Goal: Task Accomplishment & Management: Use online tool/utility

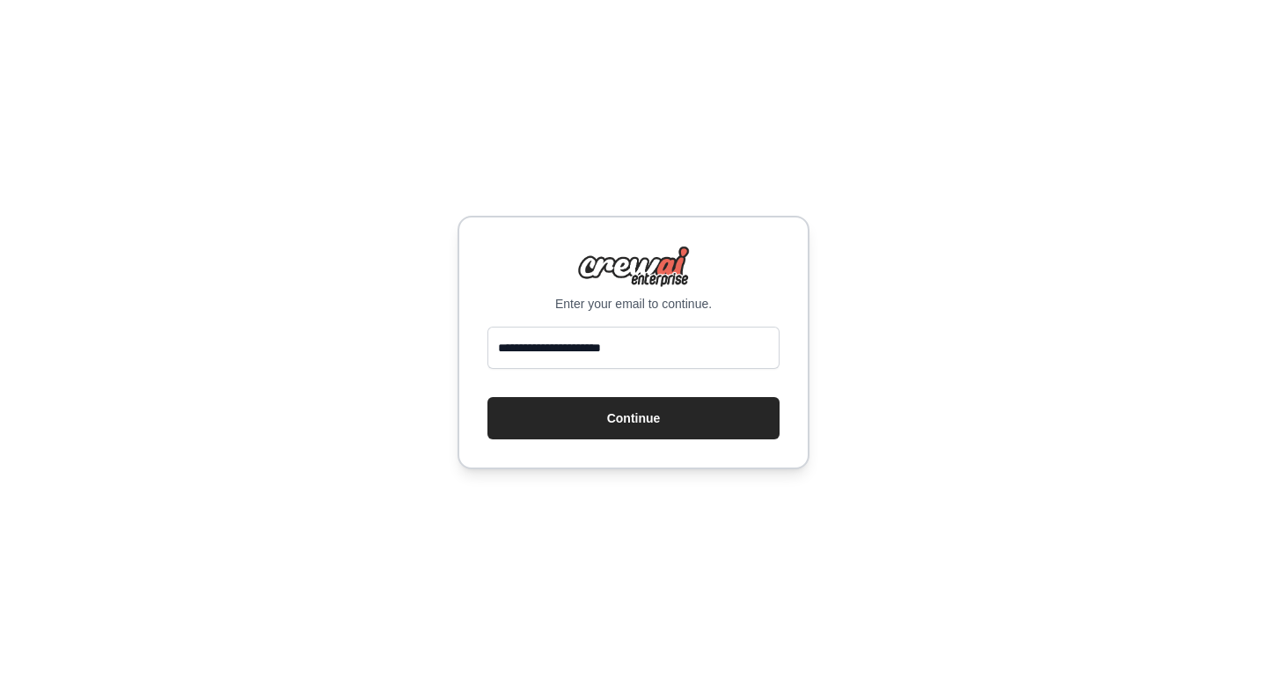
type input "**********"
click at [488, 397] on button "Continue" at bounding box center [634, 418] width 292 height 42
click at [628, 425] on button "Continue" at bounding box center [634, 418] width 292 height 42
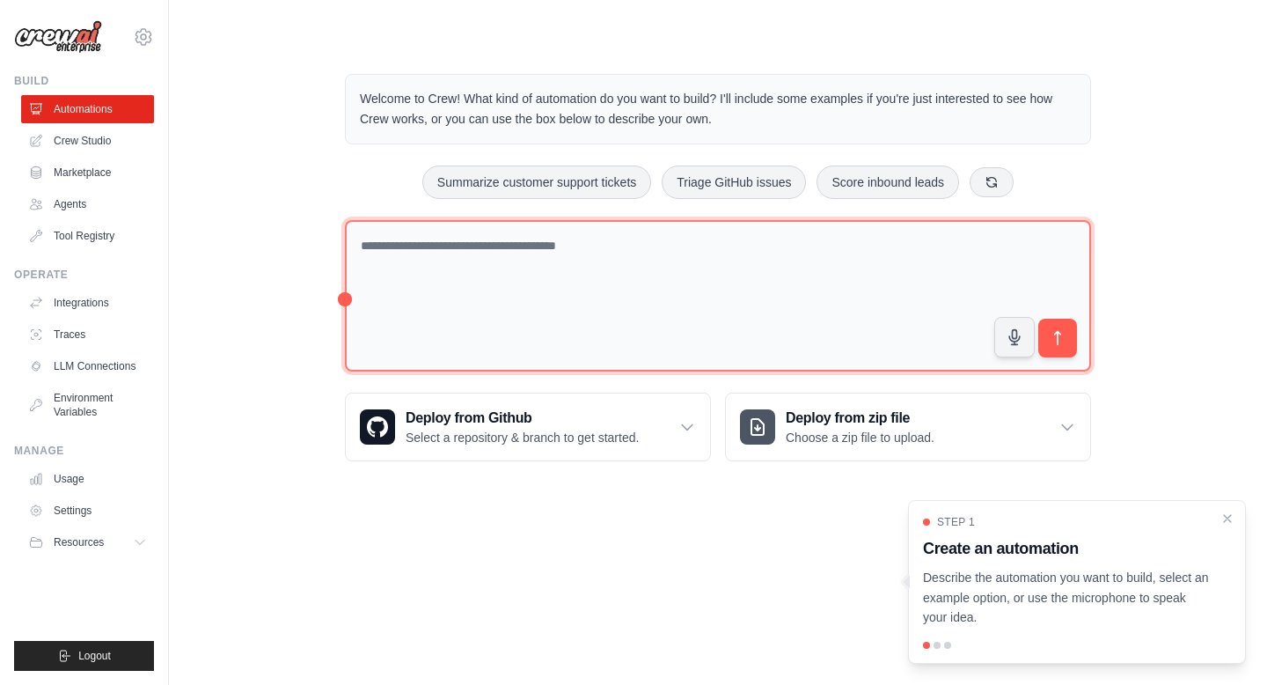
click at [591, 284] on textarea at bounding box center [718, 296] width 746 height 152
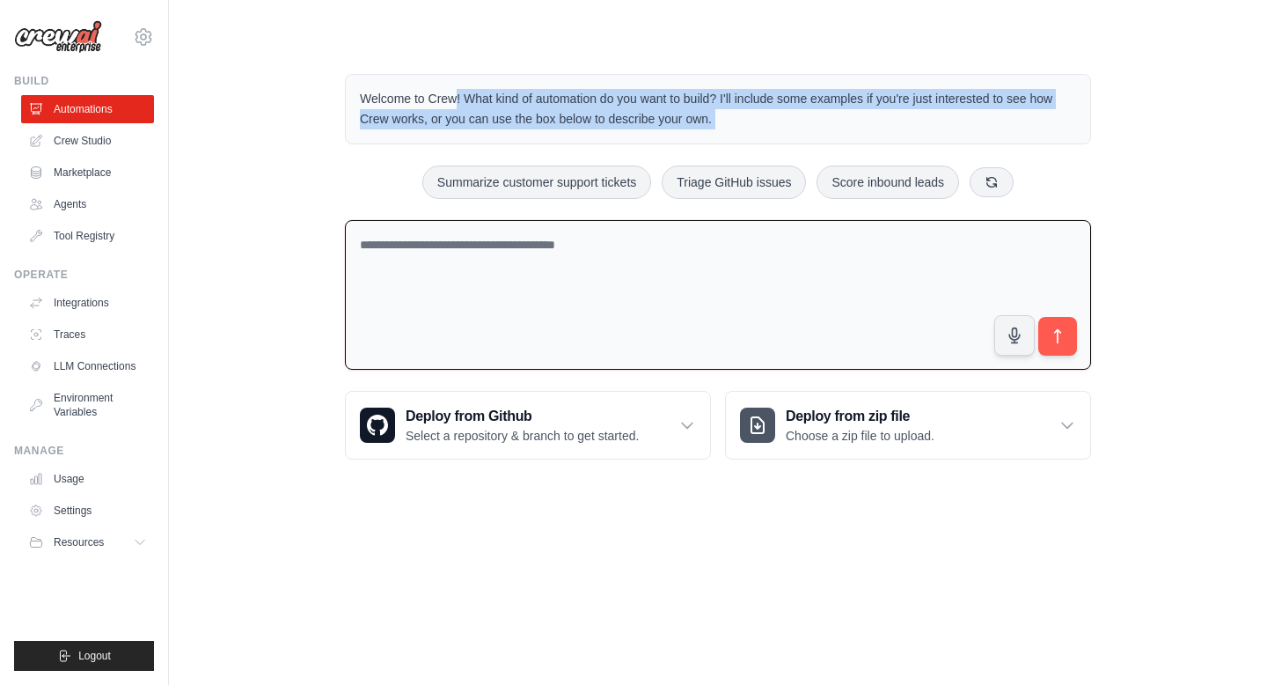
drag, startPoint x: 356, startPoint y: 92, endPoint x: 654, endPoint y: 144, distance: 302.1
click at [654, 145] on div "Welcome to Crew! What kind of automation do you want to build? I'll include som…" at bounding box center [718, 267] width 789 height 442
click at [102, 202] on link "Agents" at bounding box center [89, 204] width 133 height 28
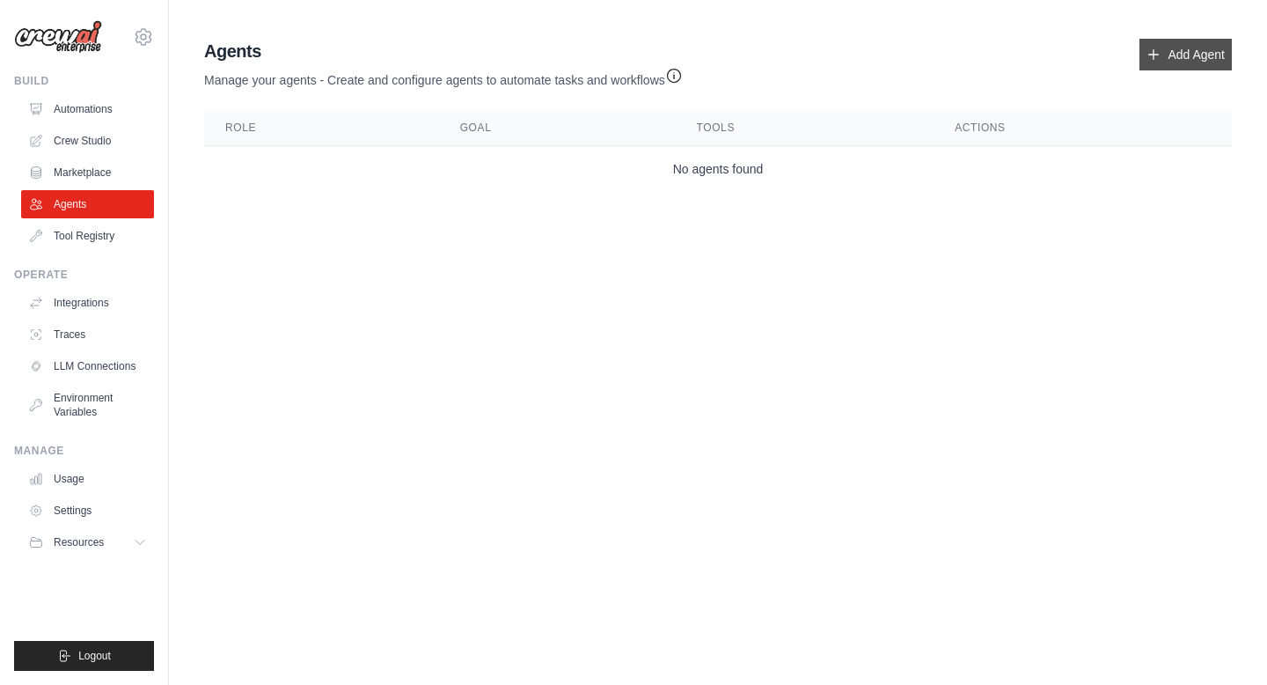
click at [1194, 65] on link "Add Agent" at bounding box center [1186, 55] width 92 height 32
click at [1180, 55] on link "Add Agent" at bounding box center [1186, 55] width 92 height 32
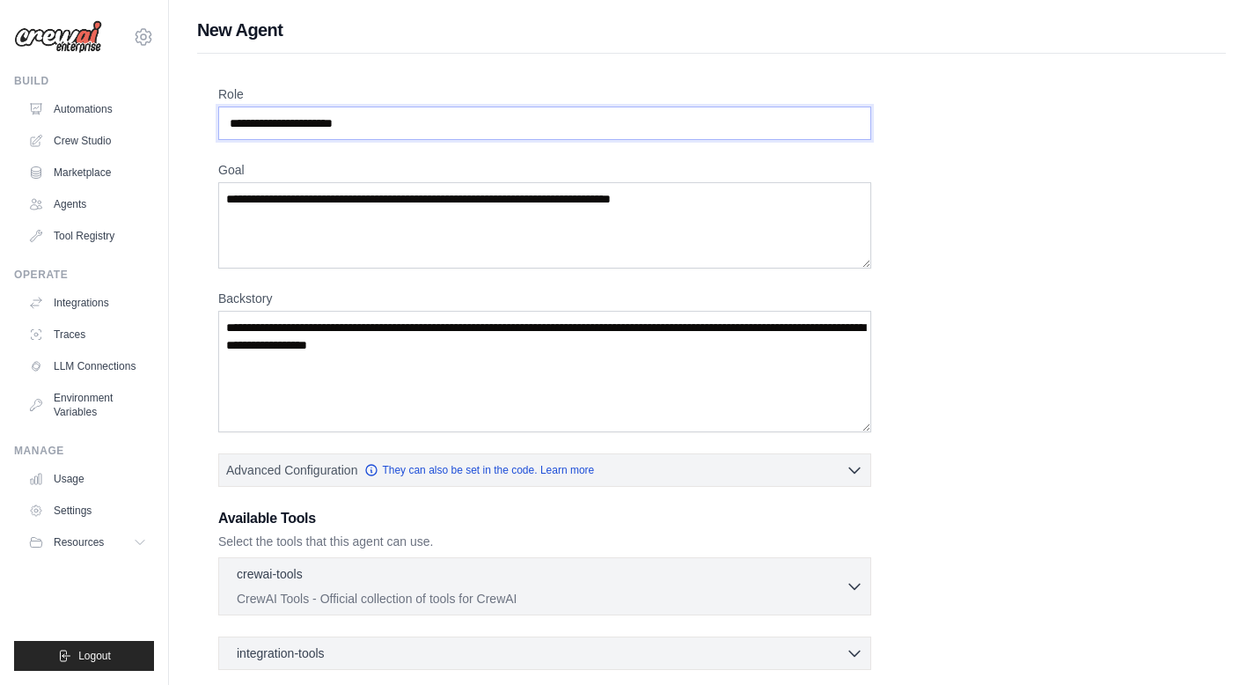
click at [398, 129] on input "Role" at bounding box center [544, 122] width 653 height 33
drag, startPoint x: 398, startPoint y: 129, endPoint x: 261, endPoint y: 108, distance: 138.0
click at [261, 108] on input "Role" at bounding box center [544, 122] width 653 height 33
drag, startPoint x: 245, startPoint y: 127, endPoint x: 371, endPoint y: 127, distance: 126.7
click at [371, 127] on input "Role" at bounding box center [544, 122] width 653 height 33
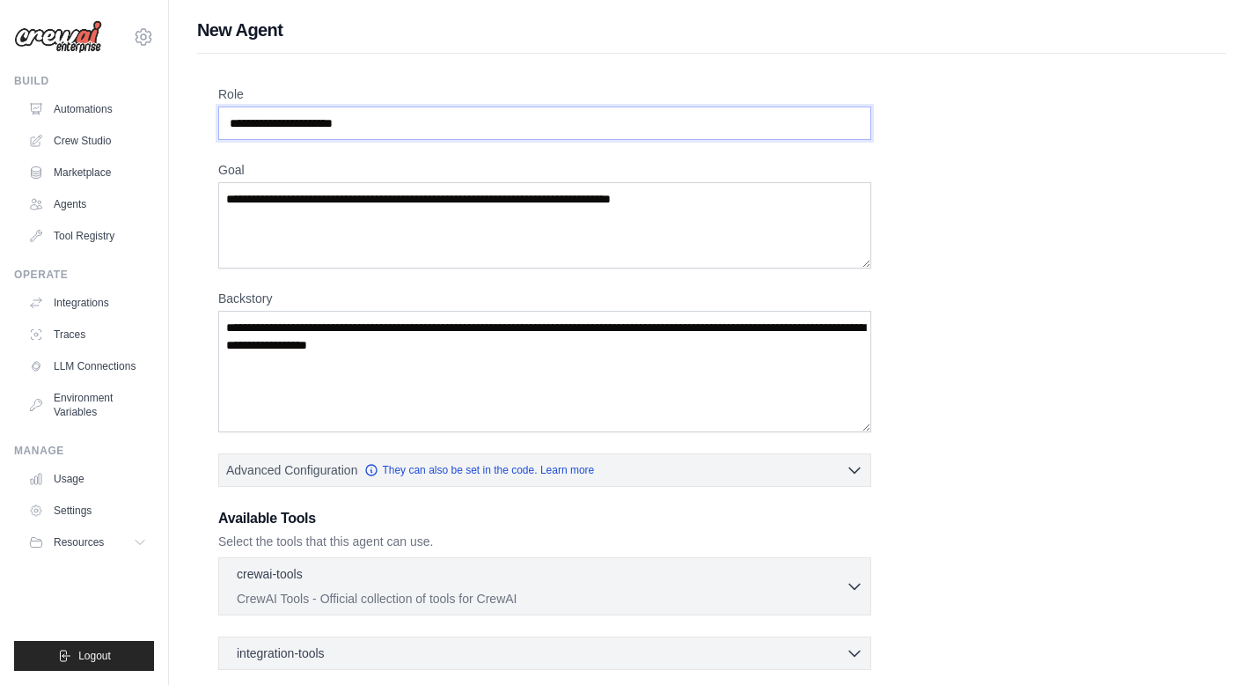
click at [371, 127] on input "Role" at bounding box center [544, 122] width 653 height 33
paste input "**********"
type input "**********"
click at [398, 209] on textarea "Goal" at bounding box center [544, 225] width 653 height 86
paste textarea "**********"
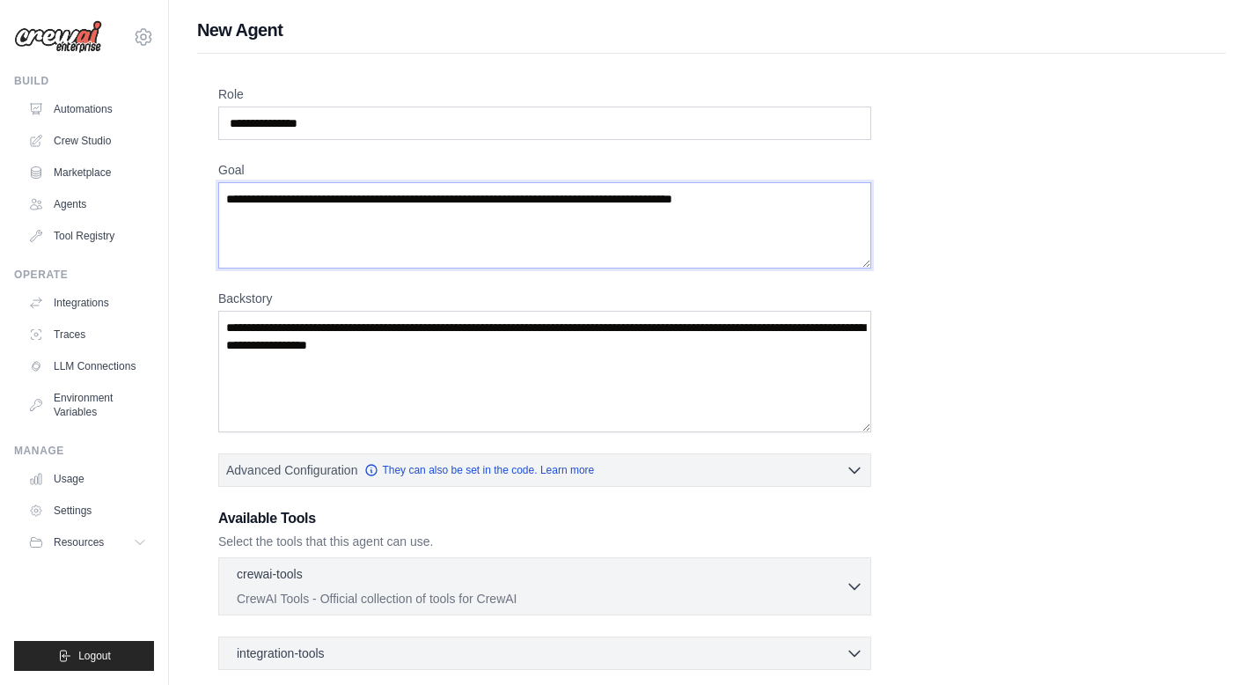
click at [230, 199] on textarea "**********" at bounding box center [544, 225] width 653 height 86
type textarea "**********"
click at [313, 376] on textarea "Backstory" at bounding box center [544, 371] width 653 height 121
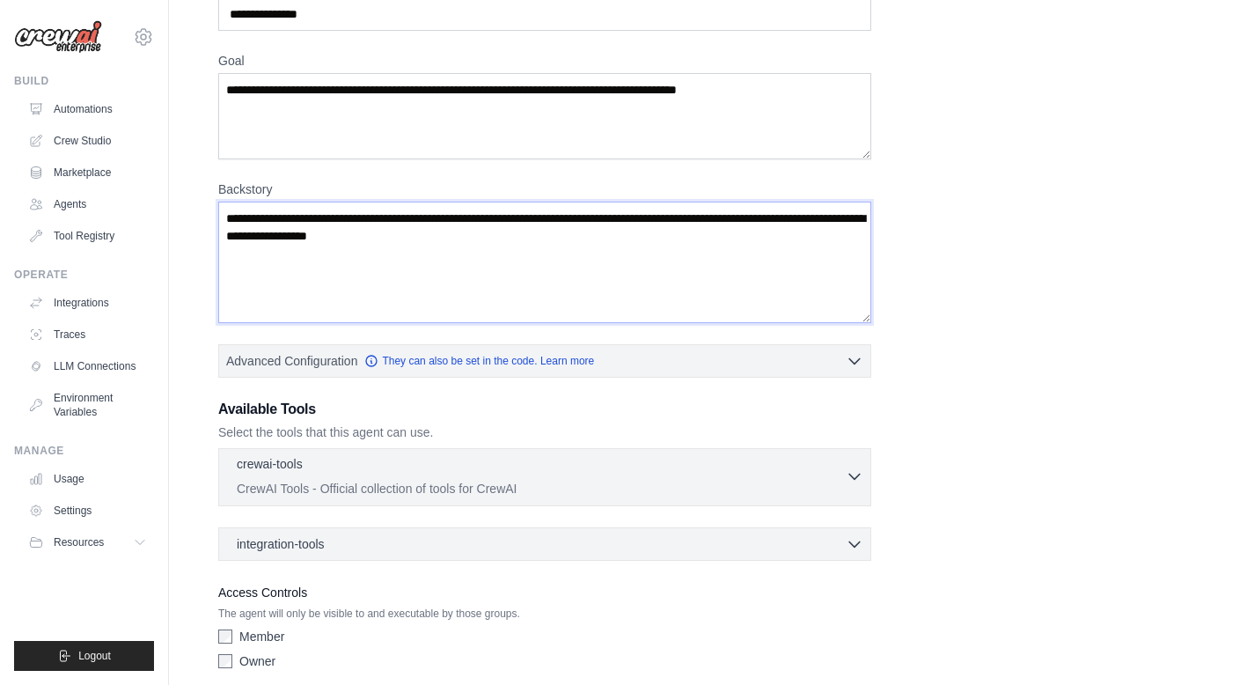
scroll to position [121, 0]
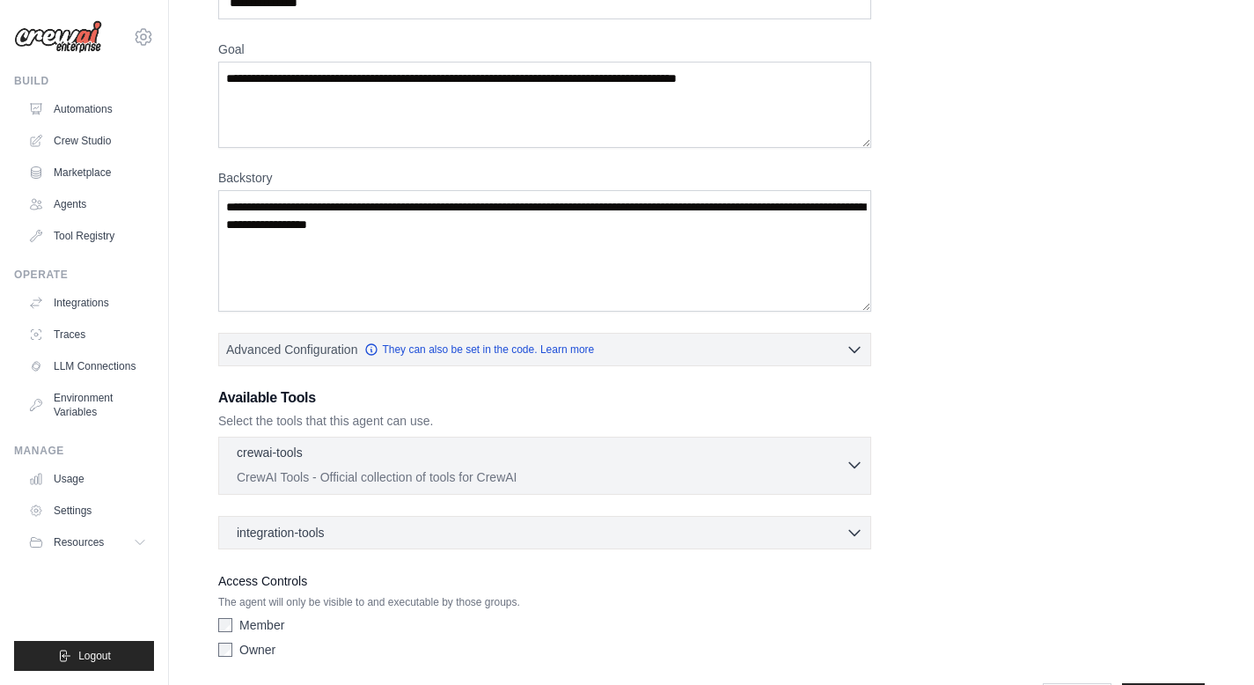
click at [623, 466] on div "crewai-tools 0 selected CrewAI Tools - Official collection of tools for CrewAI" at bounding box center [541, 465] width 609 height 42
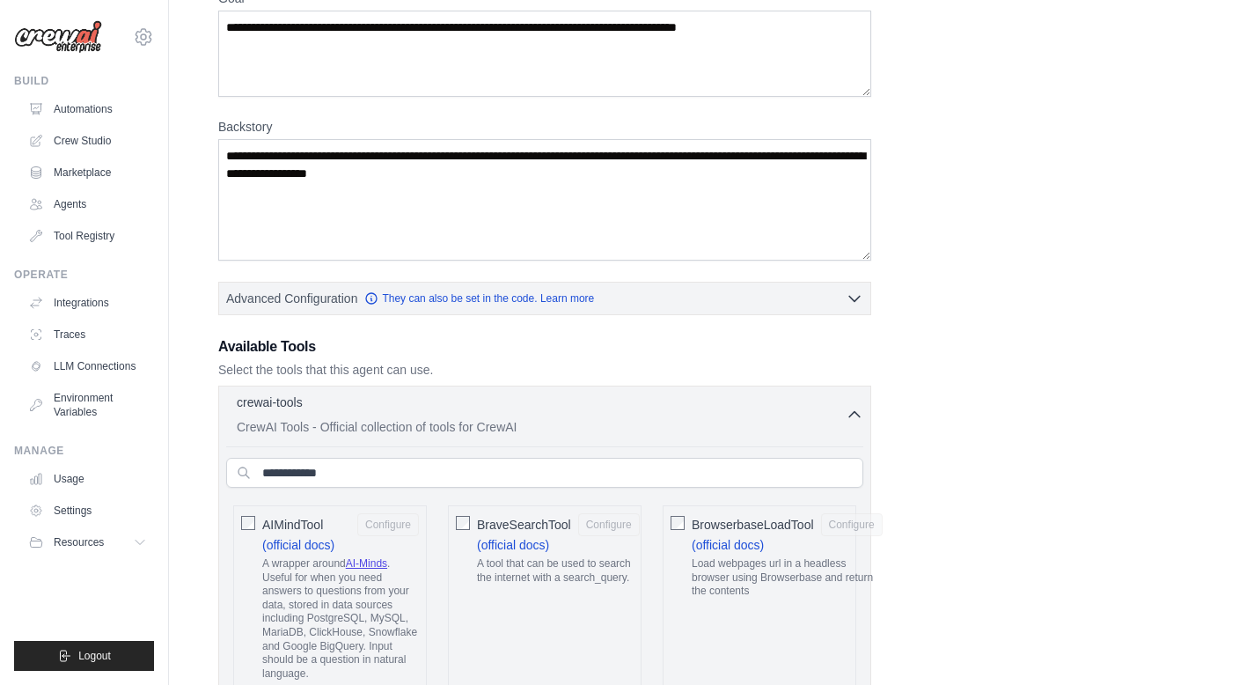
scroll to position [188, 0]
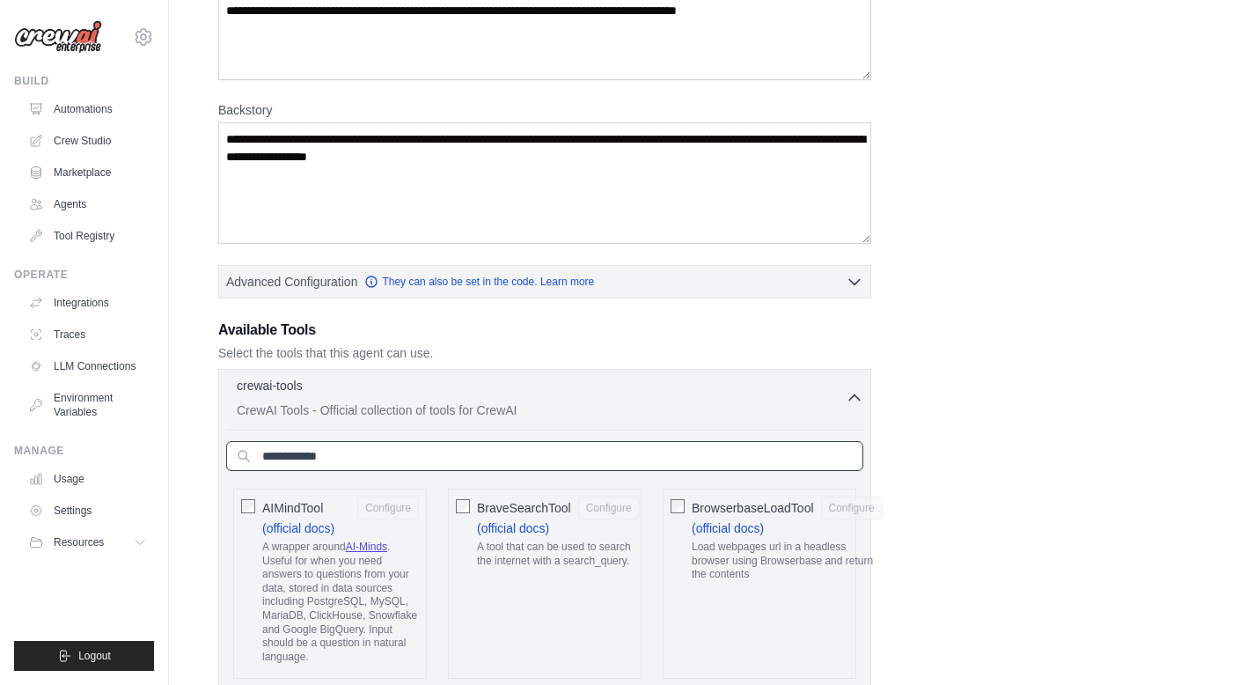
click at [573, 456] on input "text" at bounding box center [544, 456] width 637 height 30
type input "*"
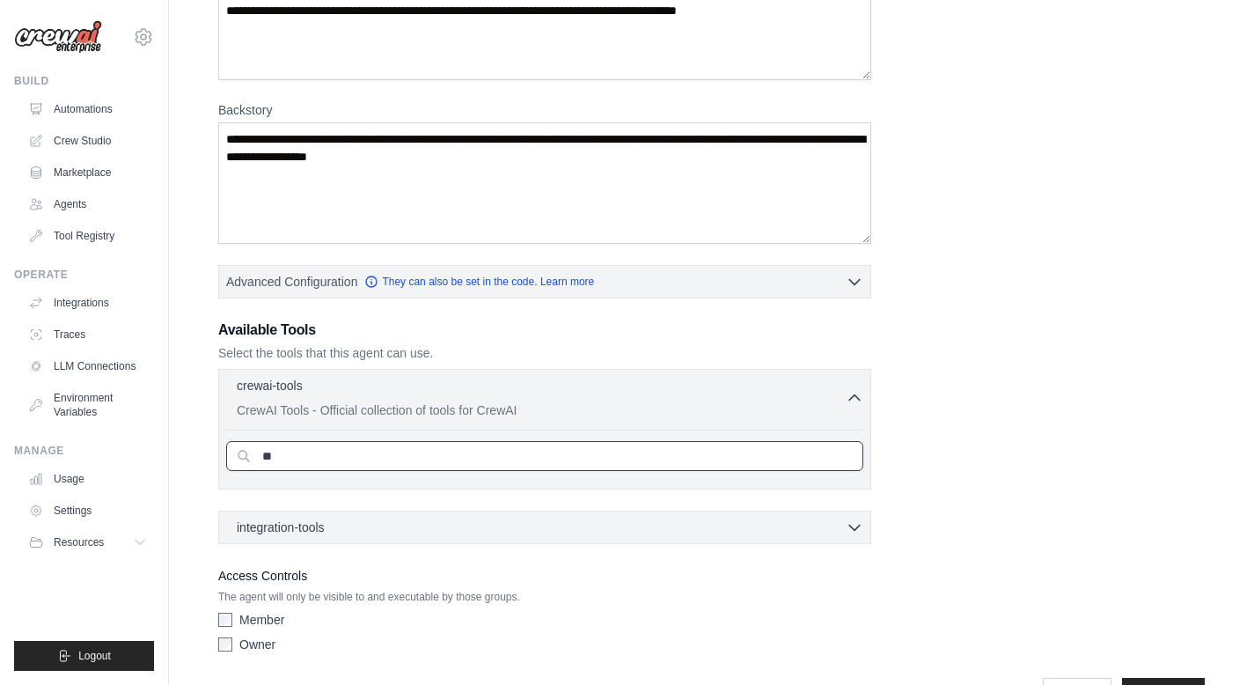
type input "*"
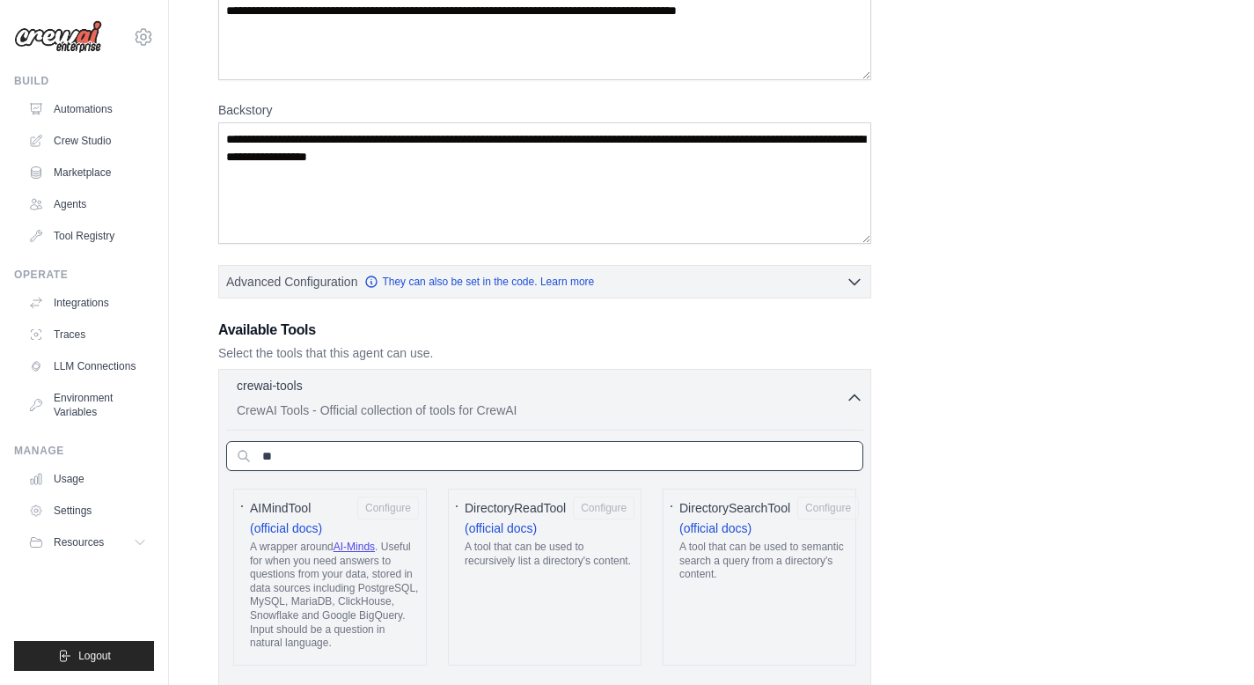
type input "*"
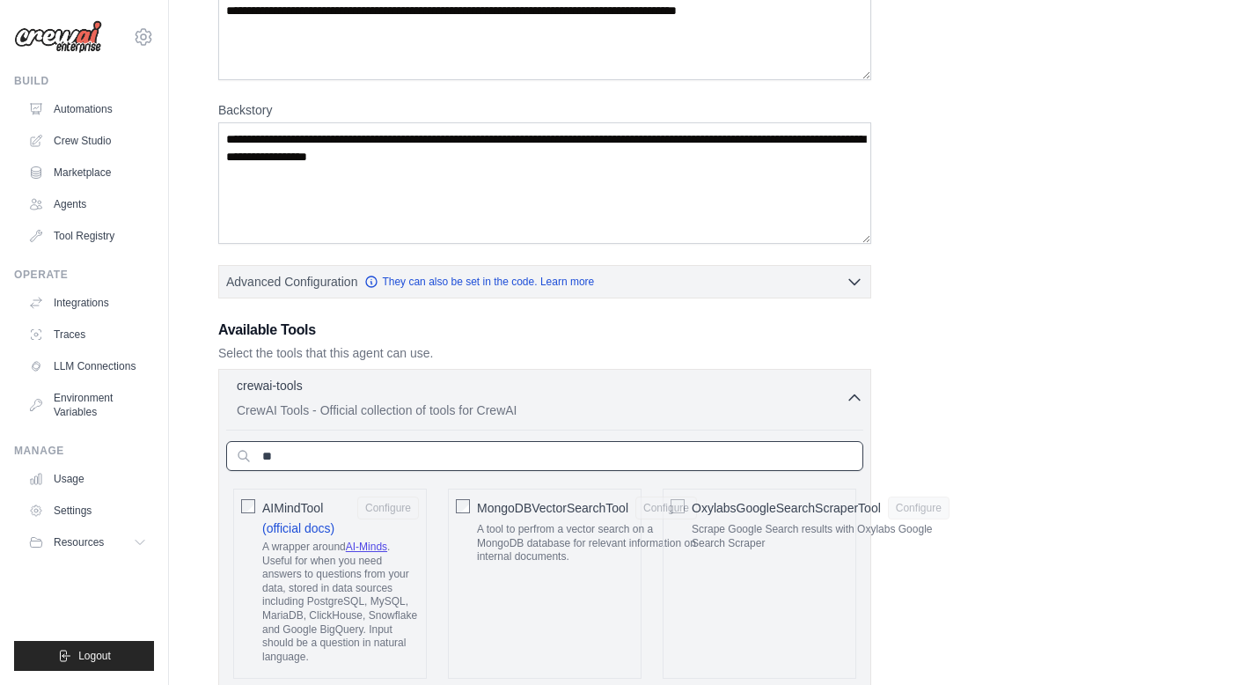
type input "*"
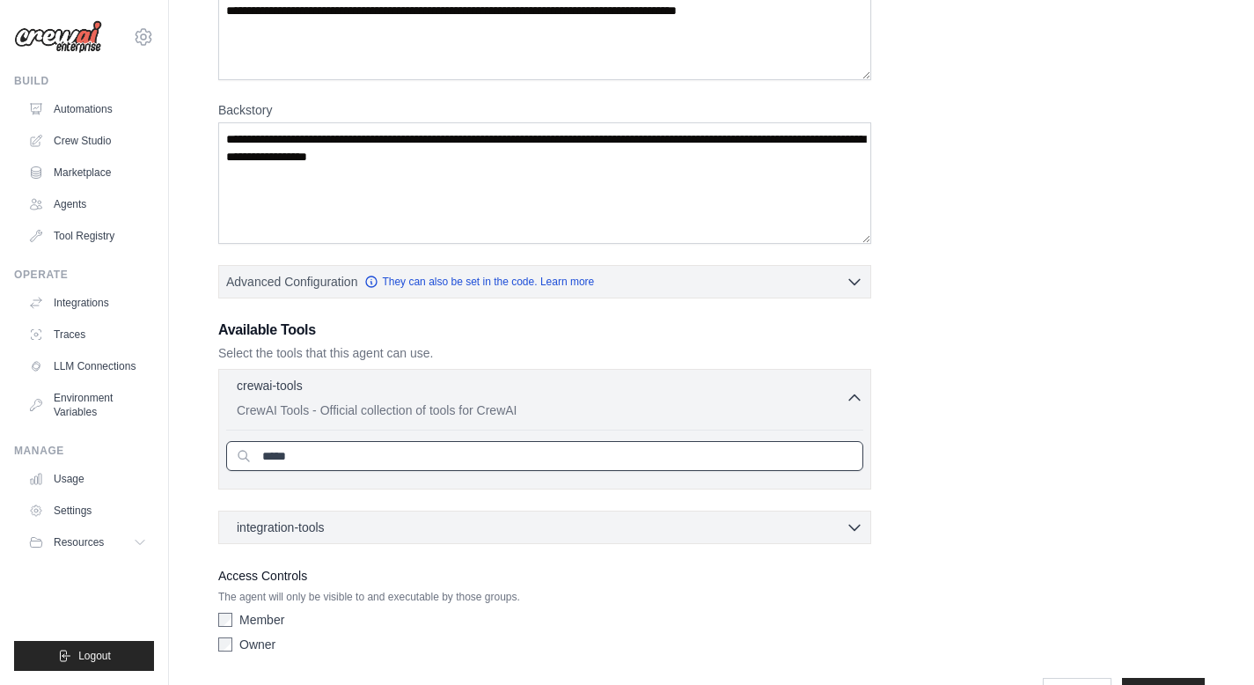
type input "*****"
click at [560, 536] on div "integration-tools 0 selected Gmail Asana Box Salesforce" at bounding box center [544, 526] width 653 height 33
click at [570, 525] on div "integration-tools 0 selected" at bounding box center [550, 527] width 627 height 18
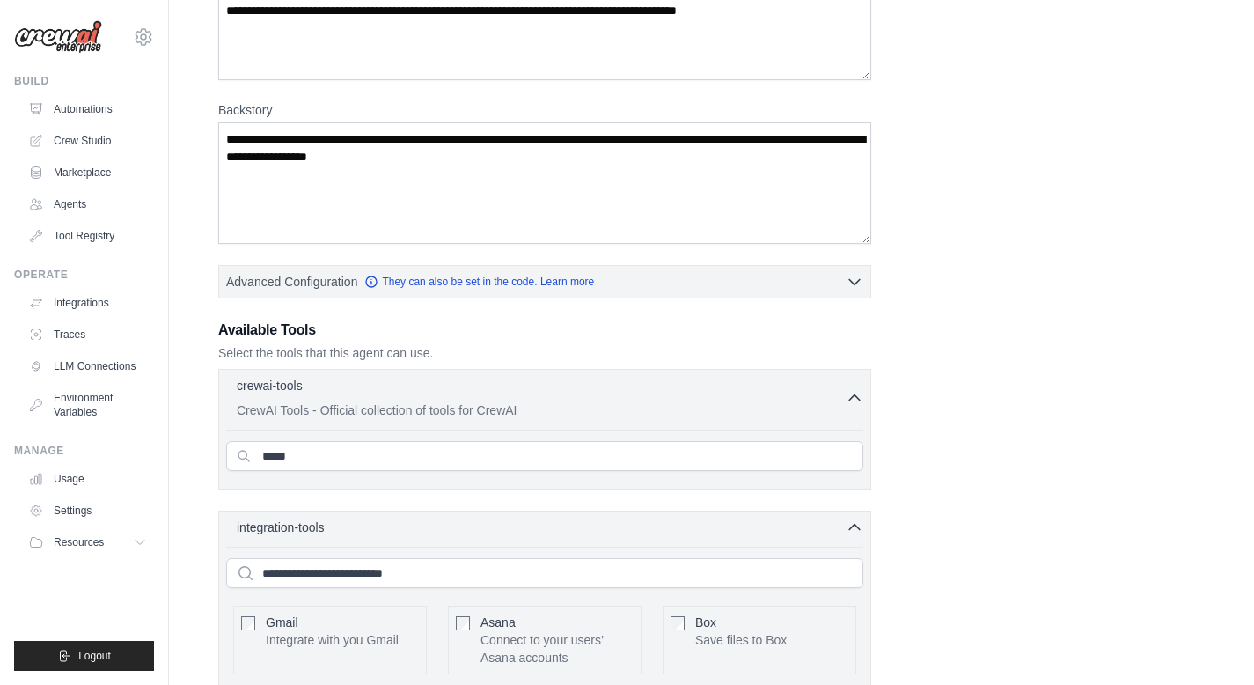
scroll to position [278, 0]
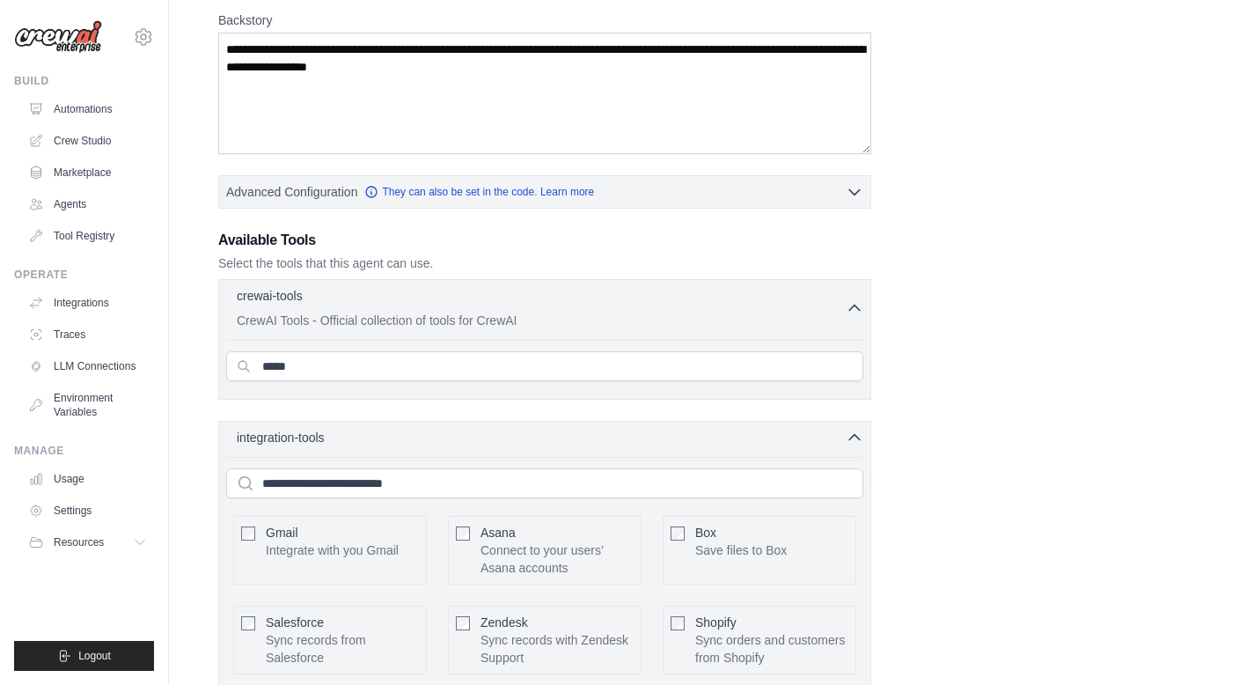
click at [367, 531] on div "Gmail Integrate with you Gmail" at bounding box center [332, 541] width 133 height 35
click at [404, 489] on input "text" at bounding box center [544, 483] width 637 height 30
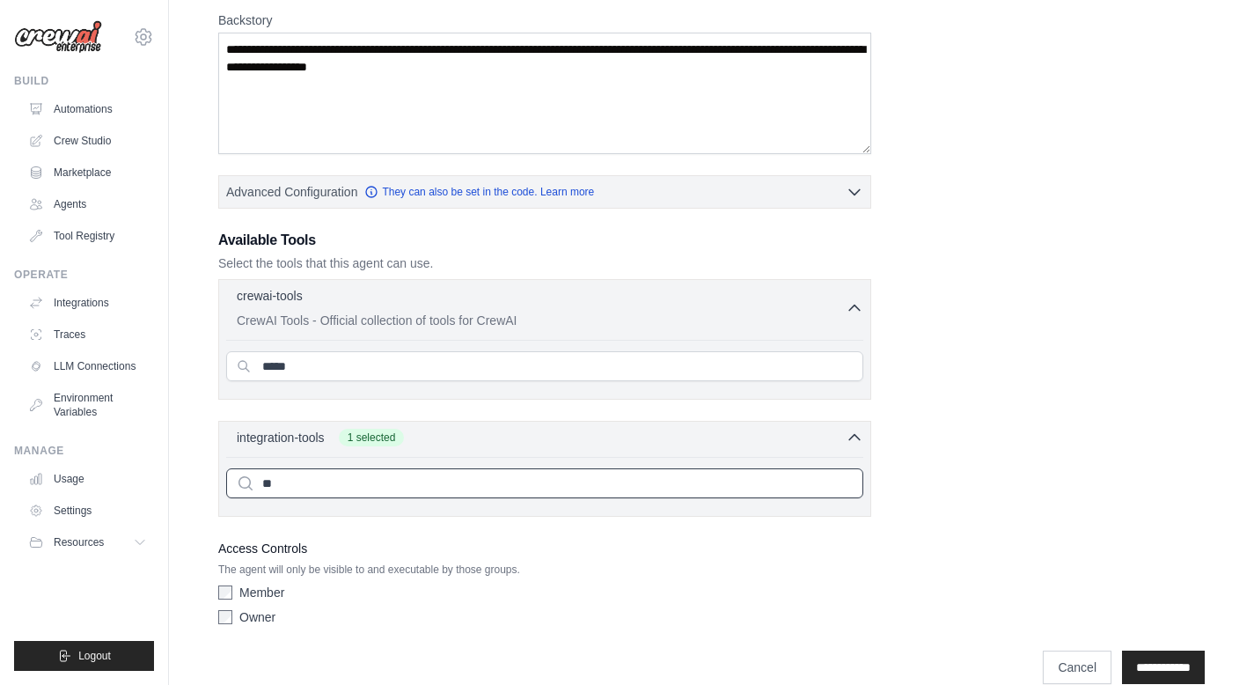
type input "*"
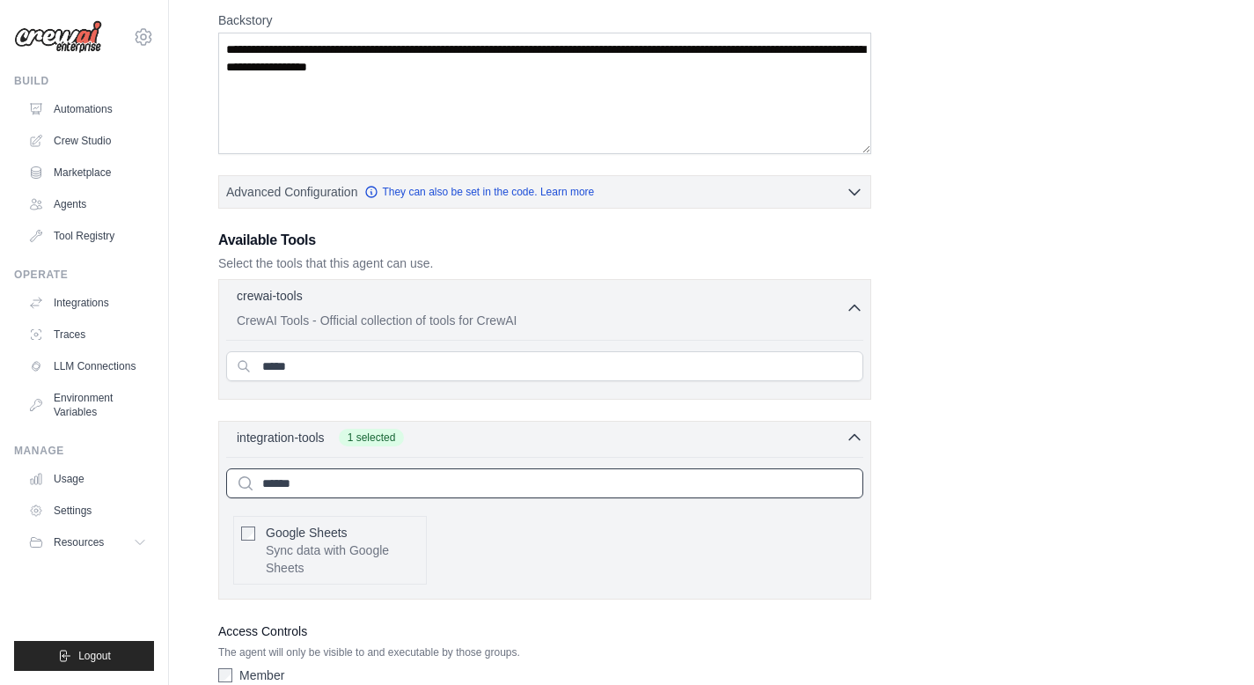
type input "******"
click at [298, 544] on p "Sync data with Google Sheets" at bounding box center [342, 558] width 153 height 35
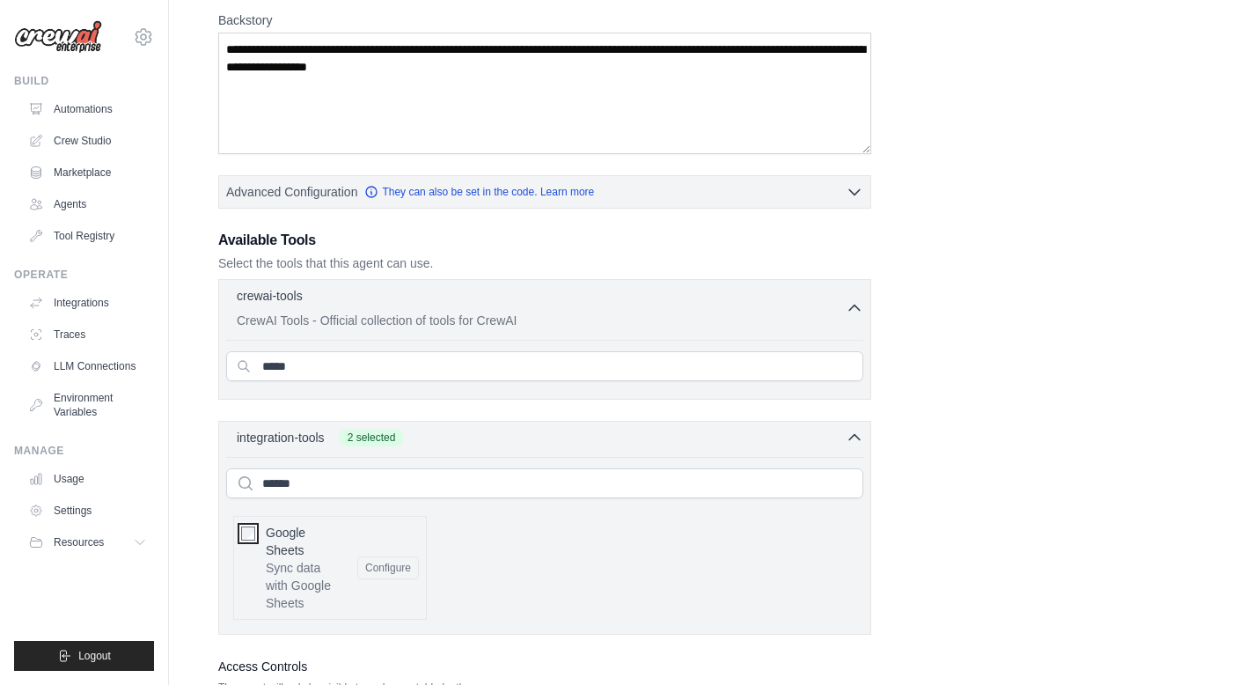
scroll to position [423, 0]
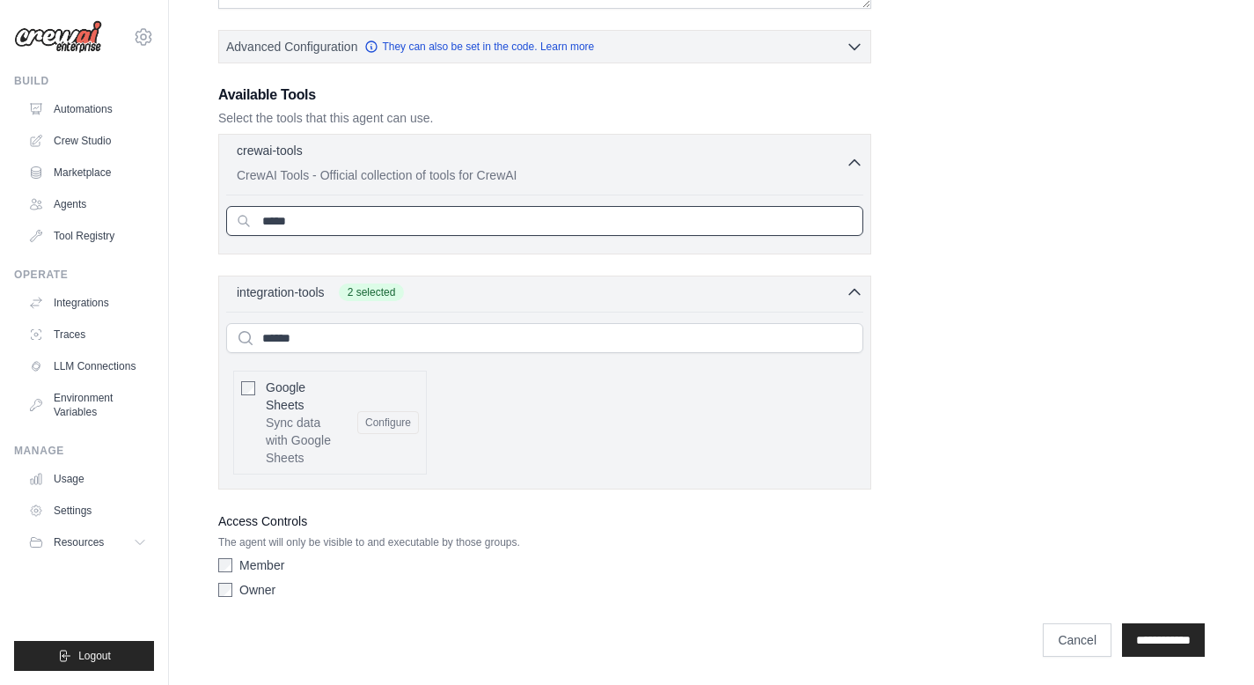
click at [351, 217] on input "*****" at bounding box center [544, 221] width 637 height 30
type input "*"
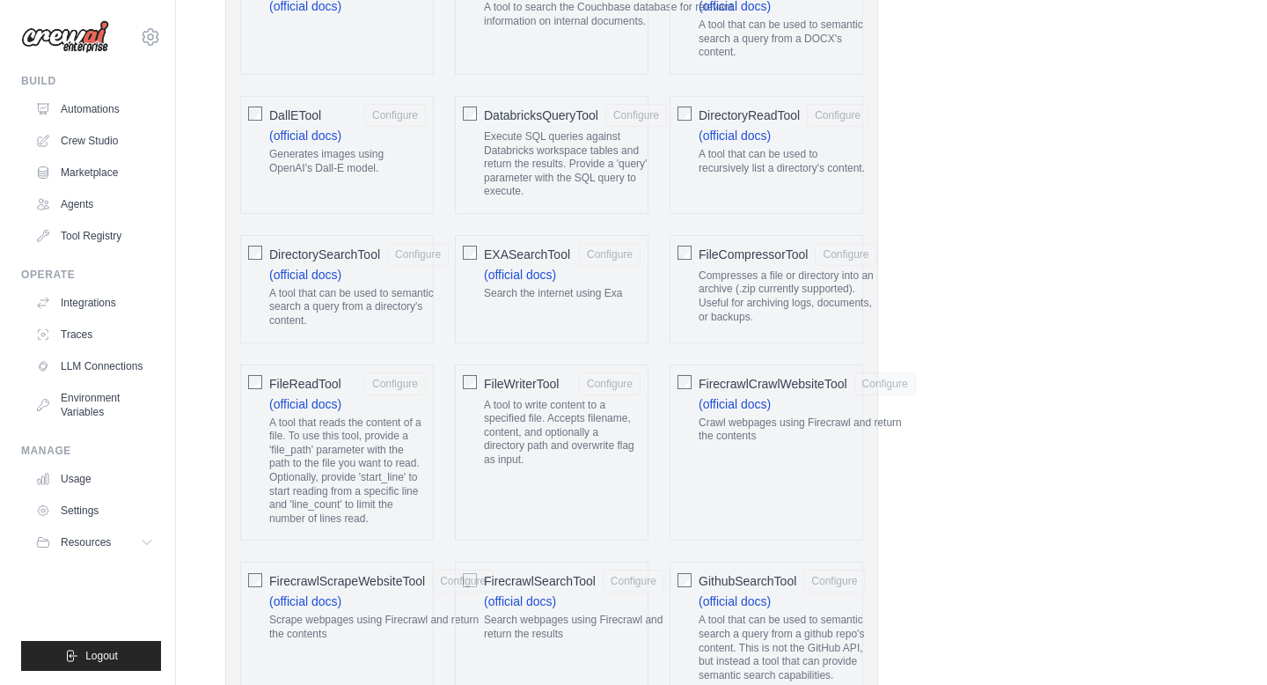
scroll to position [0, 0]
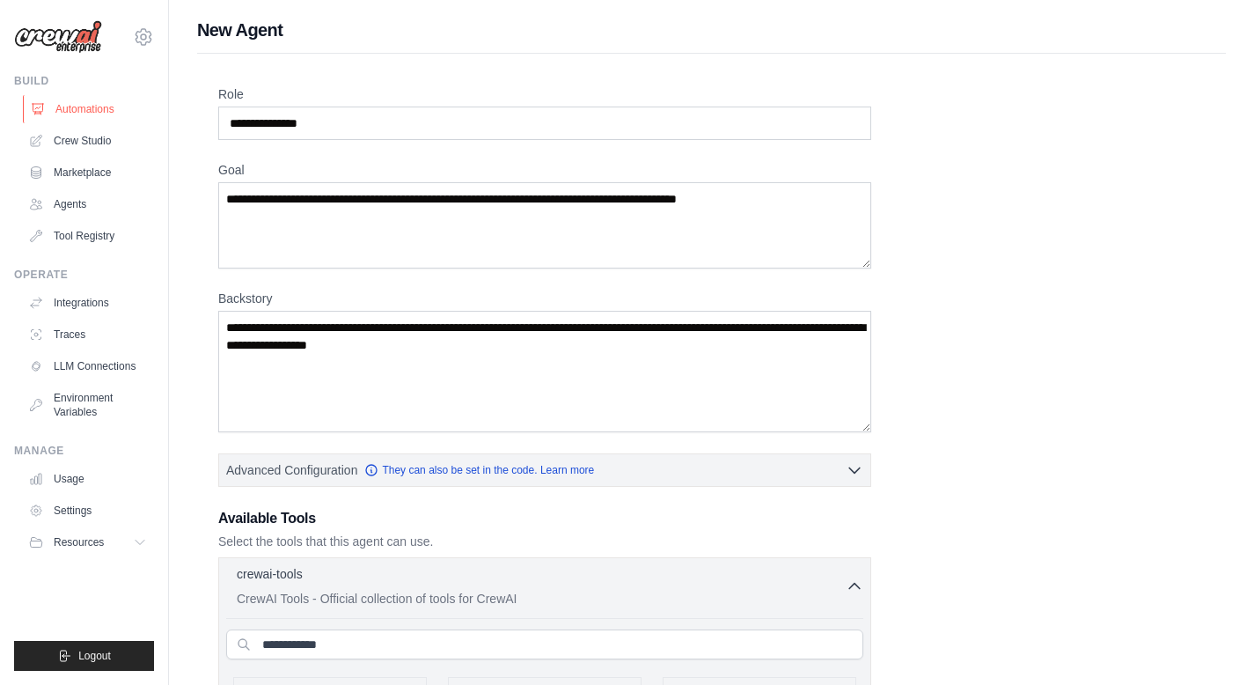
click at [99, 115] on link "Automations" at bounding box center [89, 109] width 133 height 28
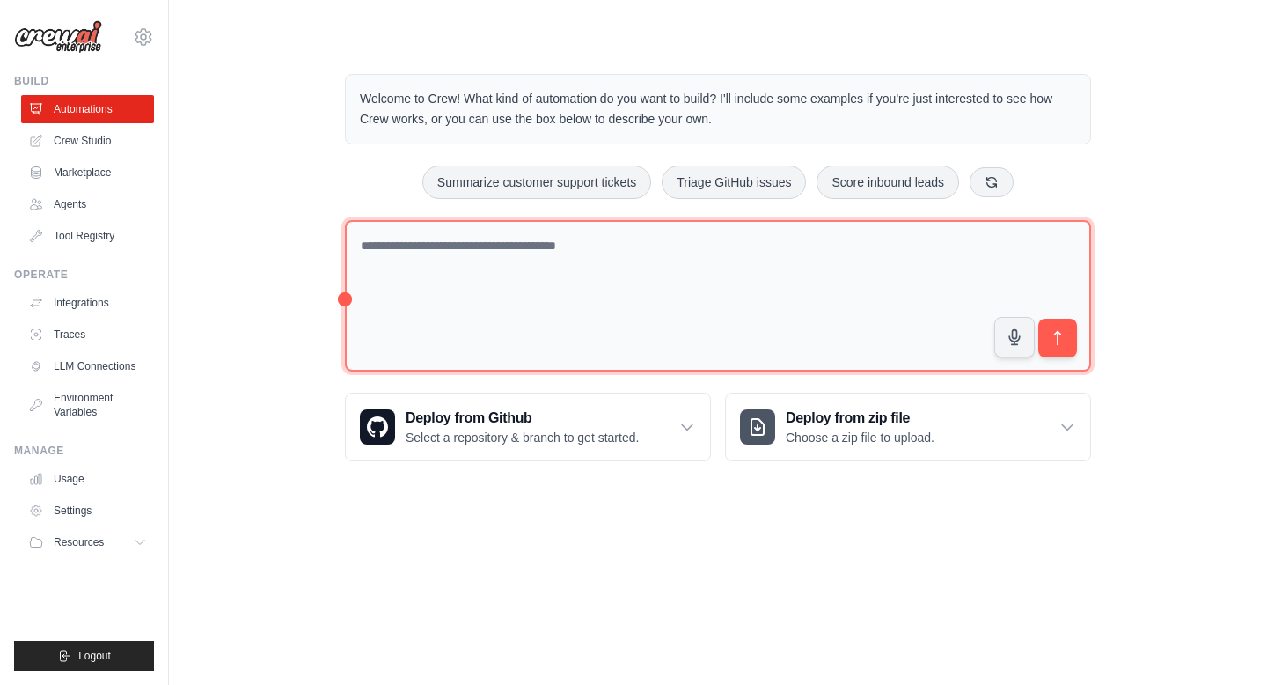
click at [345, 297] on textarea at bounding box center [718, 296] width 746 height 152
click at [489, 292] on textarea at bounding box center [718, 296] width 746 height 152
paste textarea "**********"
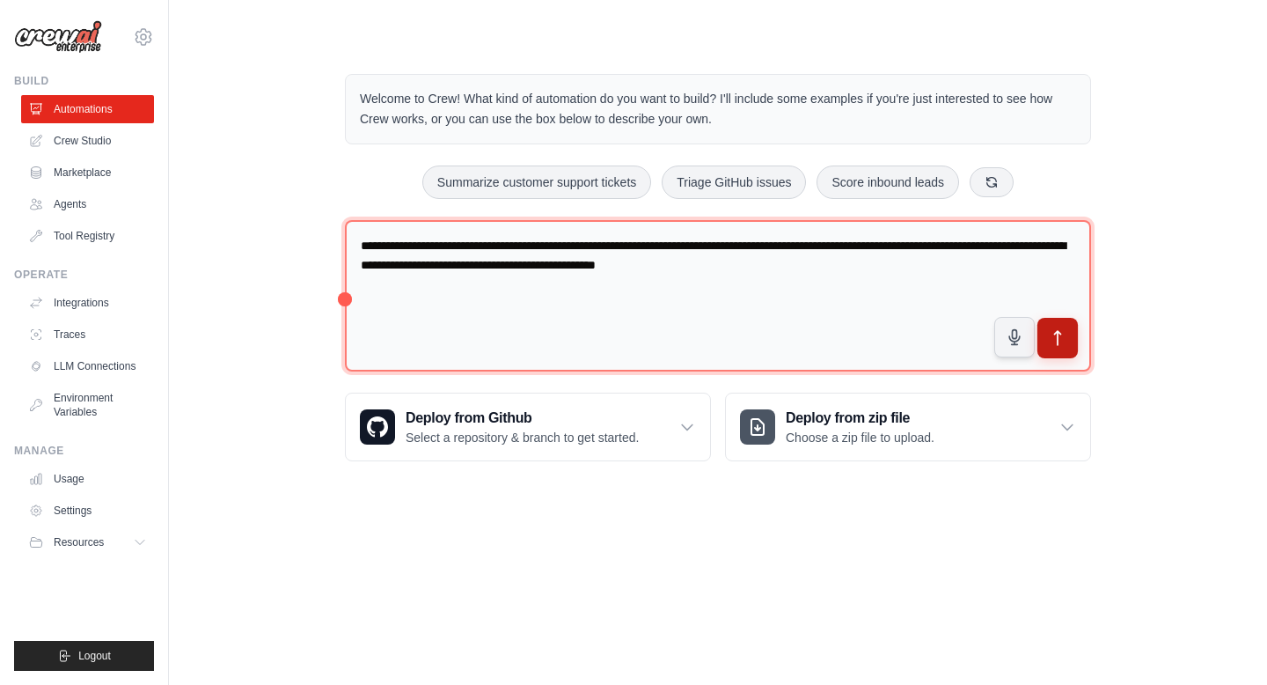
type textarea "**********"
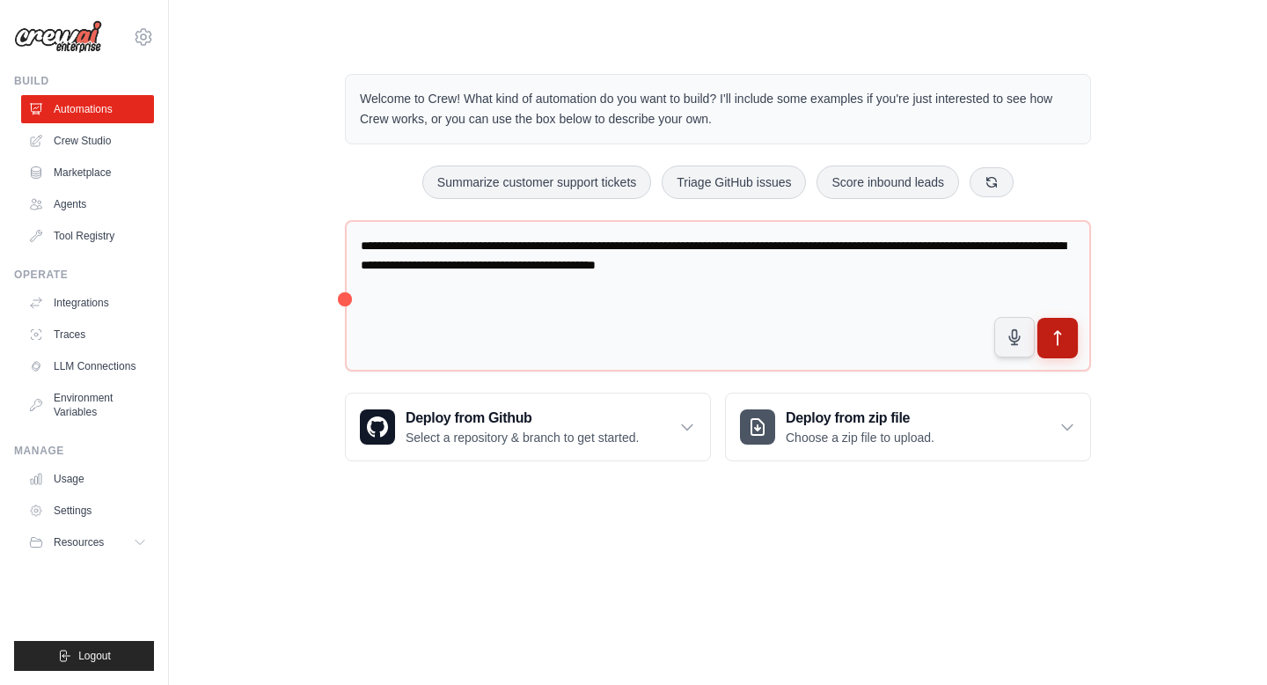
click at [1058, 346] on icon "submit" at bounding box center [1058, 338] width 18 height 18
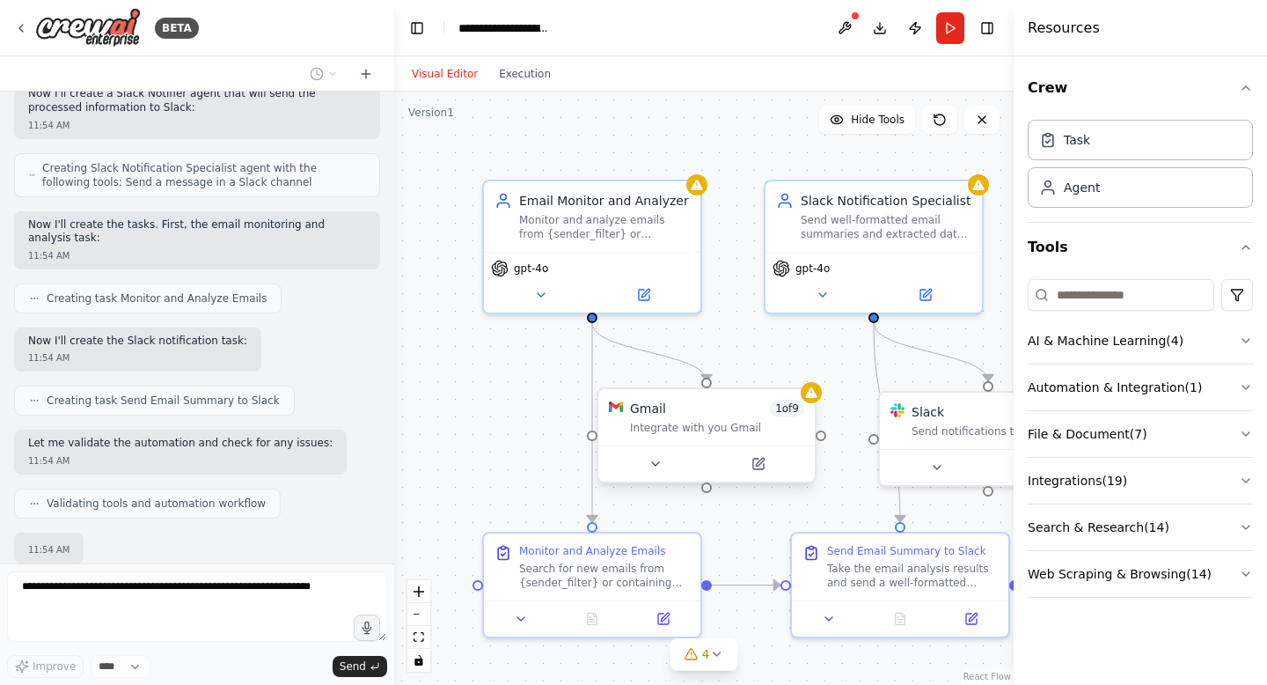
scroll to position [811, 0]
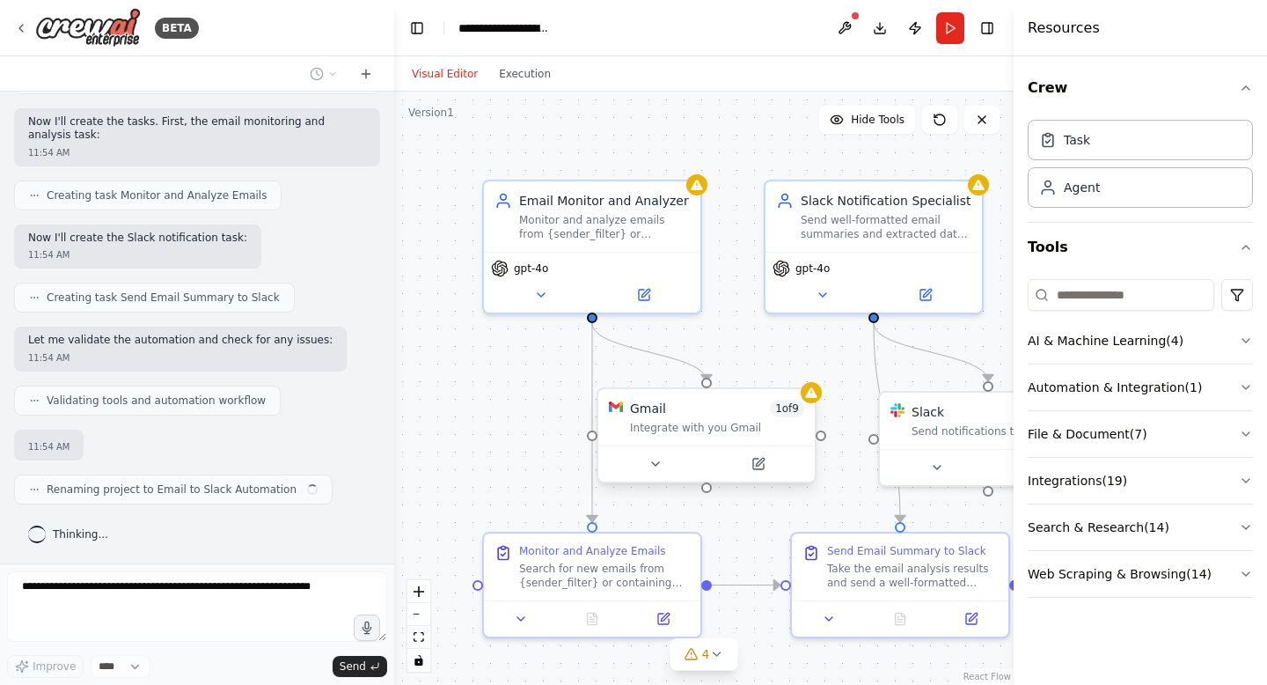
click at [666, 433] on div "Gmail 1 of 9 Integrate with you Gmail" at bounding box center [706, 417] width 217 height 56
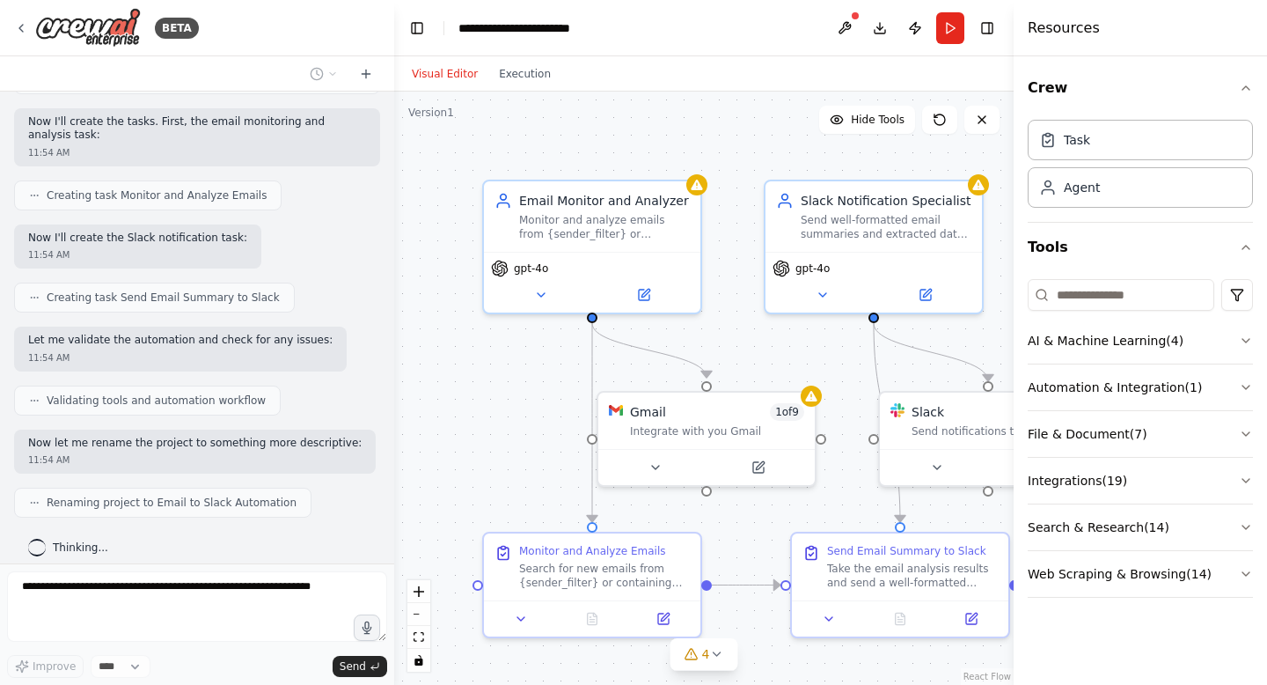
click at [488, 469] on div ".deletable-edge-delete-btn { width: 20px; height: 20px; border: 0px solid #ffff…" at bounding box center [704, 388] width 620 height 593
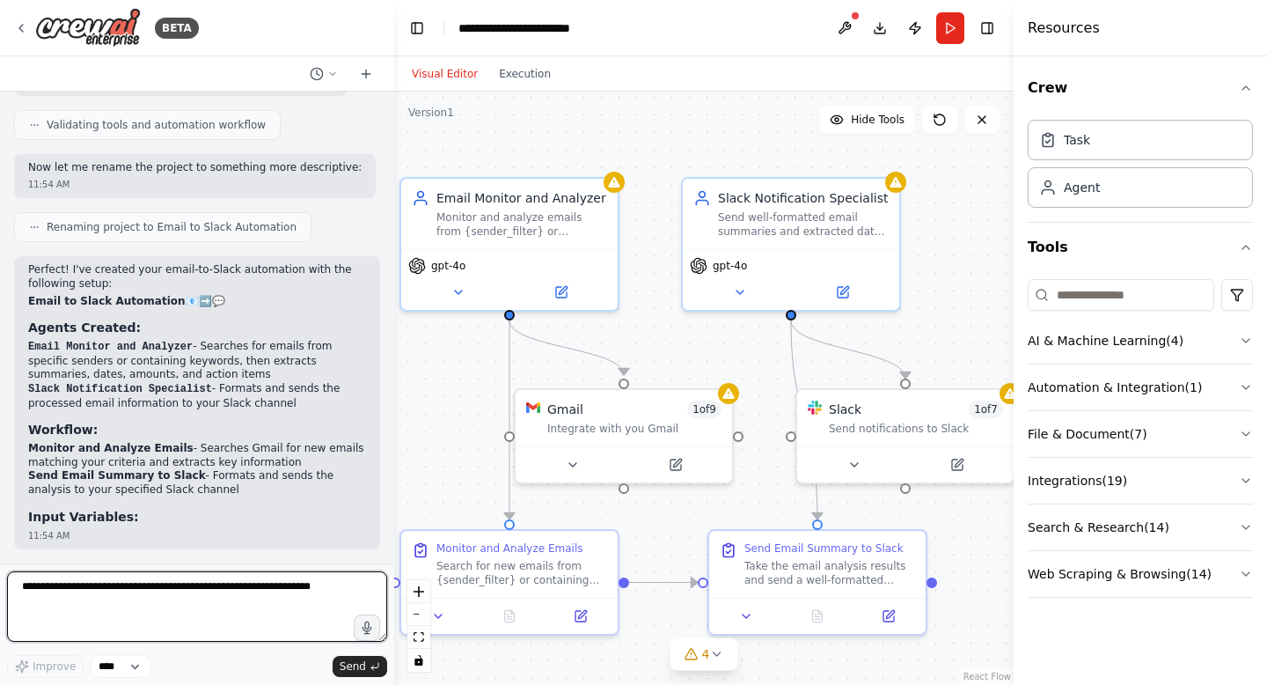
drag, startPoint x: 488, startPoint y: 469, endPoint x: 396, endPoint y: 425, distance: 102.4
click at [396, 425] on div ".deletable-edge-delete-btn { width: 20px; height: 20px; border: 0px solid #ffff…" at bounding box center [704, 388] width 620 height 593
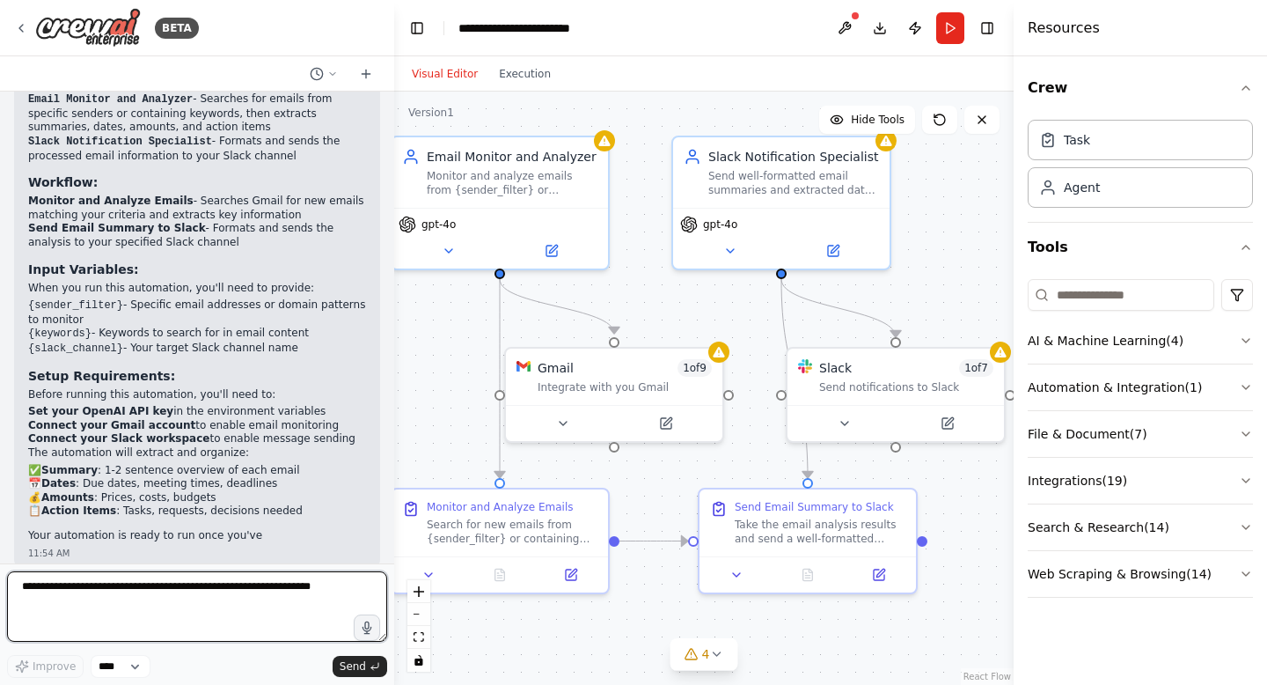
scroll to position [1347, 0]
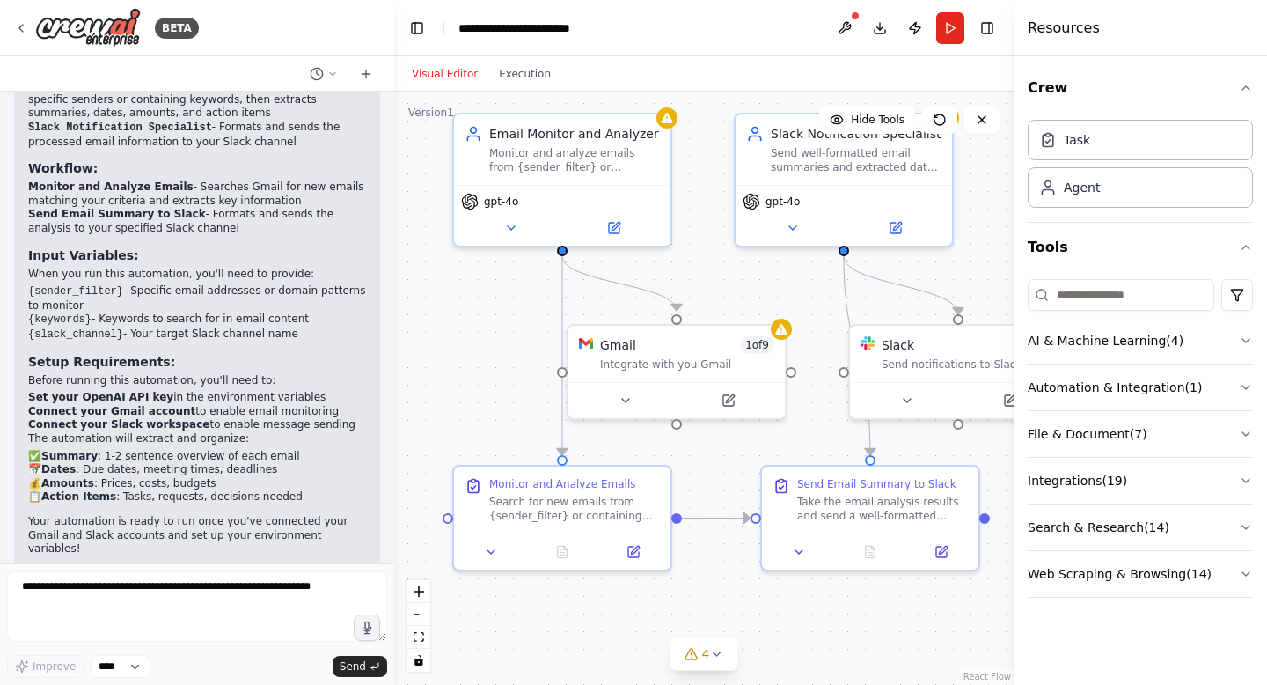
drag, startPoint x: 433, startPoint y: 360, endPoint x: 483, endPoint y: 332, distance: 57.5
click at [483, 332] on div ".deletable-edge-delete-btn { width: 20px; height: 20px; border: 0px solid #ffff…" at bounding box center [704, 388] width 620 height 593
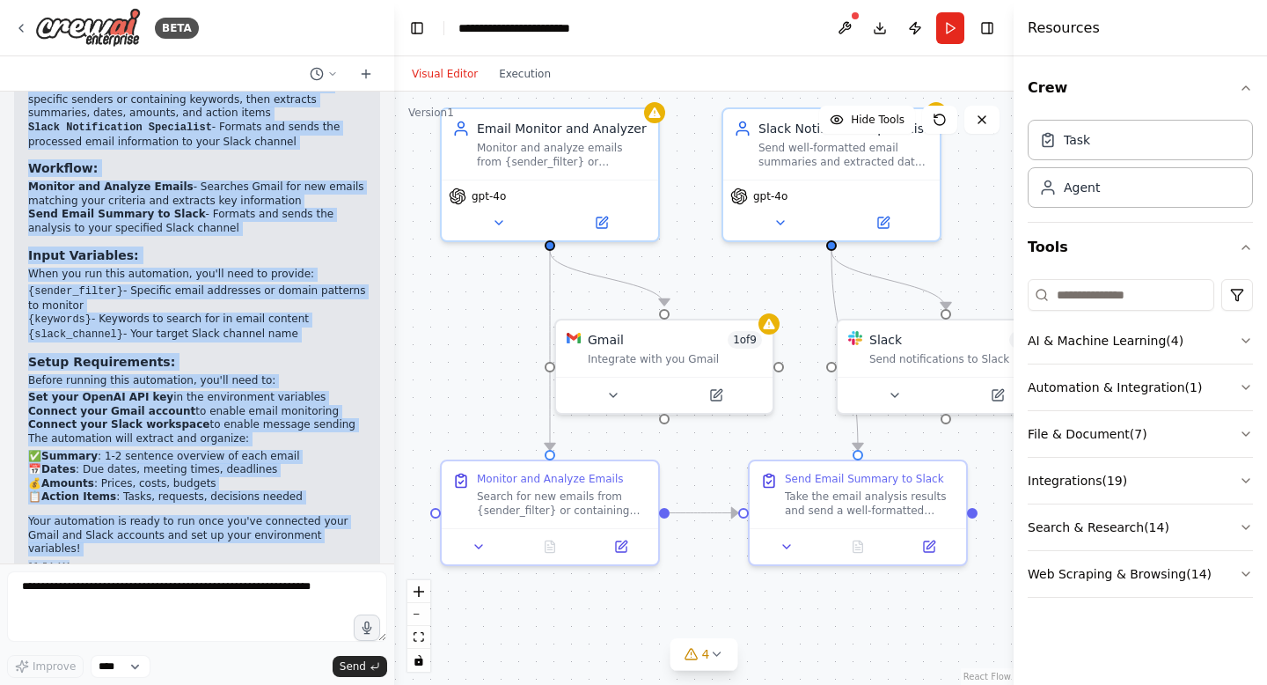
drag, startPoint x: 30, startPoint y: 213, endPoint x: 165, endPoint y: 612, distance: 420.8
click at [165, 612] on div "BETA When a new email arrives from a specific sender or containing certain keyw…" at bounding box center [197, 342] width 394 height 685
copy div "Perfect! I've created your email-to-Slack automation with the following setup: …"
click at [707, 652] on span "4" at bounding box center [706, 654] width 8 height 18
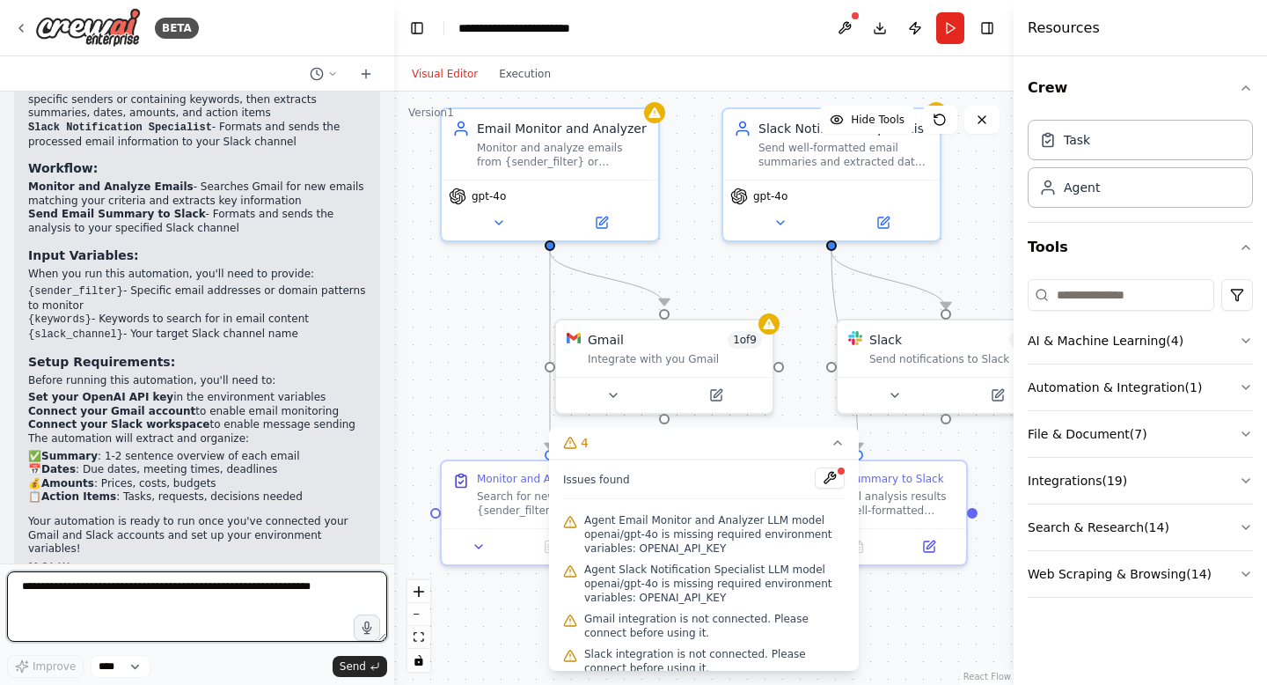
click at [127, 589] on textarea at bounding box center [197, 606] width 380 height 70
paste textarea "**********"
type textarea "**********"
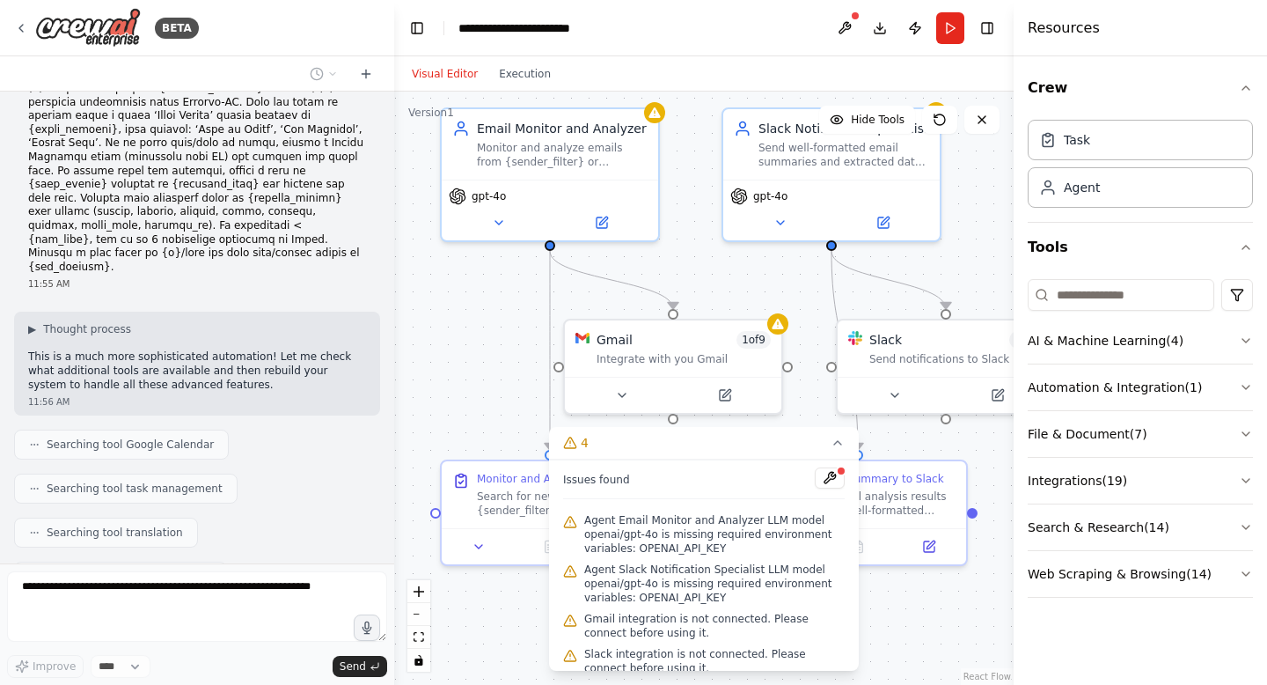
scroll to position [1965, 0]
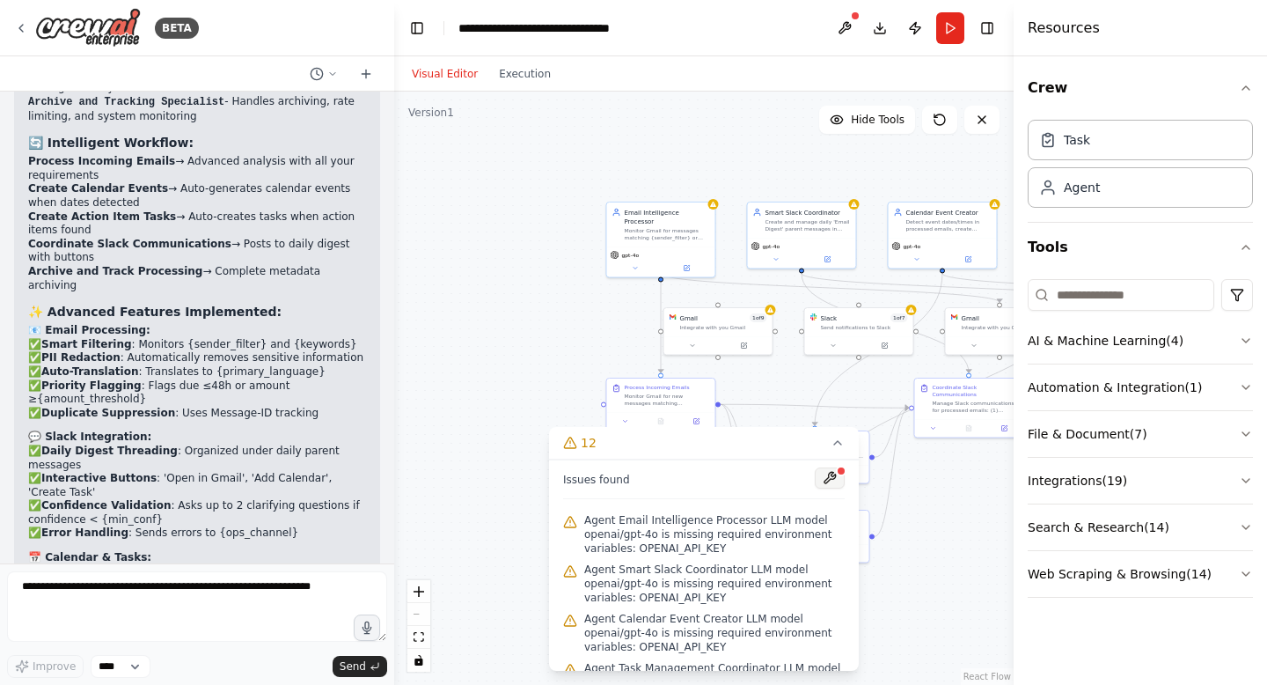
click at [823, 483] on button at bounding box center [830, 477] width 30 height 21
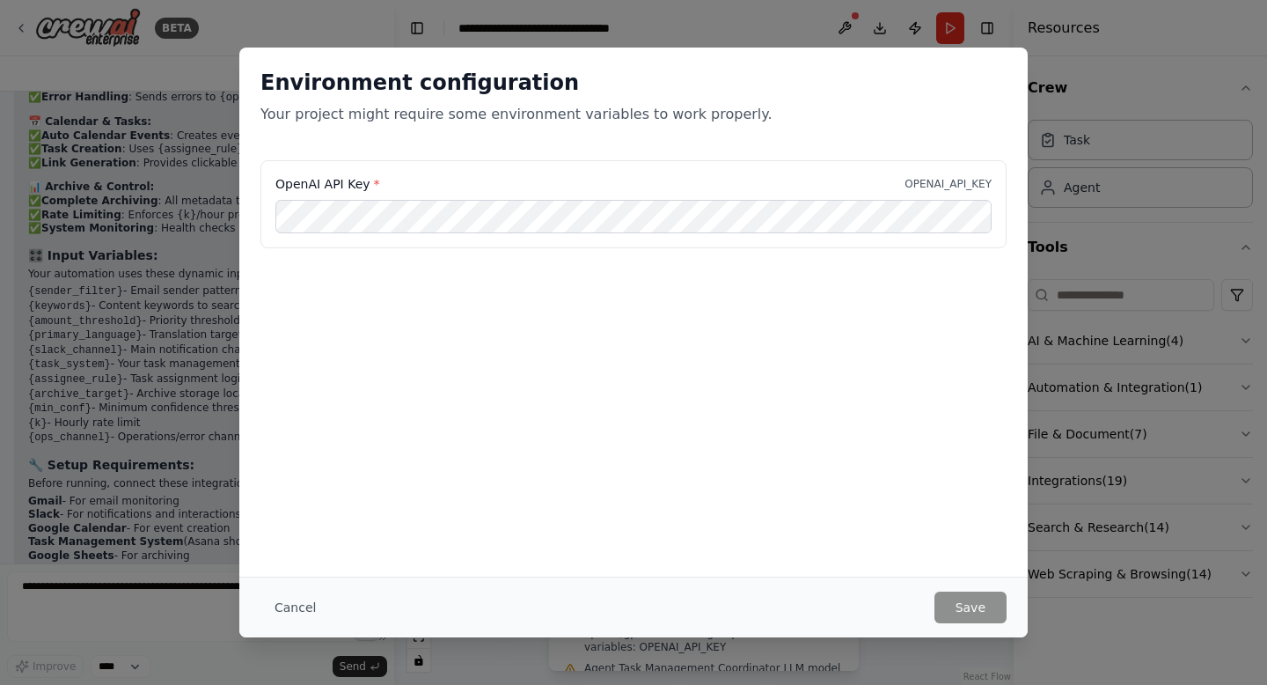
scroll to position [4155, 0]
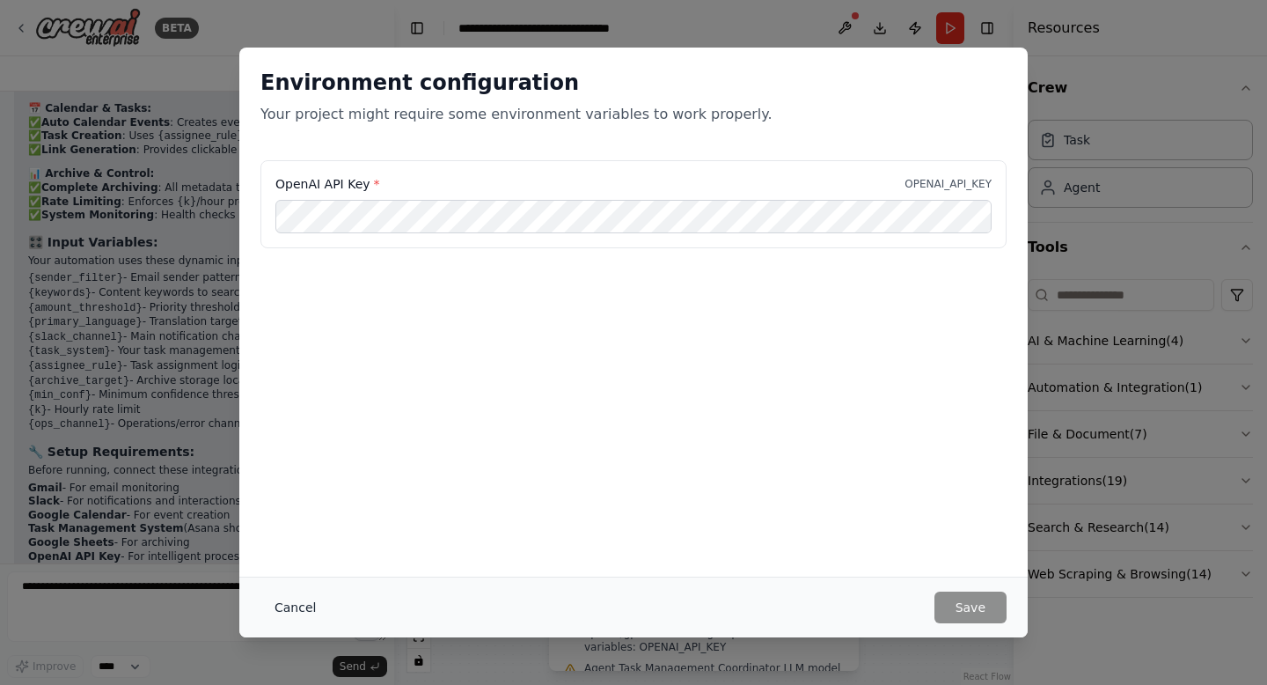
click at [296, 609] on button "Cancel" at bounding box center [296, 607] width 70 height 32
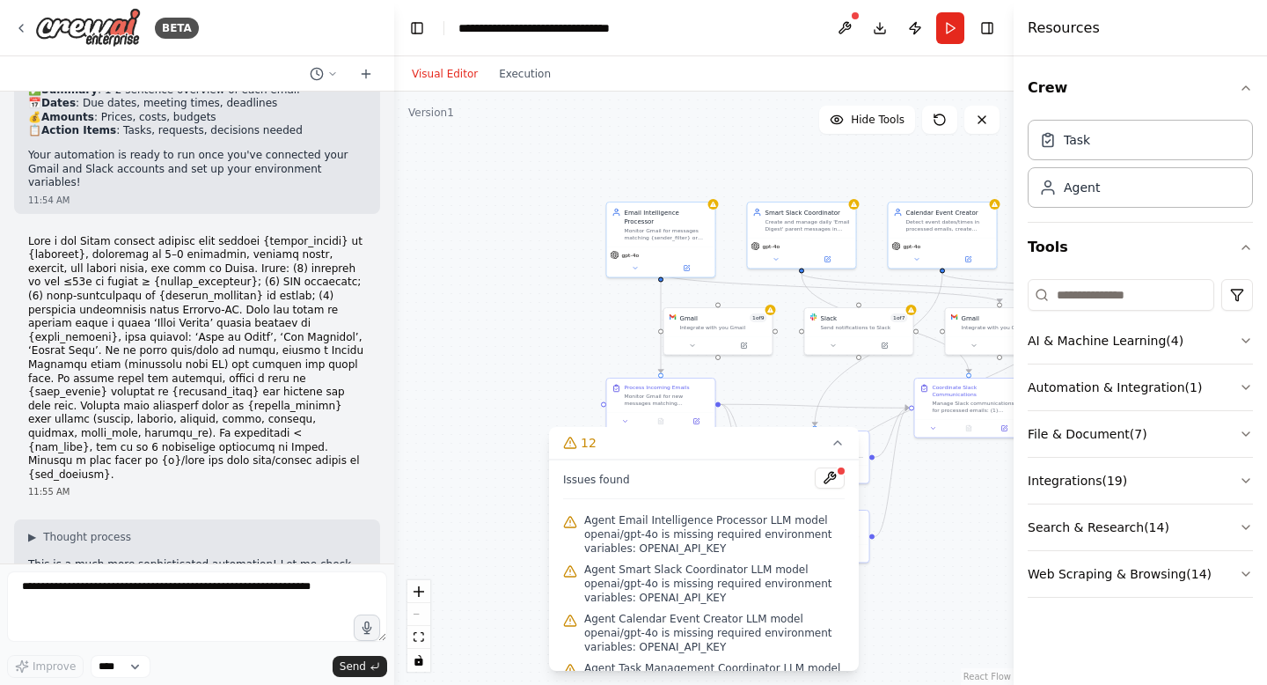
scroll to position [1704, 0]
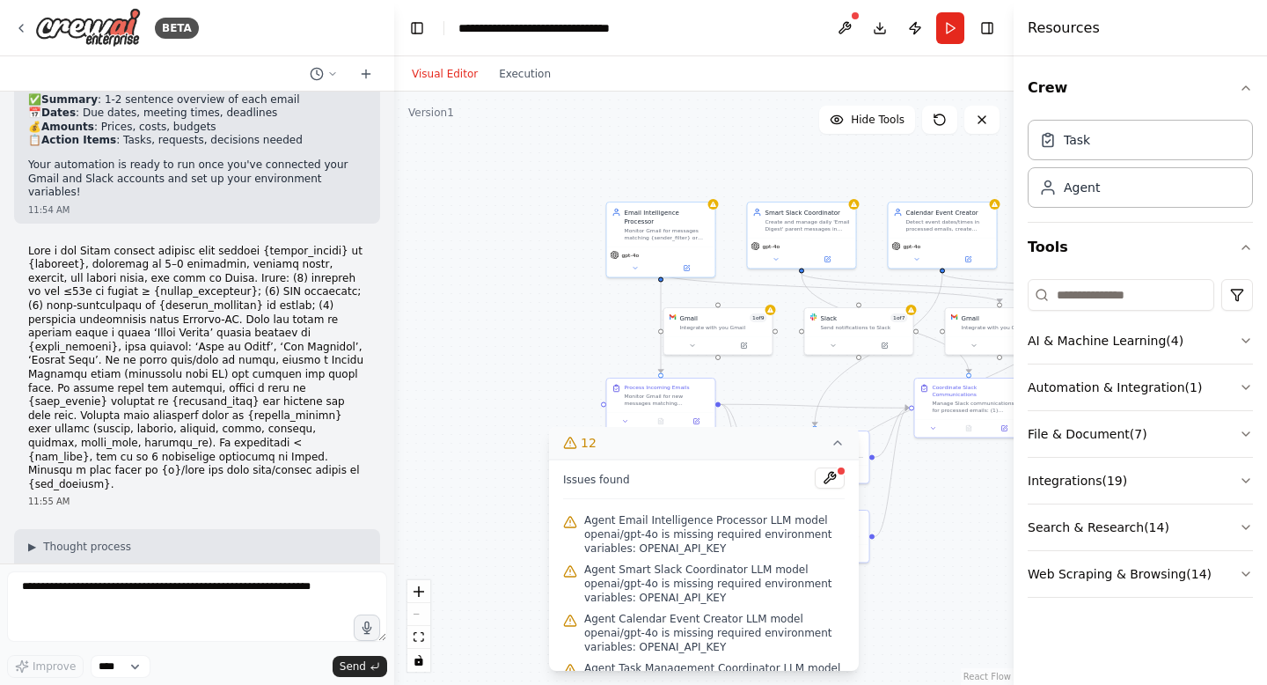
click at [837, 445] on icon at bounding box center [838, 443] width 14 height 14
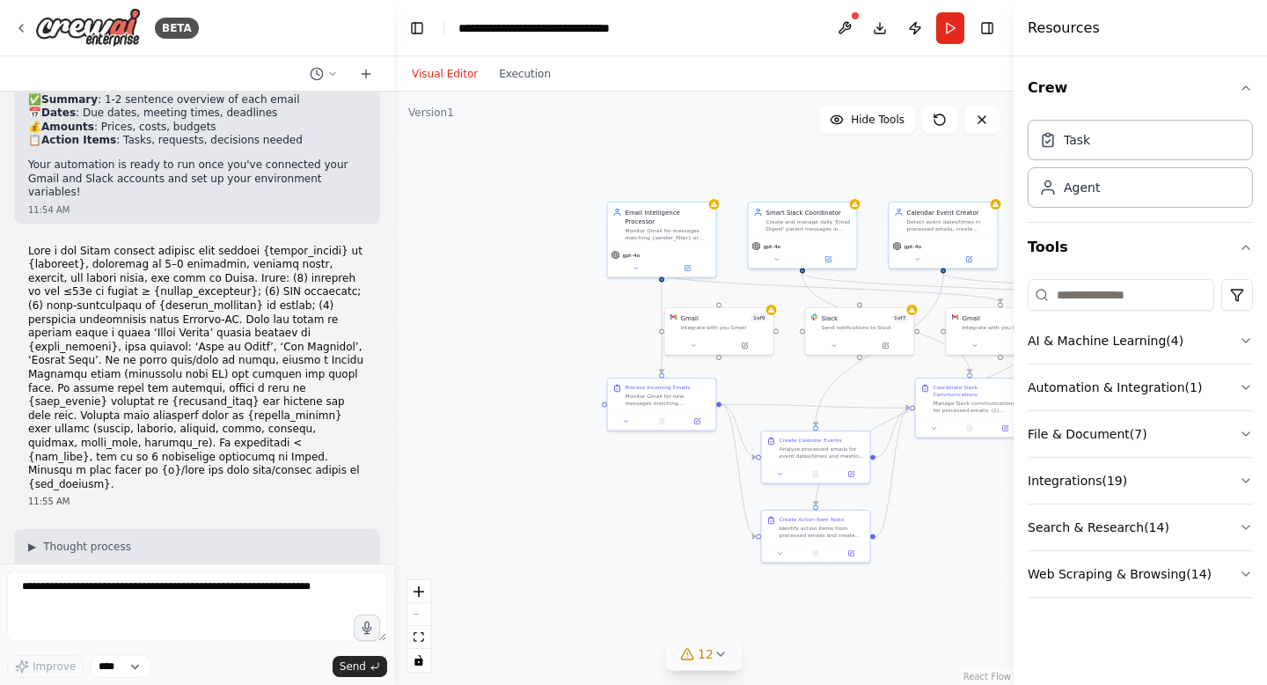
drag, startPoint x: 914, startPoint y: 554, endPoint x: 814, endPoint y: 549, distance: 99.6
click at [815, 549] on div ".deletable-edge-delete-btn { width: 20px; height: 20px; border: 0px solid #ffff…" at bounding box center [704, 388] width 620 height 593
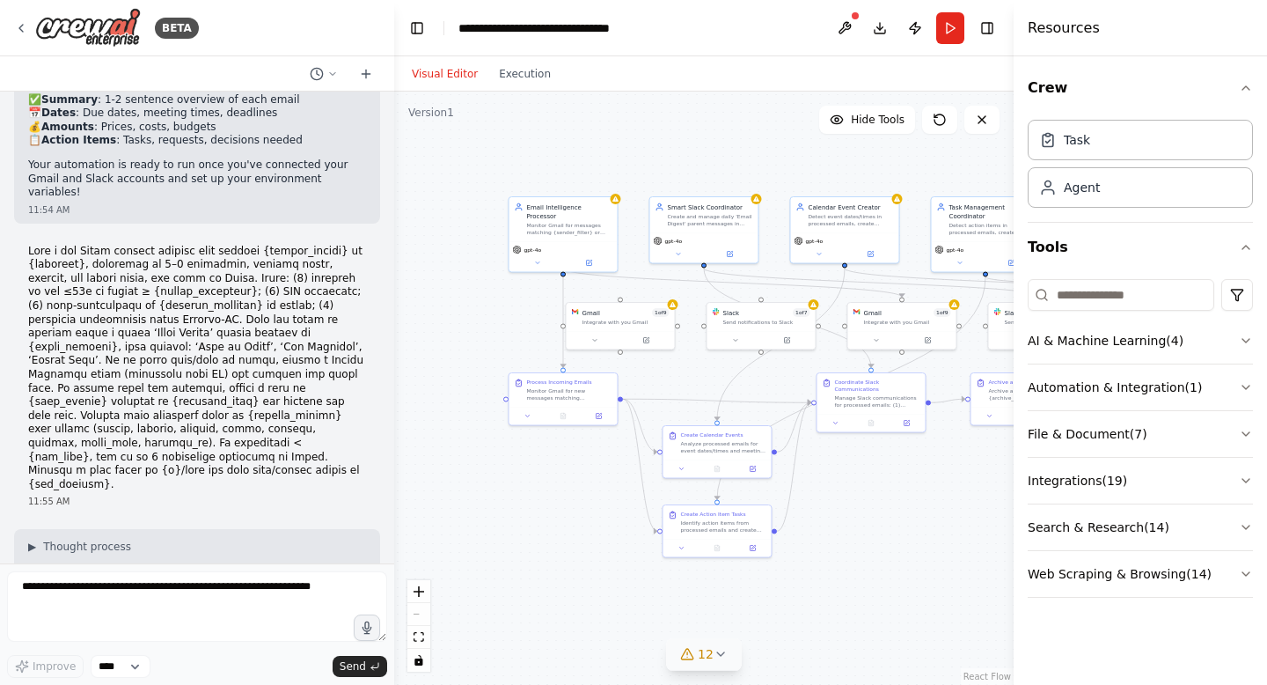
click at [813, 549] on div ".deletable-edge-delete-btn { width: 20px; height: 20px; border: 0px solid #ffff…" at bounding box center [704, 388] width 620 height 593
drag, startPoint x: 815, startPoint y: 552, endPoint x: 832, endPoint y: 598, distance: 49.6
click at [832, 598] on div ".deletable-edge-delete-btn { width: 20px; height: 20px; border: 0px solid #ffff…" at bounding box center [704, 388] width 620 height 593
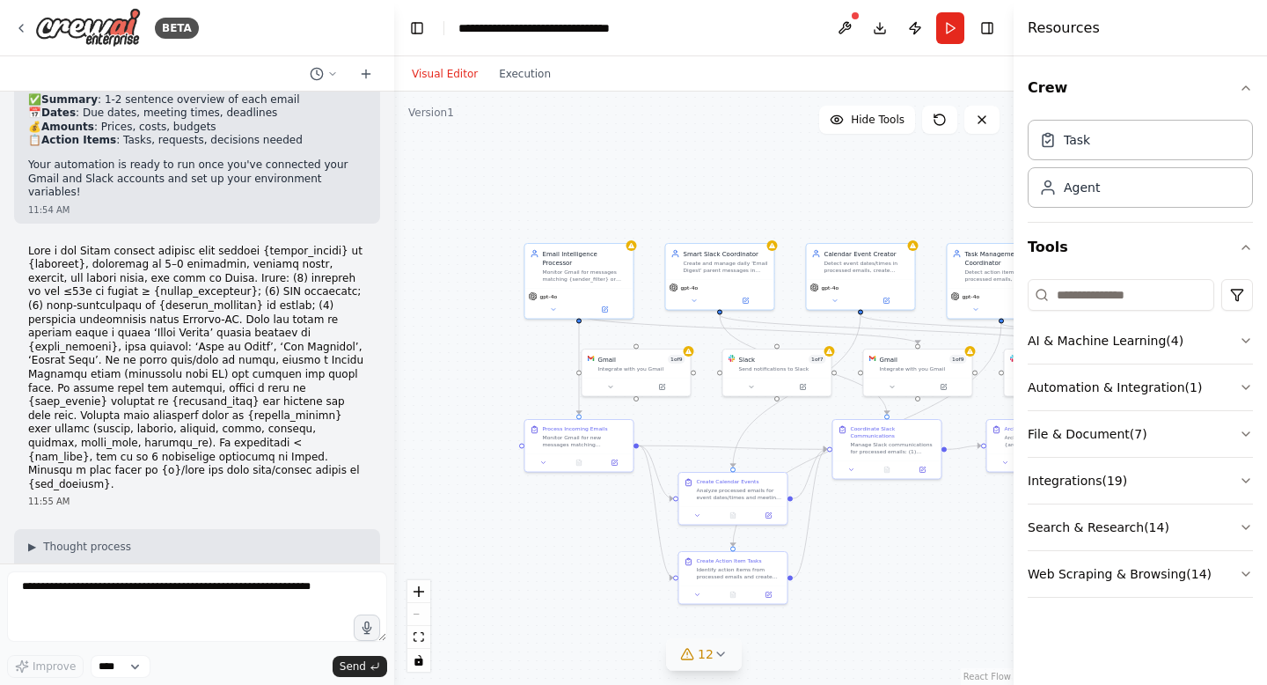
click at [478, 336] on div ".deletable-edge-delete-btn { width: 20px; height: 20px; border: 0px solid #ffff…" at bounding box center [704, 388] width 620 height 593
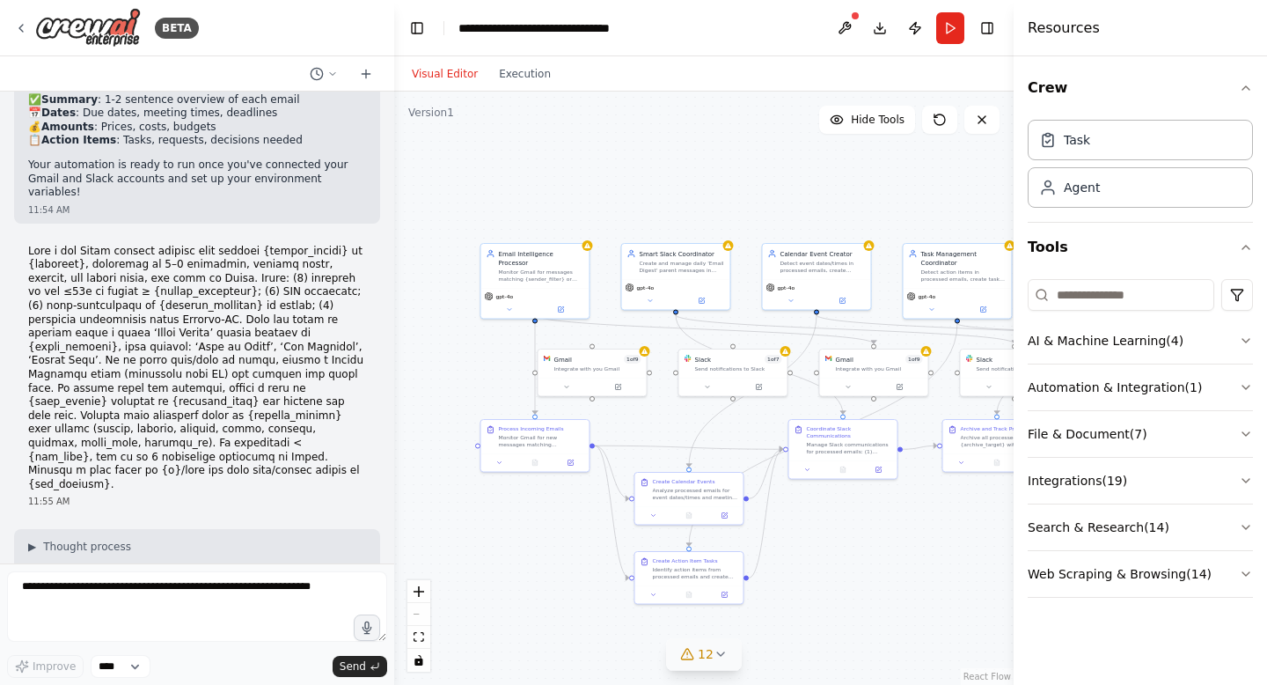
drag, startPoint x: 478, startPoint y: 336, endPoint x: 383, endPoint y: 331, distance: 95.2
click at [383, 331] on div "BETA When a new email arrives from a specific sender or containing certain keyw…" at bounding box center [633, 342] width 1267 height 685
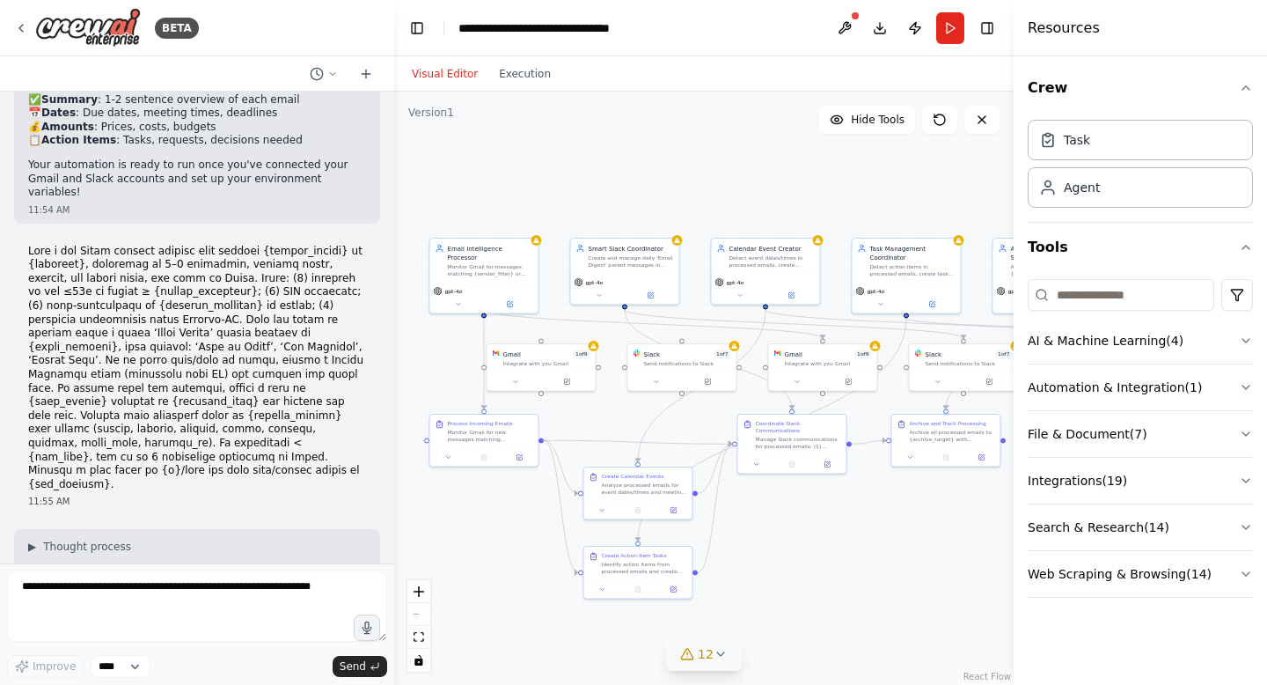
click at [418, 612] on div "React Flow controls" at bounding box center [419, 626] width 23 height 92
click at [419, 616] on div "React Flow controls" at bounding box center [419, 626] width 23 height 92
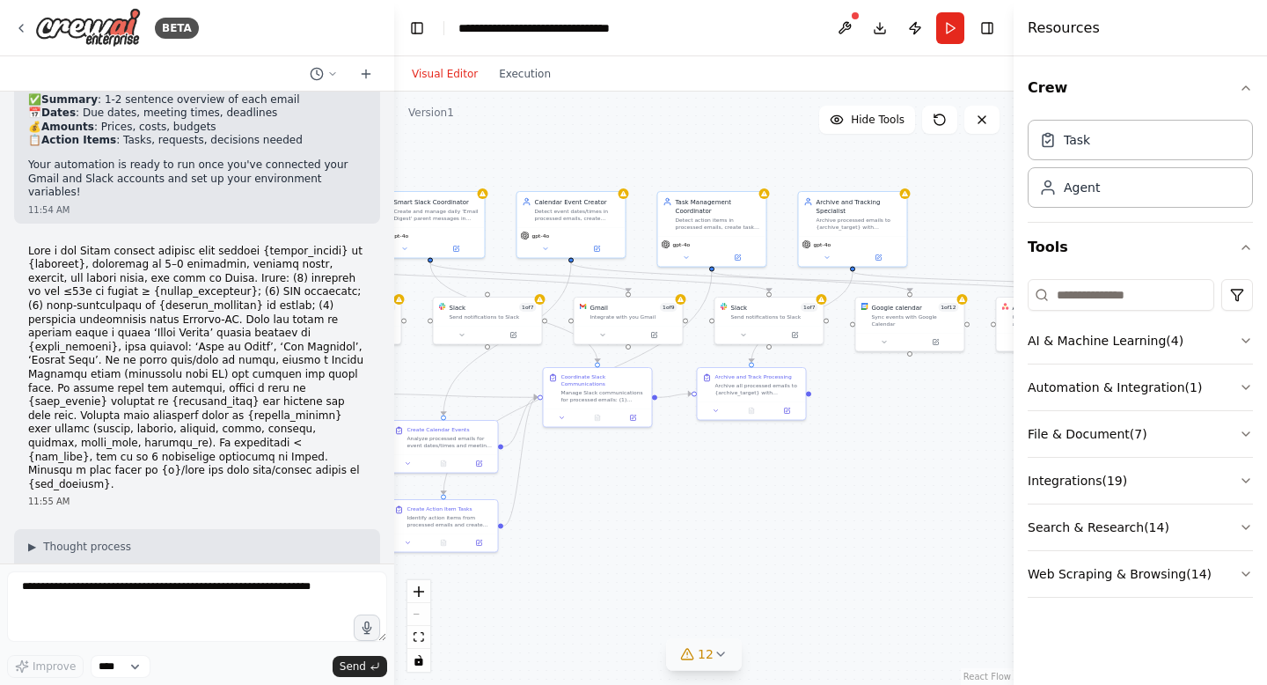
drag, startPoint x: 986, startPoint y: 552, endPoint x: 822, endPoint y: 502, distance: 171.2
click at [816, 502] on div ".deletable-edge-delete-btn { width: 20px; height: 20px; border: 0px solid #ffff…" at bounding box center [704, 388] width 620 height 593
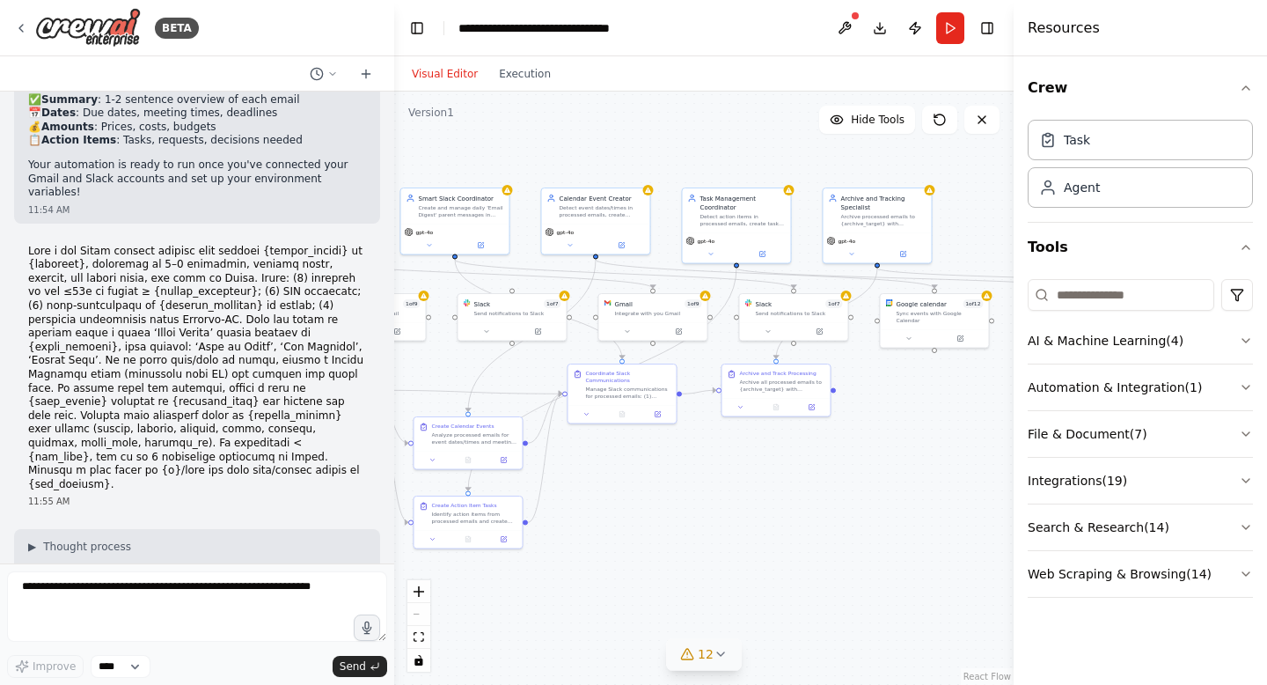
click at [834, 416] on div ".deletable-edge-delete-btn { width: 20px; height: 20px; border: 0px solid #ffff…" at bounding box center [704, 388] width 620 height 593
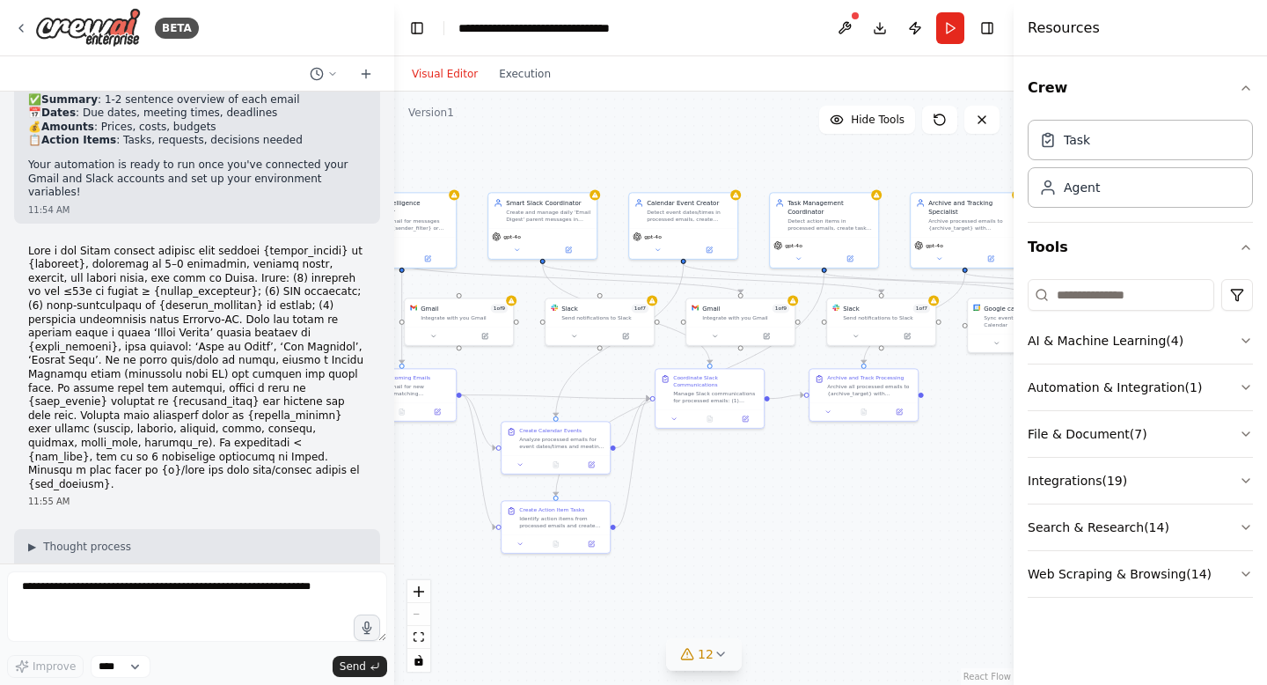
drag, startPoint x: 772, startPoint y: 510, endPoint x: 841, endPoint y: 520, distance: 69.5
click at [841, 520] on div ".deletable-edge-delete-btn { width: 20px; height: 20px; border: 0px solid #ffff…" at bounding box center [704, 388] width 620 height 593
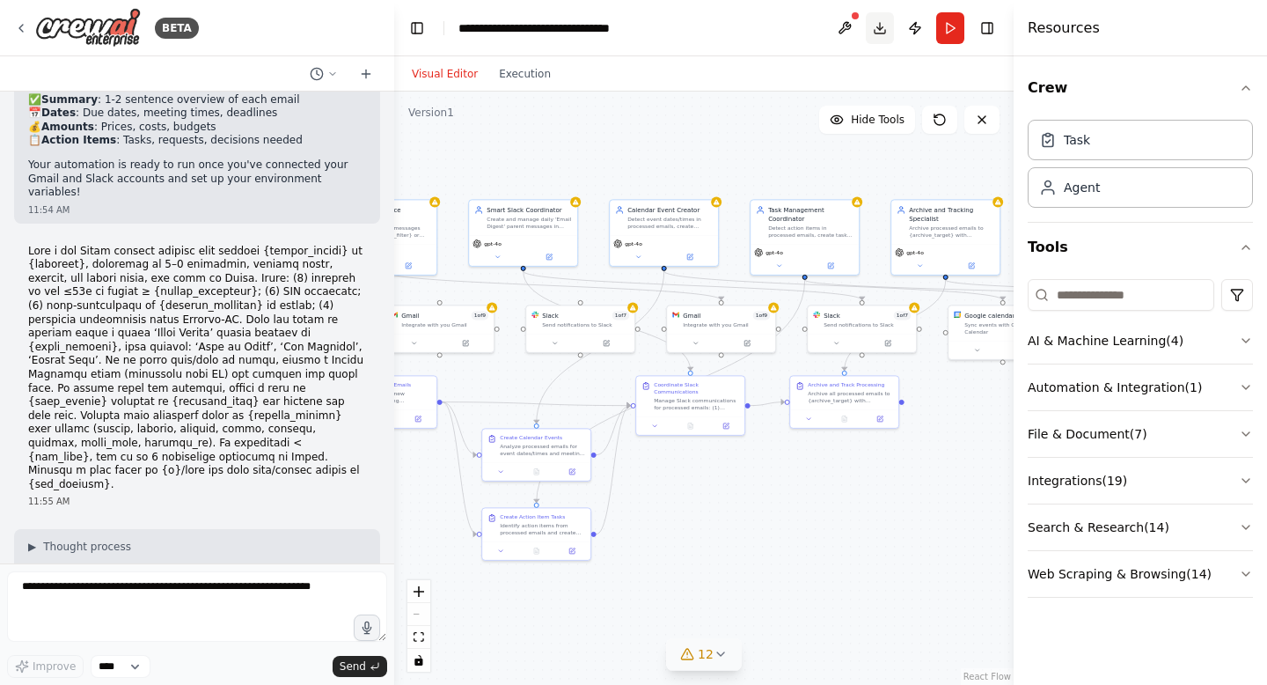
click at [870, 25] on button "Download" at bounding box center [880, 28] width 28 height 32
click at [840, 29] on button at bounding box center [845, 28] width 28 height 32
click at [418, 38] on button "Toggle Left Sidebar" at bounding box center [417, 28] width 25 height 25
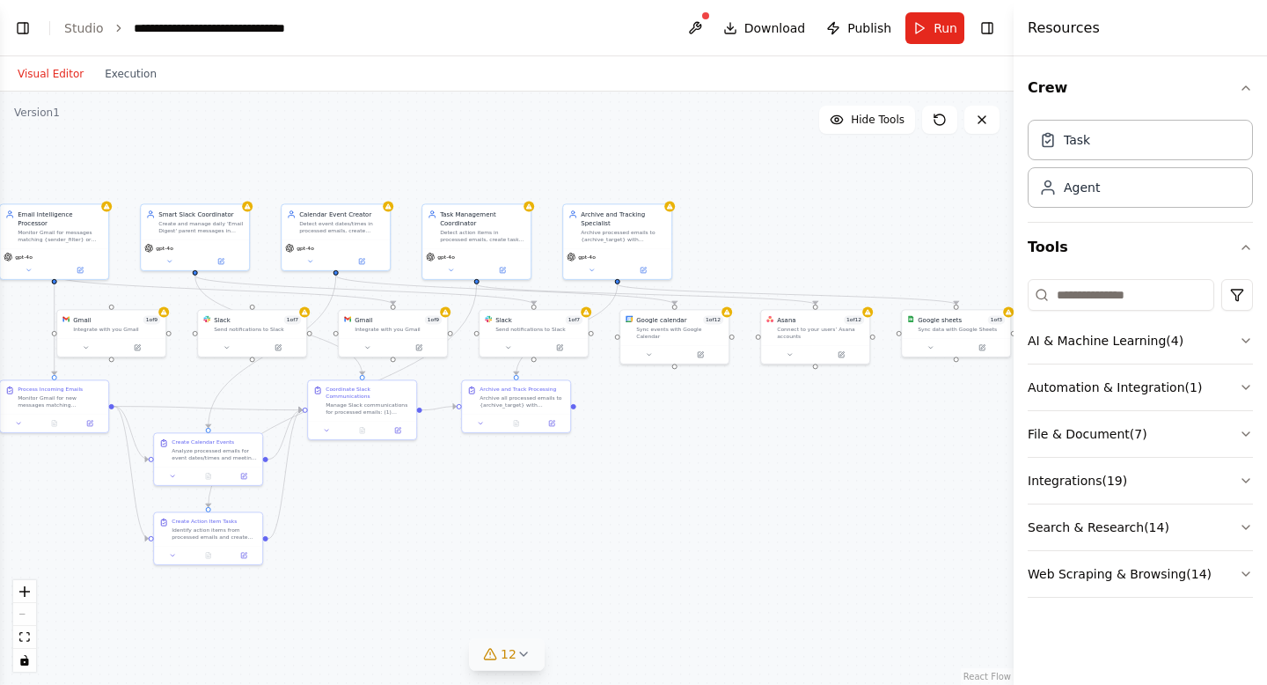
drag, startPoint x: 581, startPoint y: 496, endPoint x: 647, endPoint y: 498, distance: 66.1
click at [647, 498] on div ".deletable-edge-delete-btn { width: 20px; height: 20px; border: 0px solid #ffff…" at bounding box center [507, 388] width 1014 height 593
click at [862, 27] on span "Publish" at bounding box center [870, 28] width 44 height 18
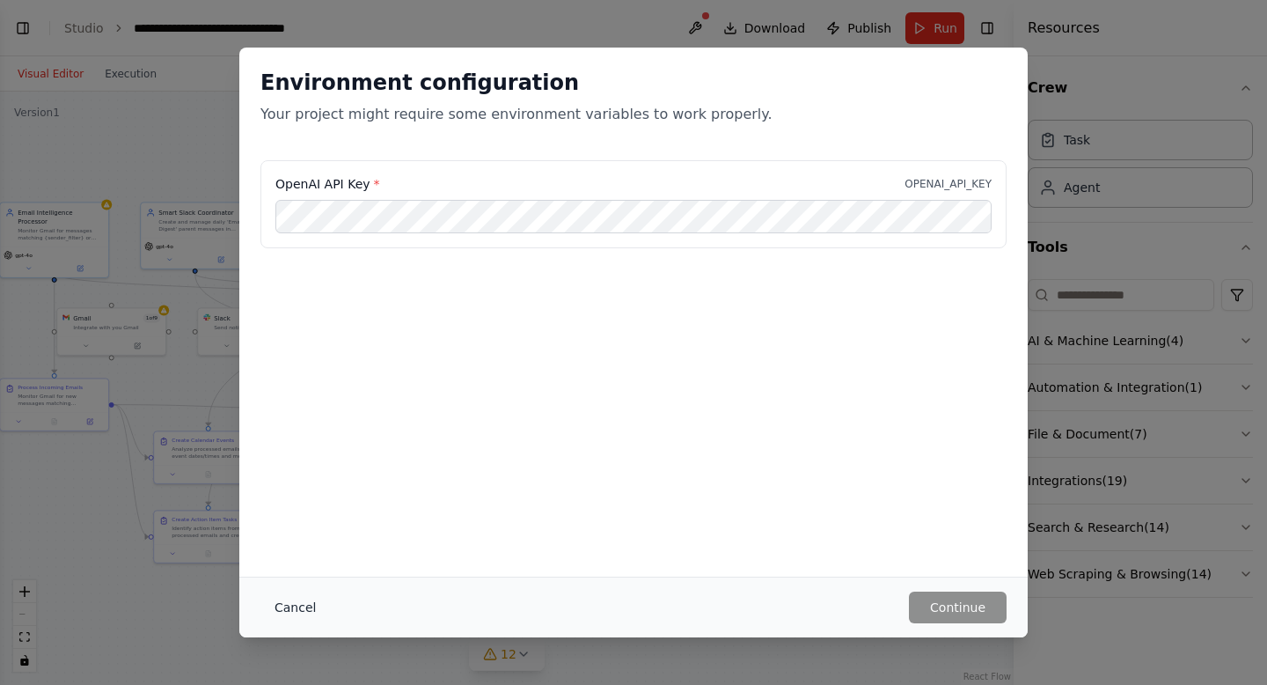
click at [306, 608] on button "Cancel" at bounding box center [296, 607] width 70 height 32
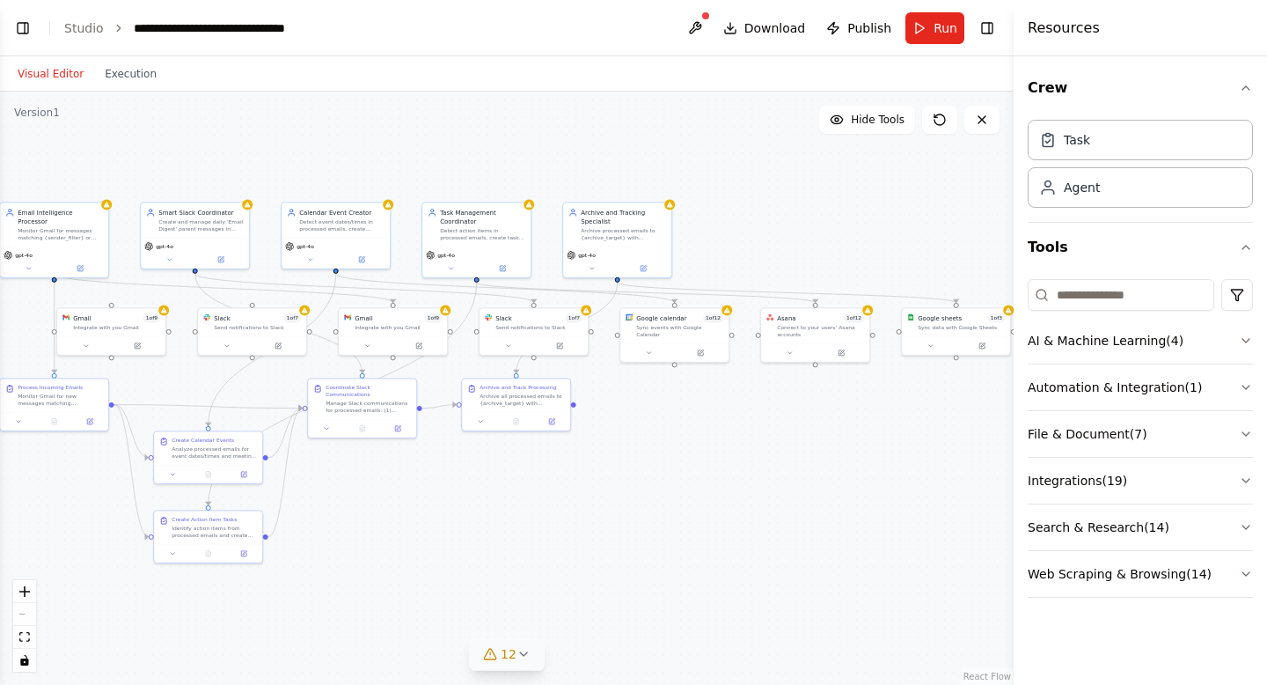
click at [306, 608] on div ".deletable-edge-delete-btn { width: 20px; height: 20px; border: 0px solid #ffff…" at bounding box center [507, 388] width 1014 height 593
drag, startPoint x: 681, startPoint y: 392, endPoint x: 551, endPoint y: 419, distance: 133.1
click at [681, 392] on div ".deletable-edge-delete-btn { width: 20px; height: 20px; border: 0px solid #ffff…" at bounding box center [507, 388] width 1014 height 593
drag, startPoint x: 551, startPoint y: 419, endPoint x: 591, endPoint y: 429, distance: 41.6
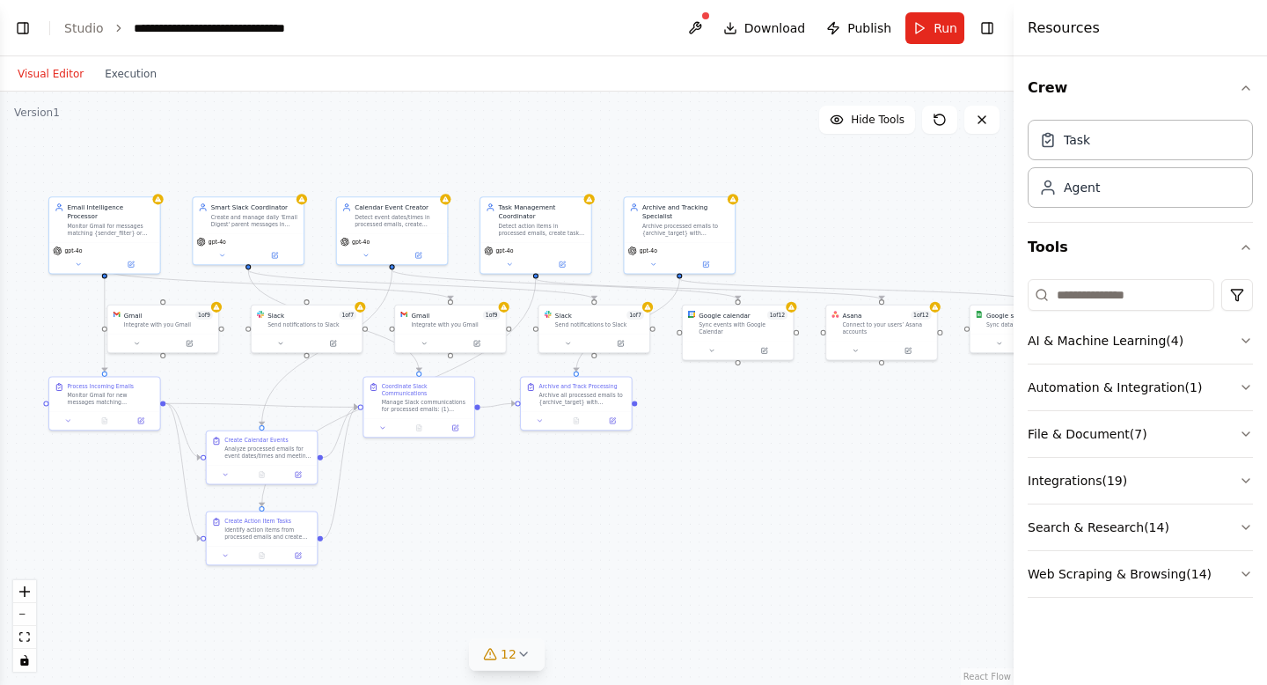
drag, startPoint x: 500, startPoint y: 535, endPoint x: 561, endPoint y: 534, distance: 60.7
click at [561, 534] on div ".deletable-edge-delete-btn { width: 20px; height: 20px; border: 0px solid #ffff…" at bounding box center [507, 388] width 1014 height 593
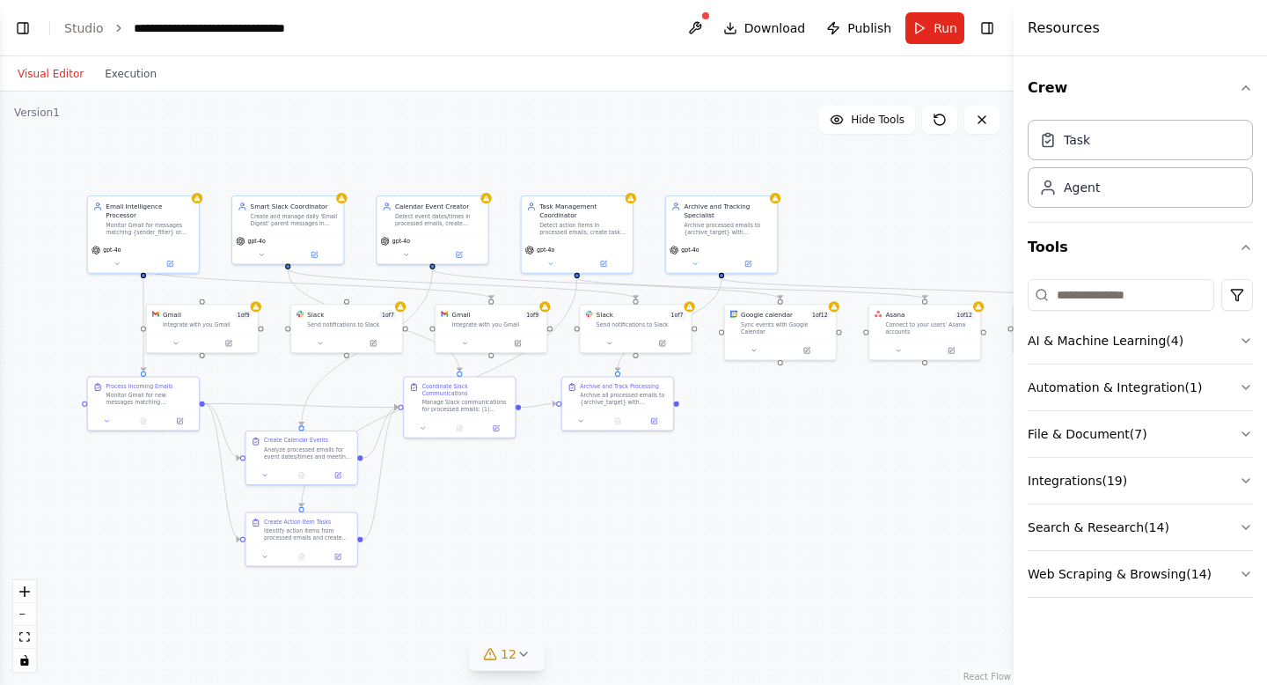
drag, startPoint x: 473, startPoint y: 506, endPoint x: 514, endPoint y: 507, distance: 41.4
click at [514, 507] on div ".deletable-edge-delete-btn { width: 20px; height: 20px; border: 0px solid #ffff…" at bounding box center [507, 388] width 1014 height 593
click at [509, 507] on div ".deletable-edge-delete-btn { width: 20px; height: 20px; border: 0px solid #ffff…" at bounding box center [507, 388] width 1014 height 593
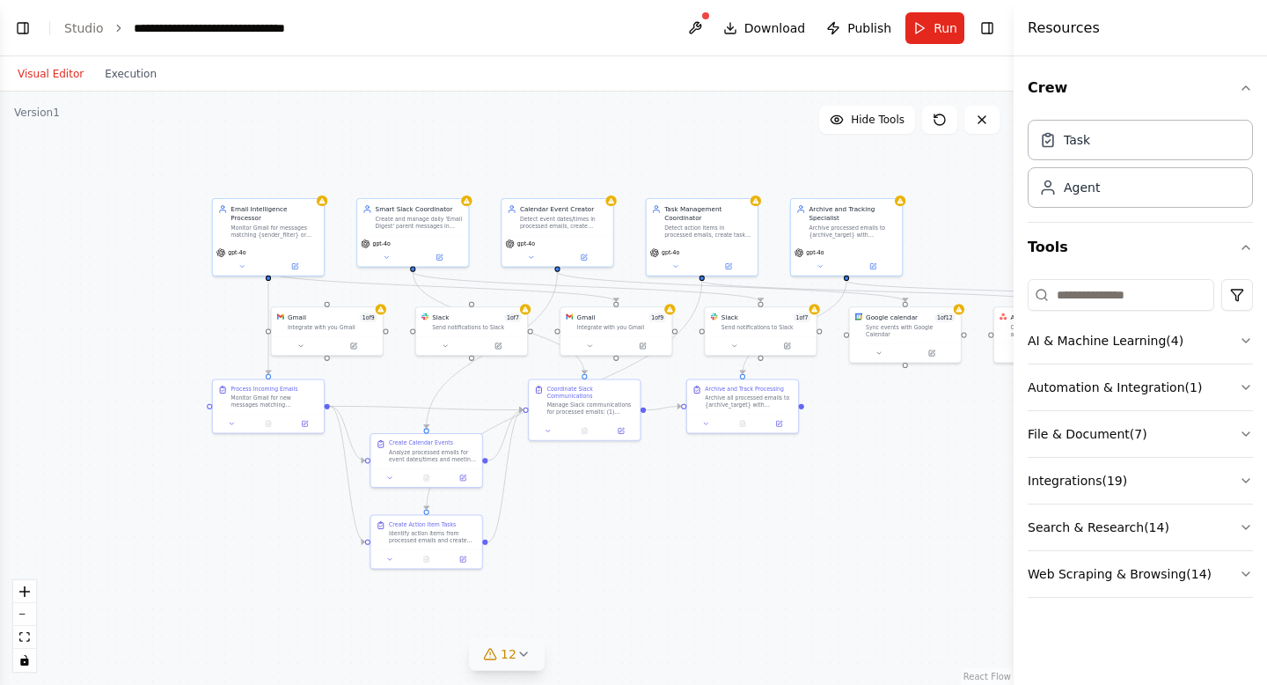
drag, startPoint x: 514, startPoint y: 507, endPoint x: 639, endPoint y: 510, distance: 125.0
click at [639, 510] on div ".deletable-edge-delete-btn { width: 20px; height: 20px; border: 0px solid #ffff…" at bounding box center [507, 388] width 1014 height 593
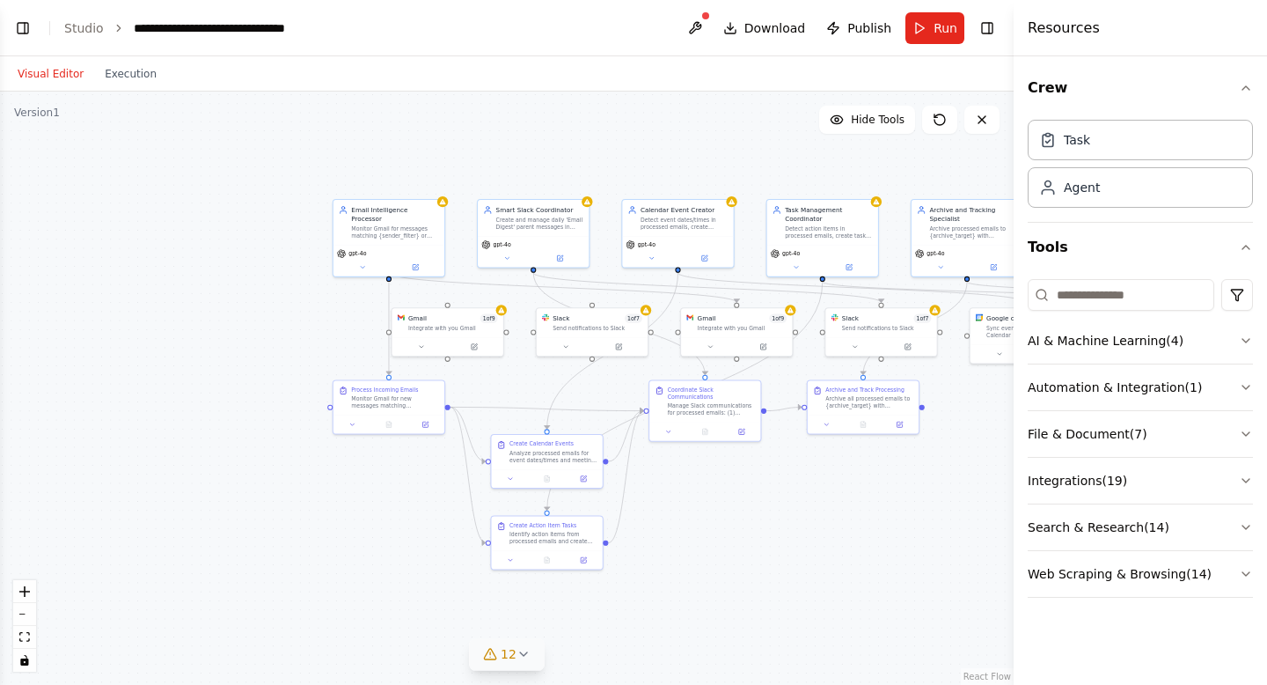
drag, startPoint x: 520, startPoint y: 496, endPoint x: 641, endPoint y: 496, distance: 120.6
click at [641, 496] on div ".deletable-edge-delete-btn { width: 20px; height: 20px; border: 0px solid #ffff…" at bounding box center [507, 388] width 1014 height 593
click at [638, 525] on div ".deletable-edge-delete-btn { width: 20px; height: 20px; border: 0px solid #ffff…" at bounding box center [507, 388] width 1014 height 593
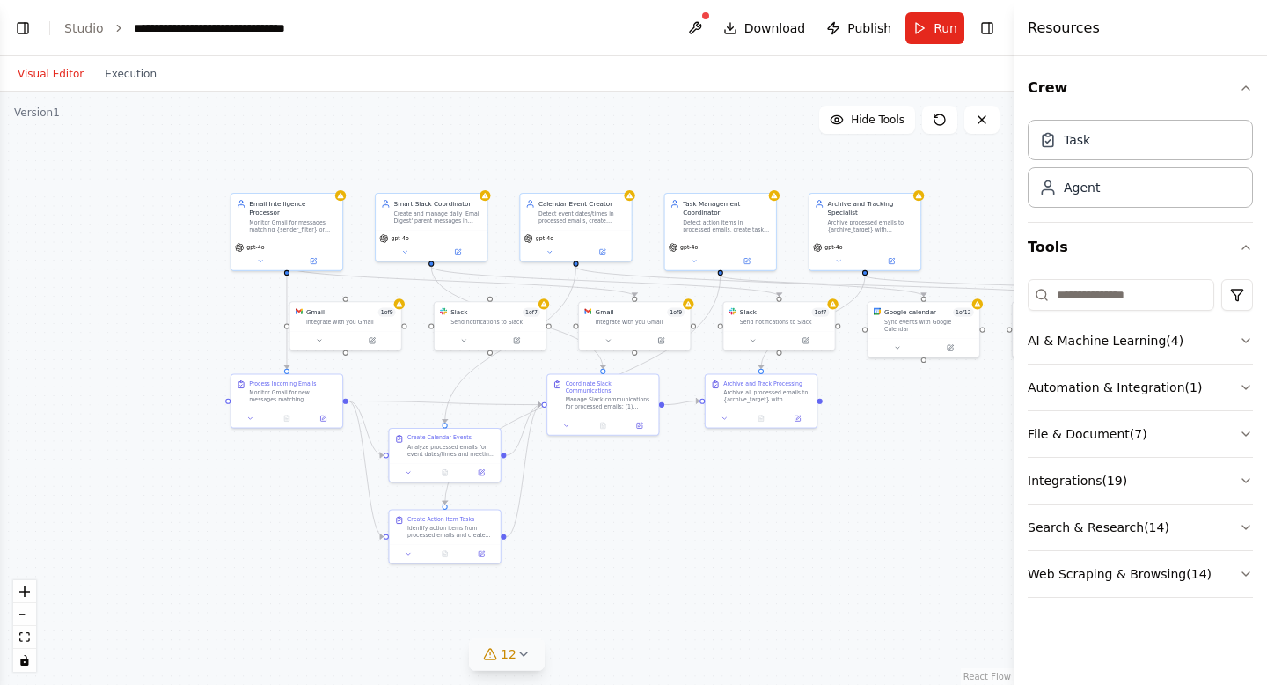
drag, startPoint x: 642, startPoint y: 496, endPoint x: 540, endPoint y: 490, distance: 102.3
click at [540, 490] on div ".deletable-edge-delete-btn { width: 20px; height: 20px; border: 0px solid #ffff…" at bounding box center [507, 388] width 1014 height 593
click at [766, 537] on div ".deletable-edge-delete-btn { width: 20px; height: 20px; border: 0px solid #ffff…" at bounding box center [507, 388] width 1014 height 593
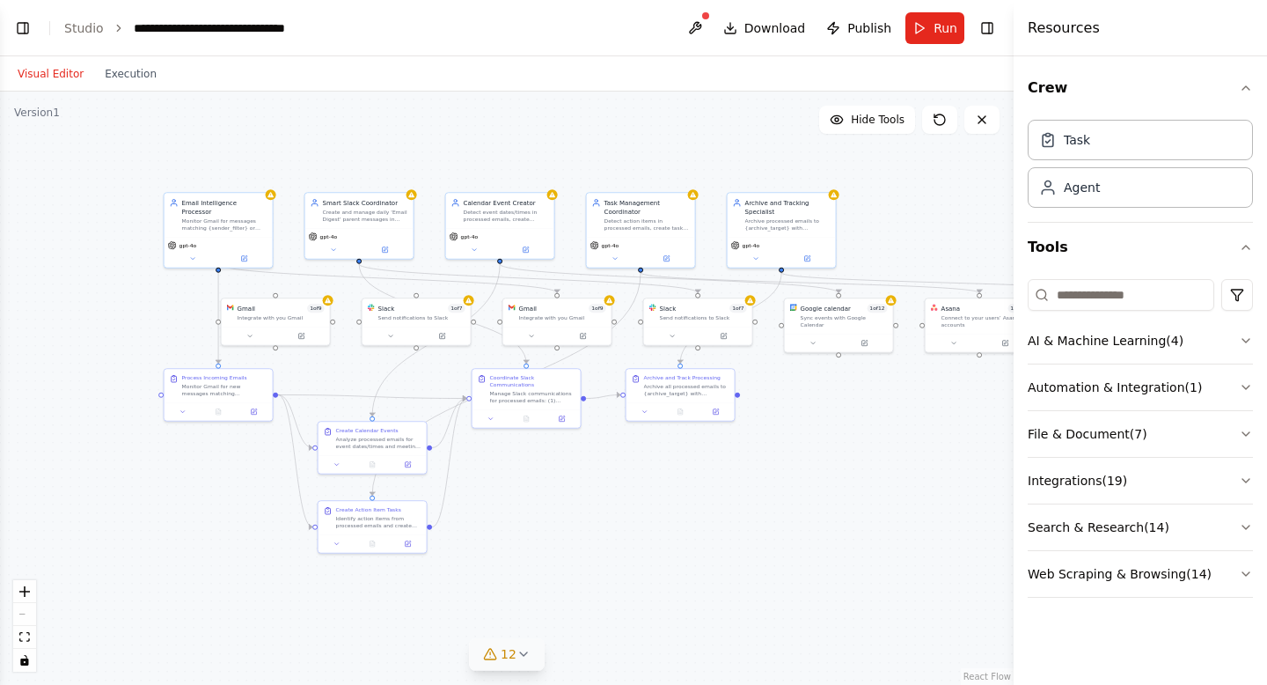
drag, startPoint x: 776, startPoint y: 523, endPoint x: 695, endPoint y: 513, distance: 81.5
click at [695, 513] on div ".deletable-edge-delete-btn { width: 20px; height: 20px; border: 0px solid #ffff…" at bounding box center [507, 388] width 1014 height 593
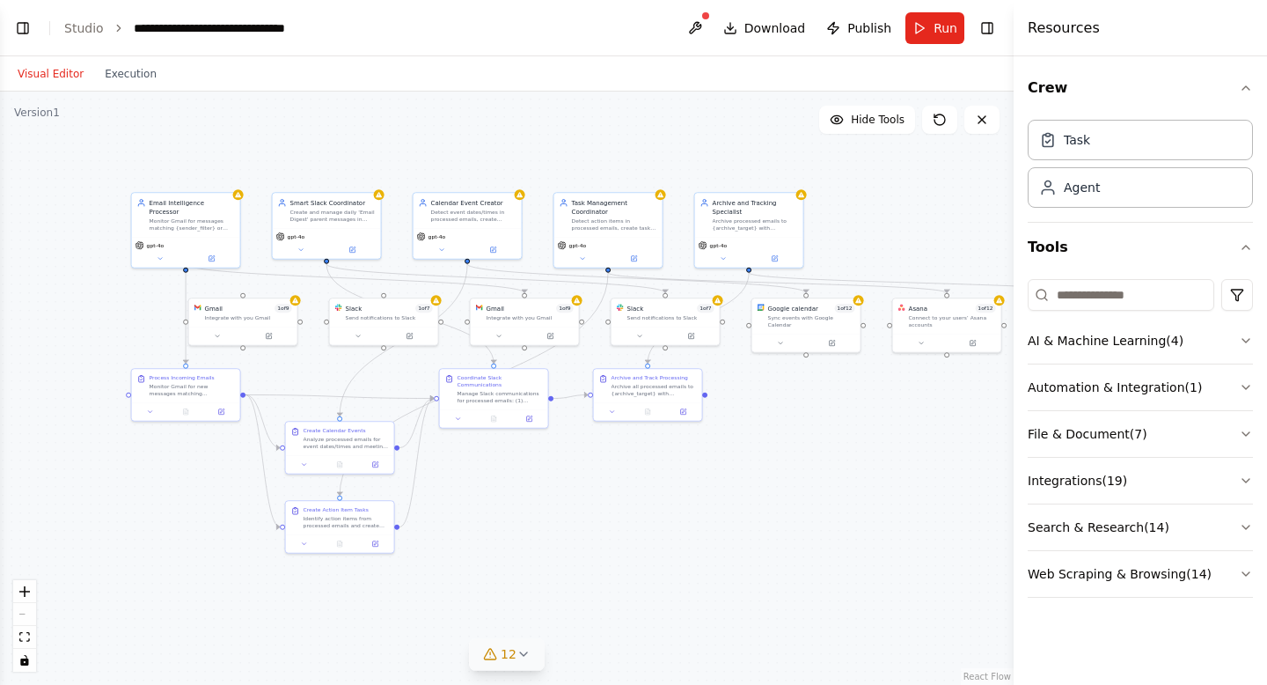
drag, startPoint x: 695, startPoint y: 514, endPoint x: 663, endPoint y: 514, distance: 32.6
click at [663, 514] on div ".deletable-edge-delete-btn { width: 20px; height: 20px; border: 0px solid #ffff…" at bounding box center [507, 388] width 1014 height 593
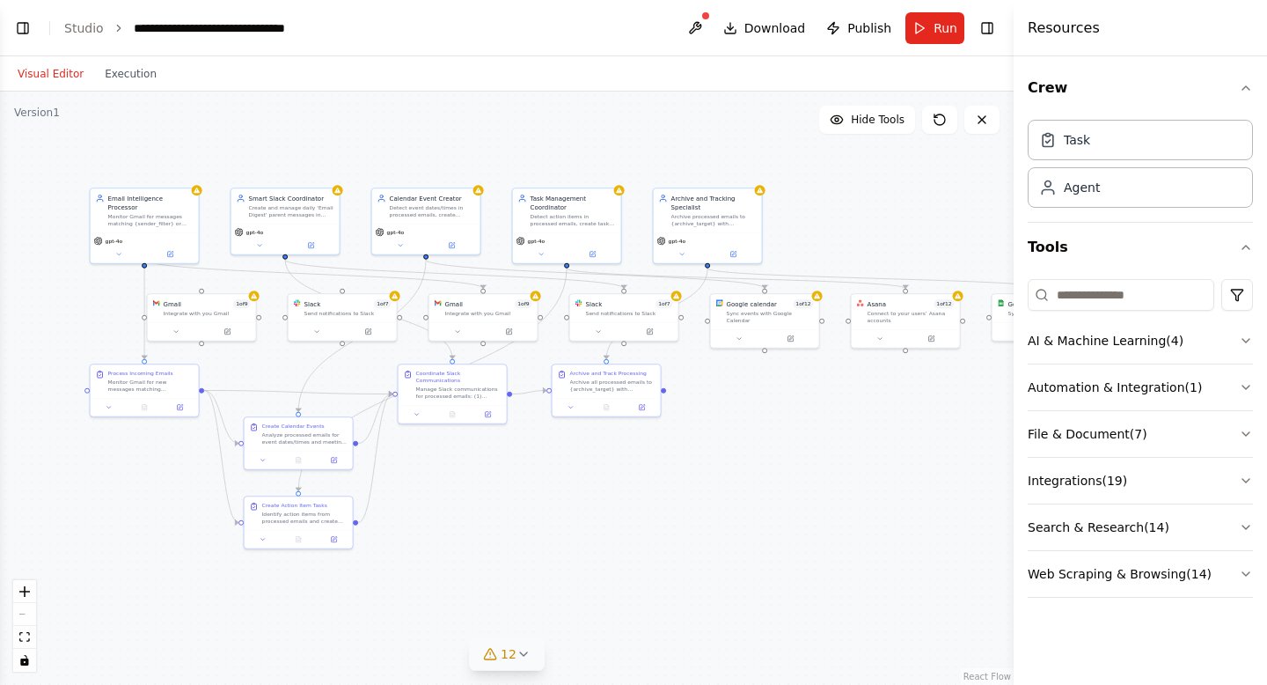
drag, startPoint x: 663, startPoint y: 514, endPoint x: 621, endPoint y: 510, distance: 41.6
click at [621, 510] on div ".deletable-edge-delete-btn { width: 20px; height: 20px; border: 0px solid #ffff…" at bounding box center [507, 388] width 1014 height 593
click at [124, 74] on button "Execution" at bounding box center [130, 73] width 73 height 21
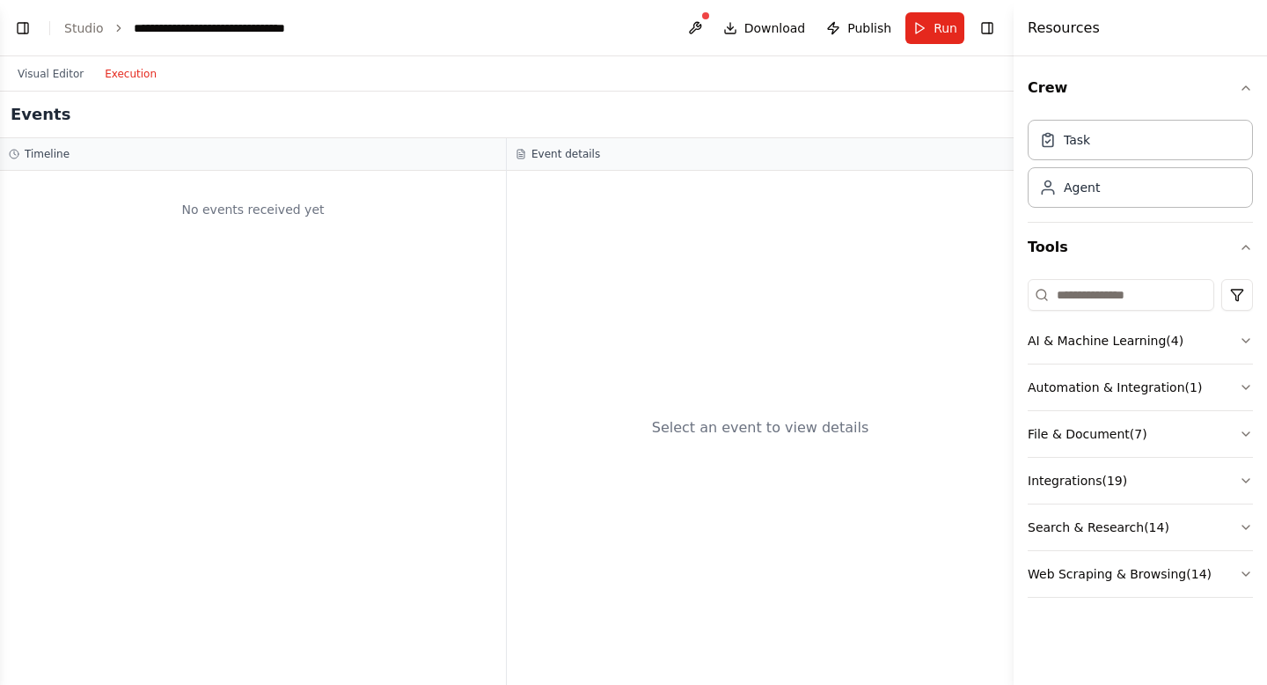
click at [137, 72] on button "Execution" at bounding box center [130, 73] width 73 height 21
drag, startPoint x: 40, startPoint y: 81, endPoint x: 55, endPoint y: 79, distance: 15.1
click at [40, 80] on button "Visual Editor" at bounding box center [50, 73] width 87 height 21
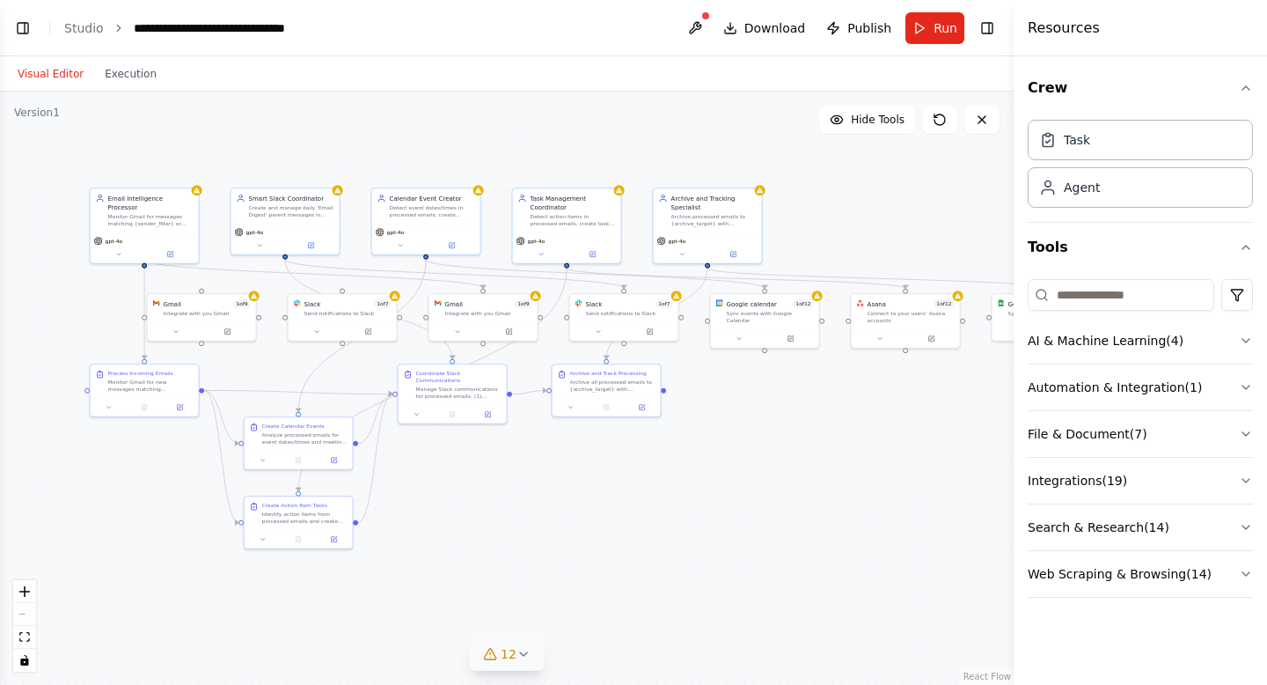
click at [48, 70] on button "Visual Editor" at bounding box center [50, 73] width 87 height 21
click at [55, 79] on button "Visual Editor" at bounding box center [50, 73] width 87 height 21
click at [136, 77] on button "Execution" at bounding box center [130, 73] width 73 height 21
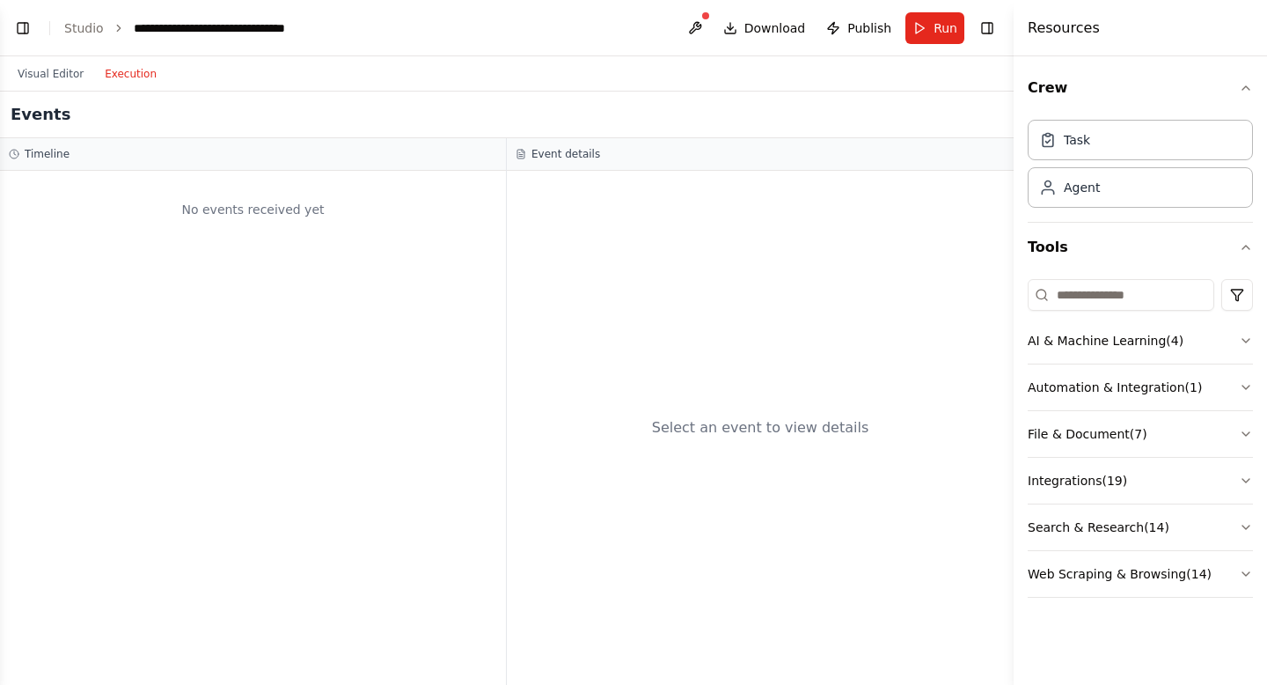
drag, startPoint x: 891, startPoint y: 391, endPoint x: 868, endPoint y: 399, distance: 24.2
click at [868, 398] on div "Select an event to view details" at bounding box center [760, 428] width 507 height 514
click at [62, 73] on button "Visual Editor" at bounding box center [50, 73] width 87 height 21
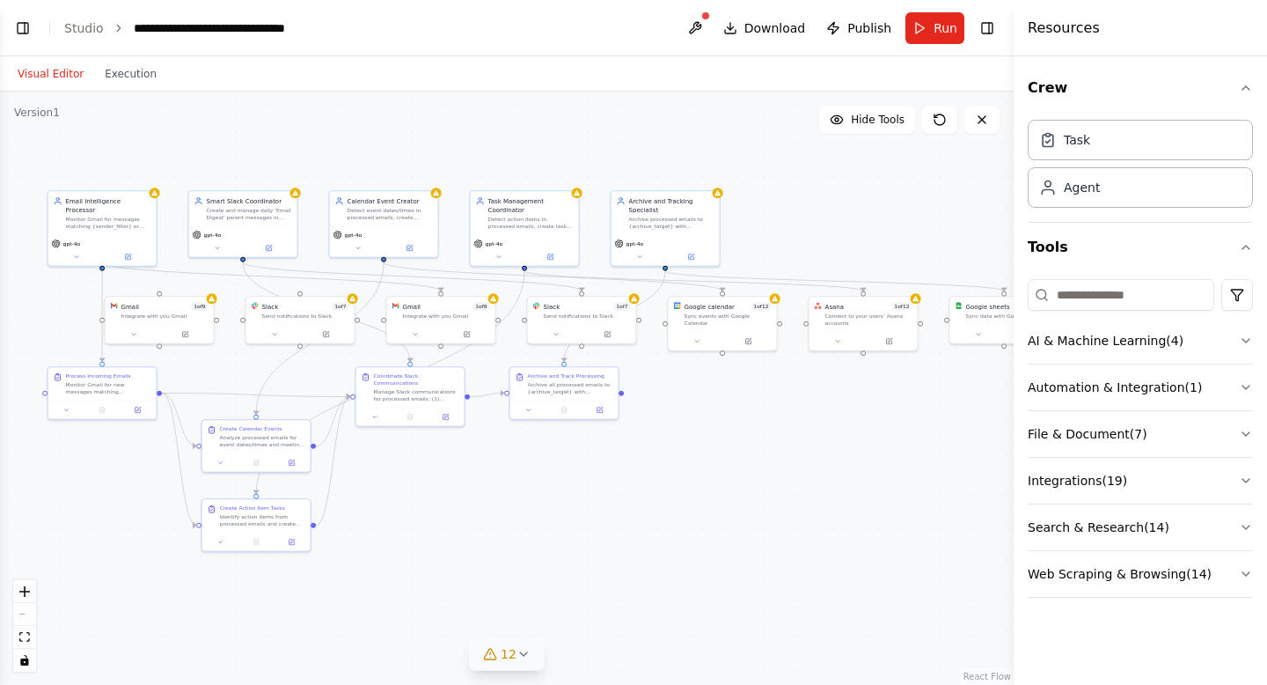
drag, startPoint x: 518, startPoint y: 467, endPoint x: 475, endPoint y: 470, distance: 42.3
click at [475, 470] on div ".deletable-edge-delete-btn { width: 20px; height: 20px; border: 0px solid #ffff…" at bounding box center [507, 388] width 1014 height 593
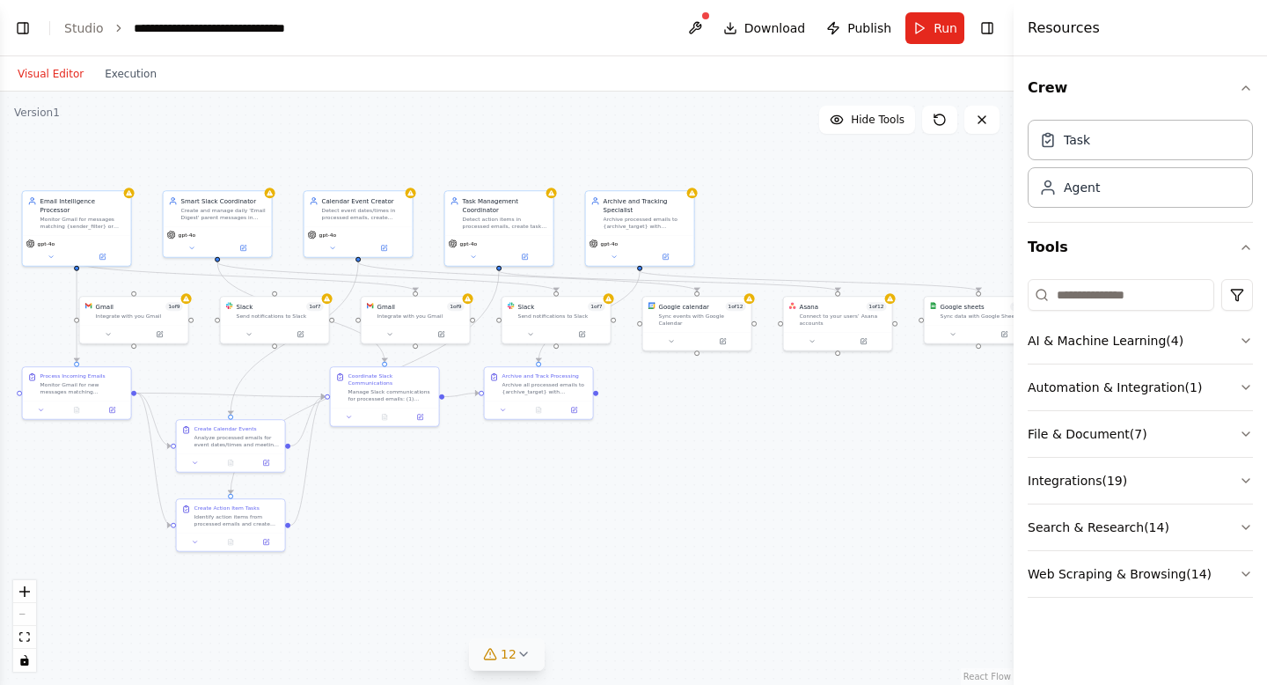
drag, startPoint x: 556, startPoint y: 492, endPoint x: 531, endPoint y: 492, distance: 25.5
click at [531, 492] on div ".deletable-edge-delete-btn { width: 20px; height: 20px; border: 0px solid #ffff…" at bounding box center [507, 388] width 1014 height 593
click at [683, 418] on div ".deletable-edge-delete-btn { width: 20px; height: 20px; border: 0px solid #ffff…" at bounding box center [507, 388] width 1014 height 593
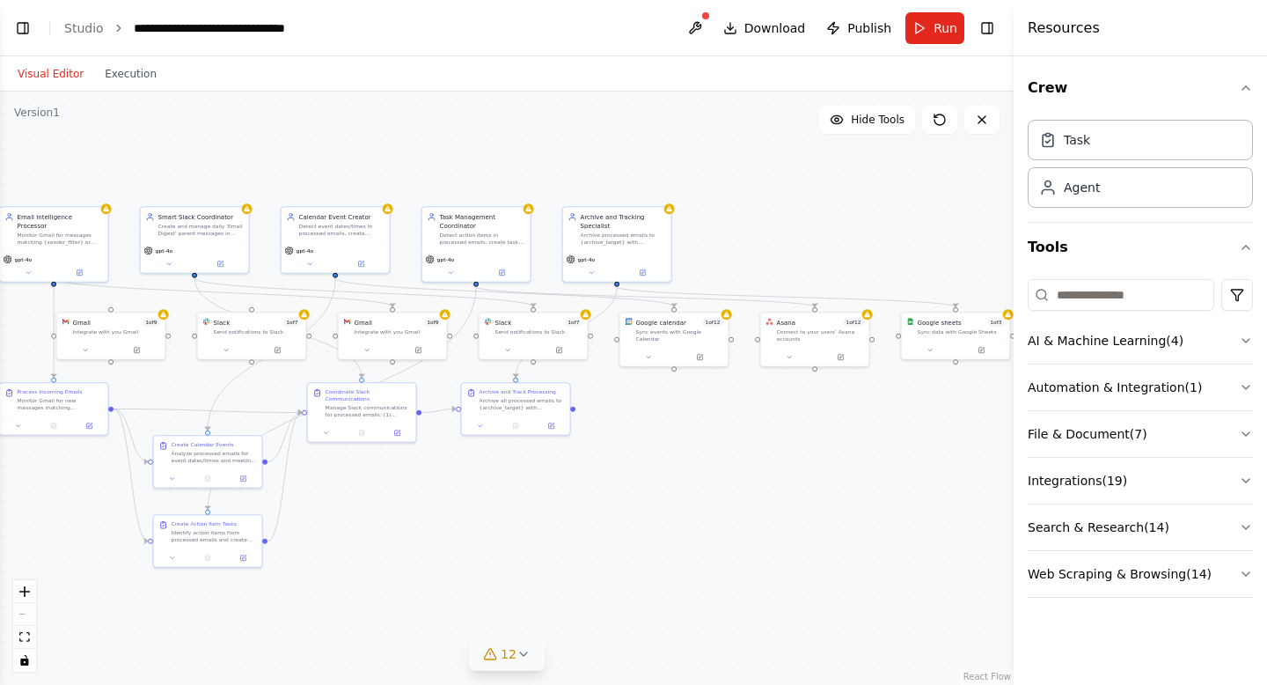
drag, startPoint x: 683, startPoint y: 418, endPoint x: 660, endPoint y: 434, distance: 27.8
click at [660, 434] on div ".deletable-edge-delete-btn { width: 20px; height: 20px; border: 0px solid #ffff…" at bounding box center [507, 388] width 1014 height 593
click at [986, 25] on button "Toggle Right Sidebar" at bounding box center [987, 28] width 25 height 25
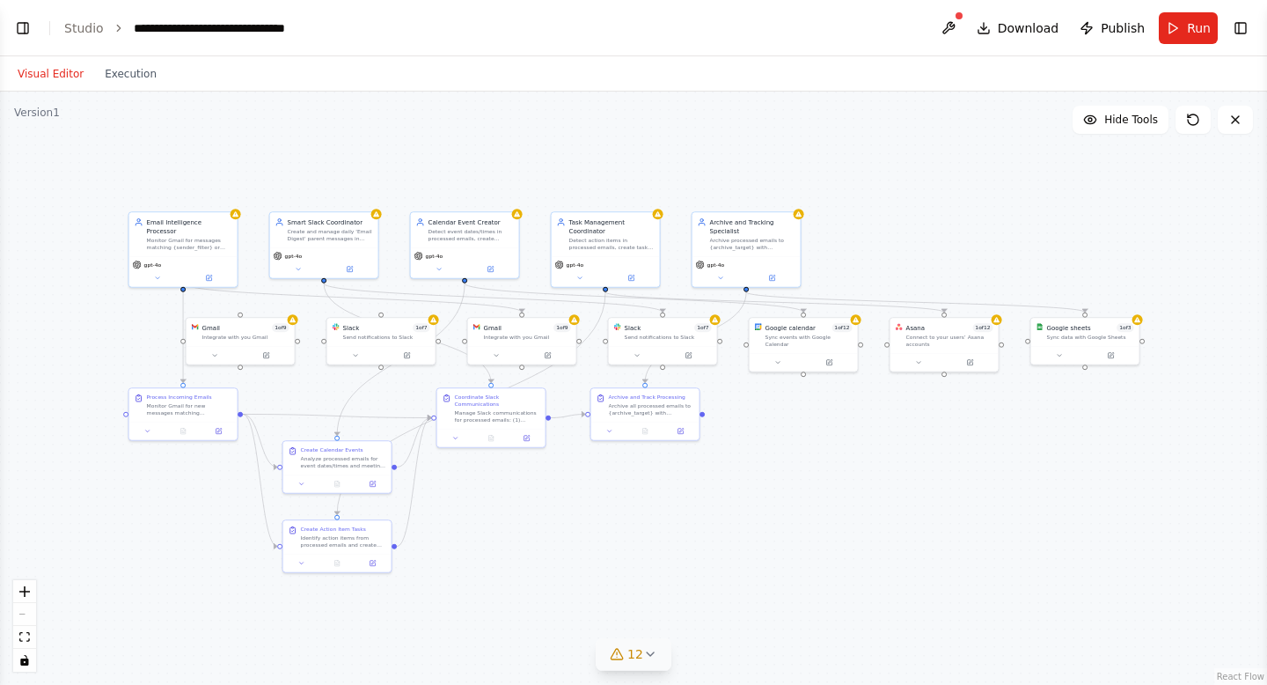
drag, startPoint x: 1048, startPoint y: 418, endPoint x: 1178, endPoint y: 423, distance: 130.4
click at [1178, 423] on div ".deletable-edge-delete-btn { width: 20px; height: 20px; border: 0px solid #ffff…" at bounding box center [633, 388] width 1267 height 593
click at [26, 16] on button "Toggle Left Sidebar" at bounding box center [23, 28] width 25 height 25
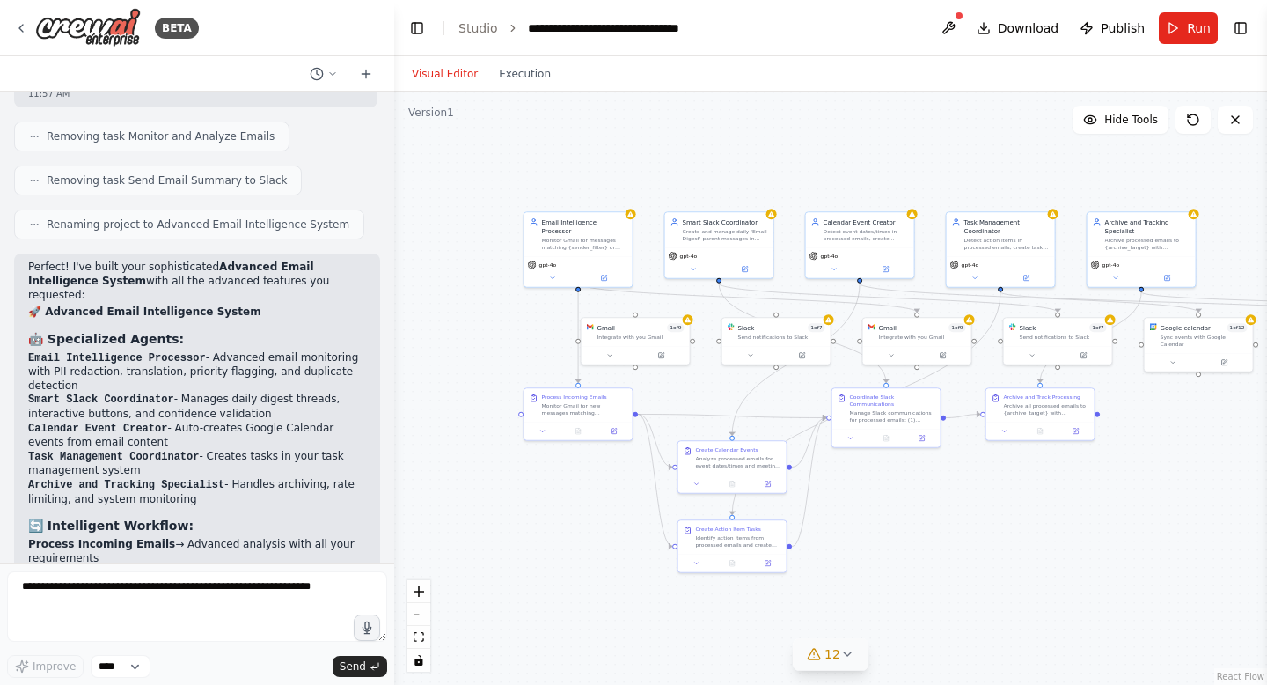
scroll to position [3321, 0]
click at [419, 35] on button "Toggle Left Sidebar" at bounding box center [417, 28] width 25 height 25
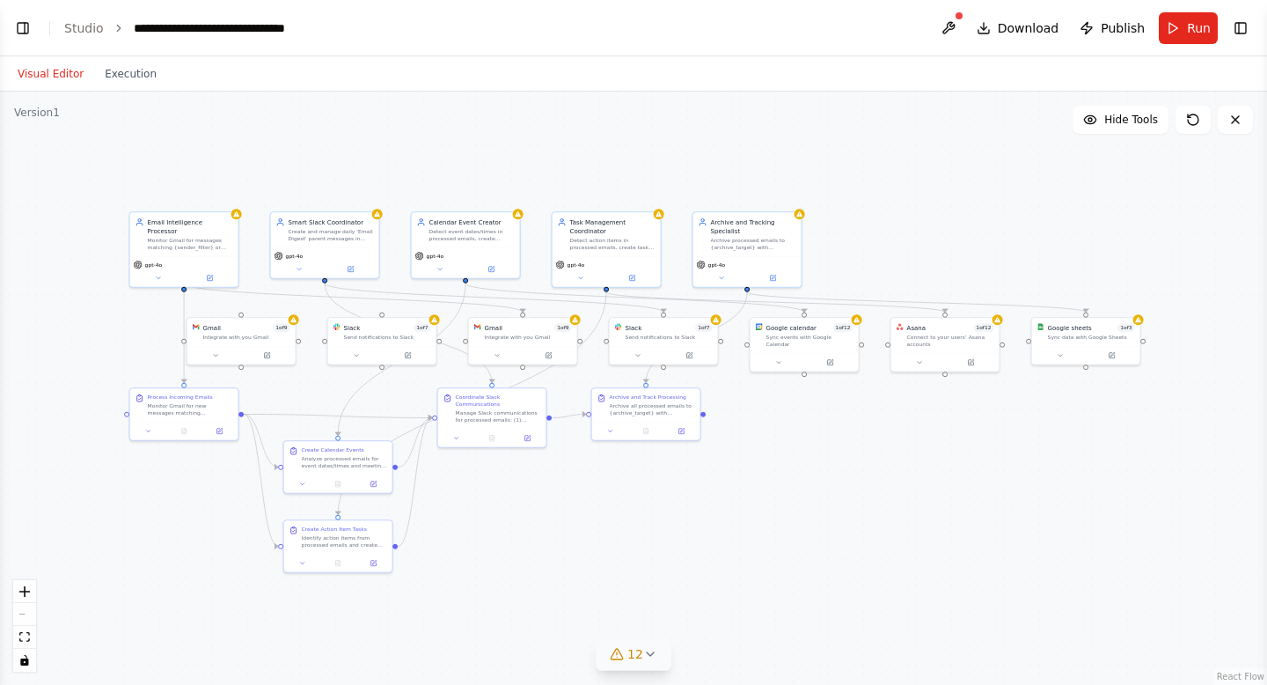
click at [1253, 35] on header "**********" at bounding box center [633, 28] width 1267 height 56
click at [1237, 26] on button "Toggle Right Sidebar" at bounding box center [1241, 28] width 25 height 25
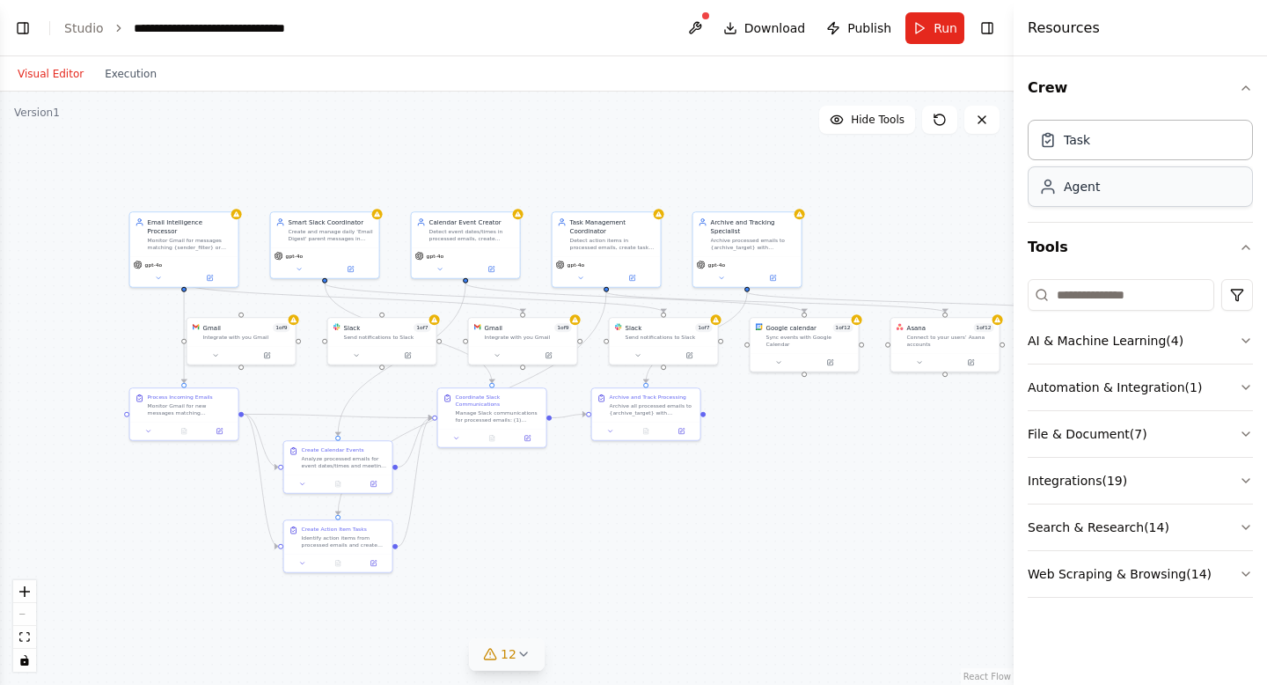
click at [1142, 185] on div "Agent" at bounding box center [1140, 186] width 225 height 40
click at [1105, 198] on div "Agent" at bounding box center [1140, 186] width 225 height 40
click at [1232, 388] on button "Automation & Integration ( 1 )" at bounding box center [1140, 387] width 225 height 46
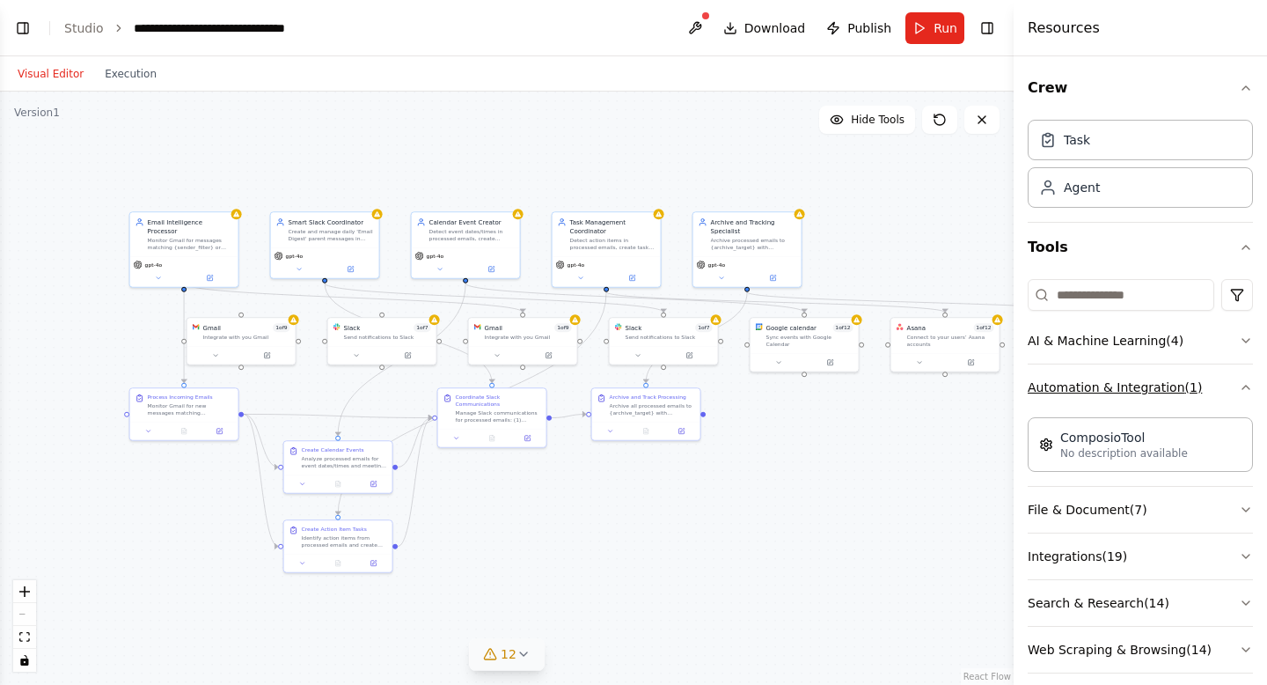
click at [1239, 388] on icon "button" at bounding box center [1246, 387] width 14 height 14
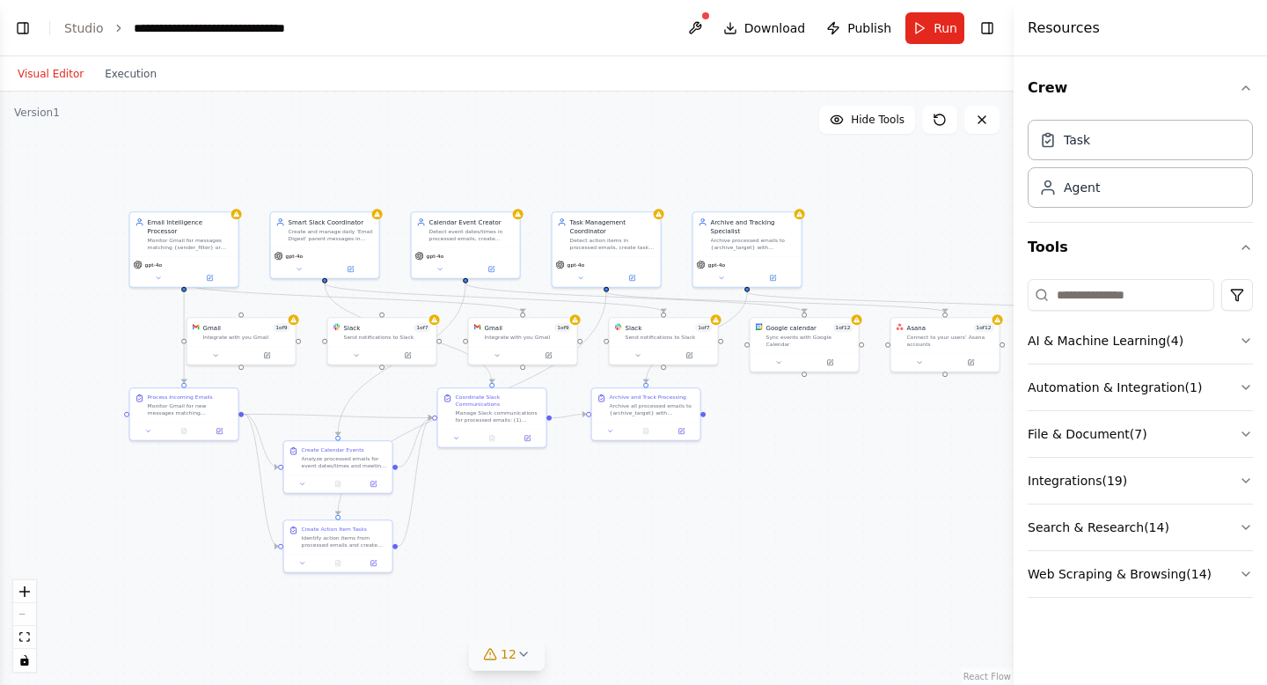
click at [1155, 217] on div "Task Agent" at bounding box center [1140, 167] width 225 height 109
click at [1151, 204] on div "Agent" at bounding box center [1140, 186] width 225 height 40
drag, startPoint x: 1151, startPoint y: 204, endPoint x: 956, endPoint y: 215, distance: 195.7
click at [954, 215] on div "BETA When a new email arrives from a specific sender or containing certain keyw…" at bounding box center [633, 342] width 1267 height 685
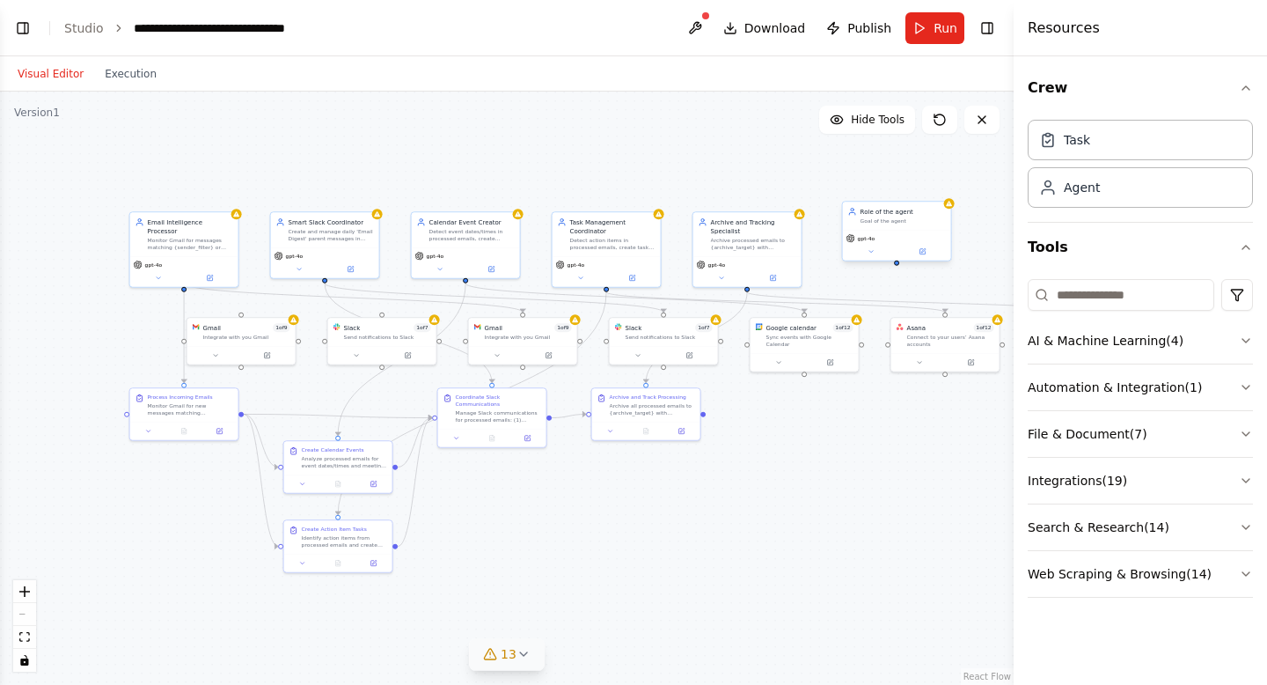
click at [902, 231] on div "gpt-4o" at bounding box center [897, 245] width 108 height 31
click at [937, 188] on button at bounding box center [937, 183] width 23 height 23
click at [898, 186] on button "Confirm" at bounding box center [886, 183] width 62 height 21
click at [26, 33] on button "Toggle Left Sidebar" at bounding box center [23, 28] width 25 height 25
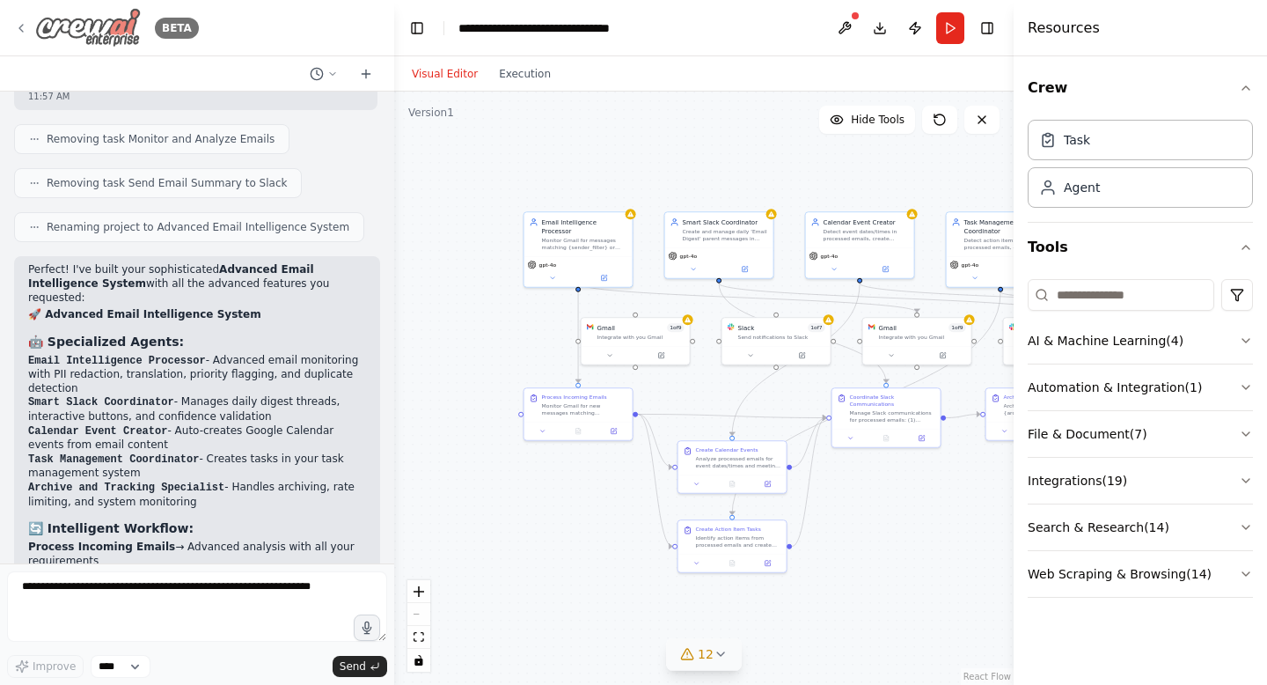
click at [19, 23] on icon at bounding box center [21, 28] width 14 height 14
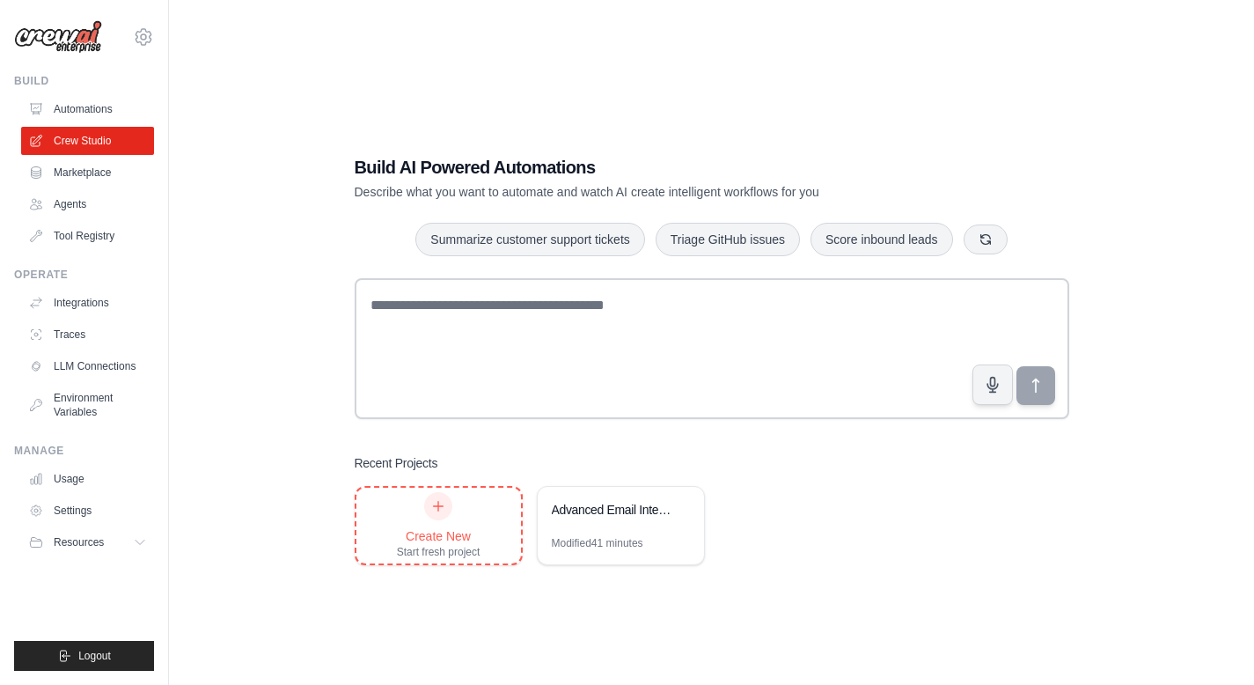
click at [457, 525] on div "Create New Start fresh project" at bounding box center [439, 525] width 84 height 67
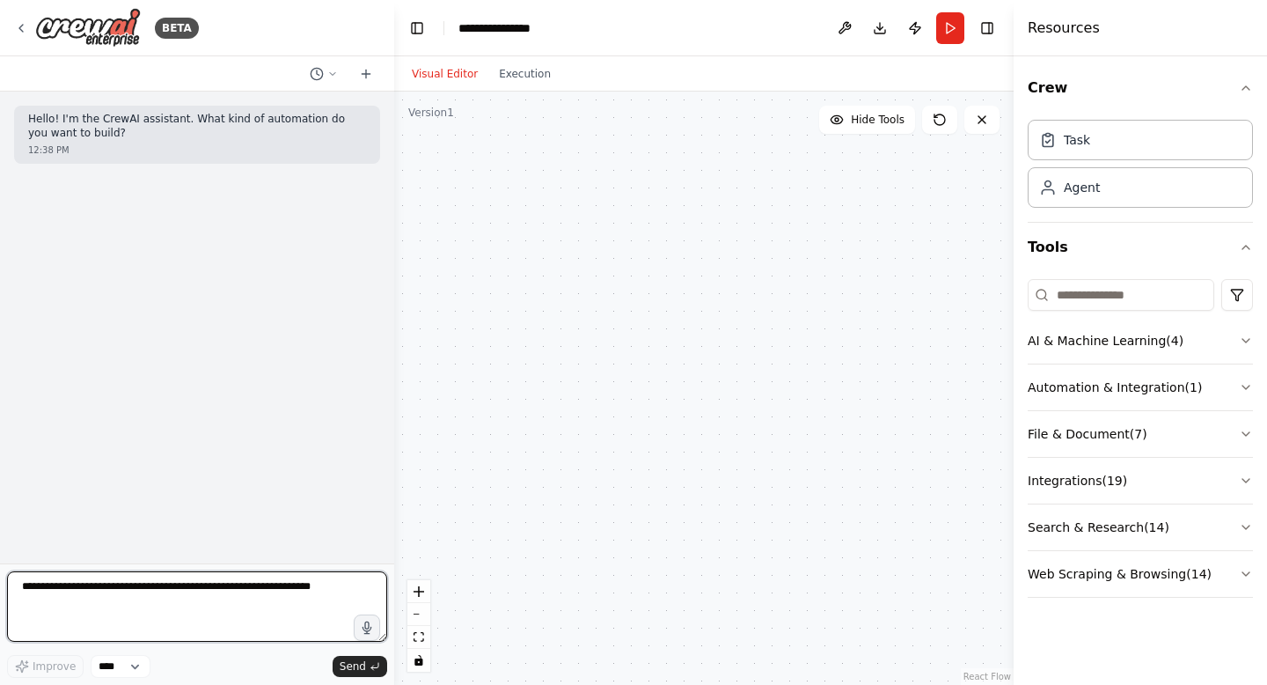
click at [283, 586] on textarea at bounding box center [197, 606] width 380 height 70
paste textarea "**********"
type textarea "**********"
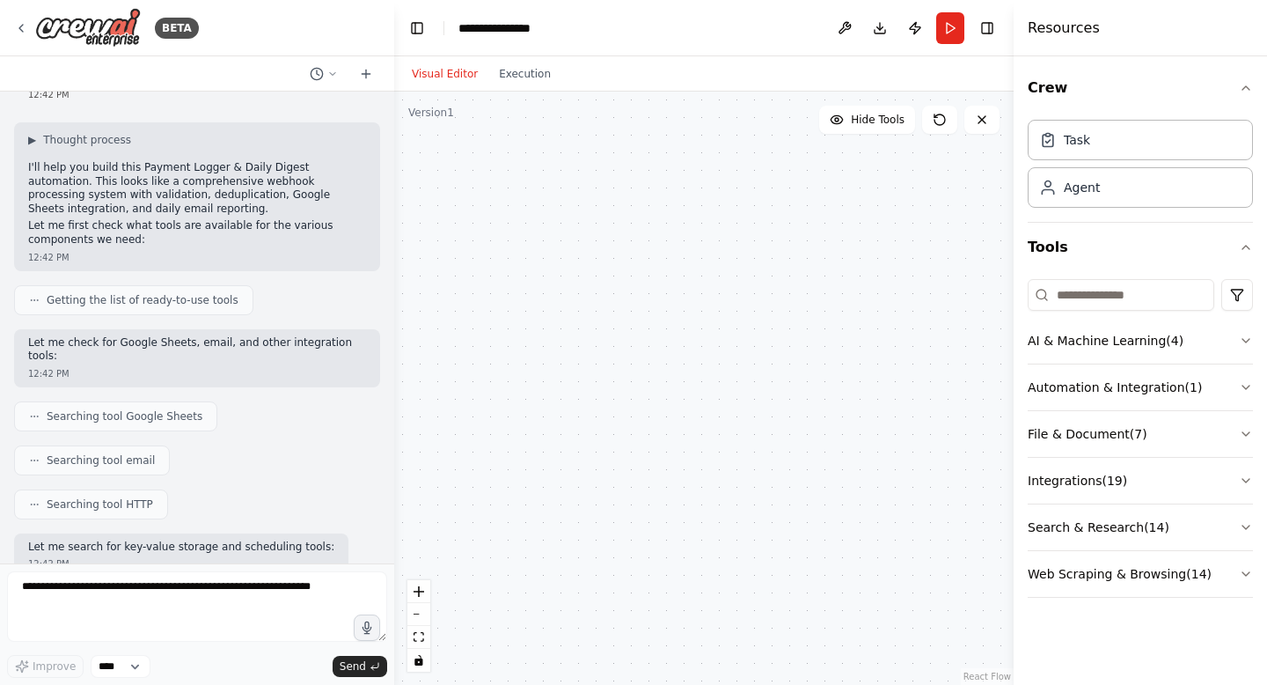
scroll to position [1164, 0]
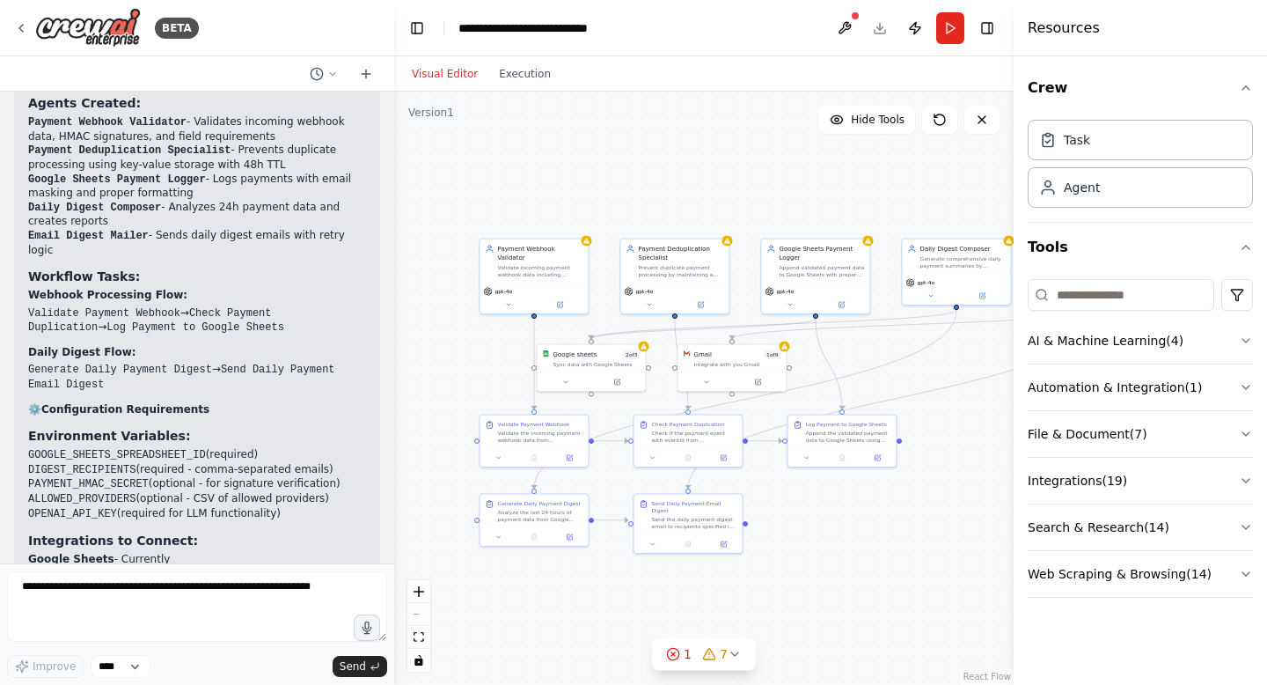
drag, startPoint x: 941, startPoint y: 576, endPoint x: 791, endPoint y: 516, distance: 161.5
click at [792, 516] on div ".deletable-edge-delete-btn { width: 20px; height: 20px; border: 0px solid #ffff…" at bounding box center [704, 388] width 620 height 593
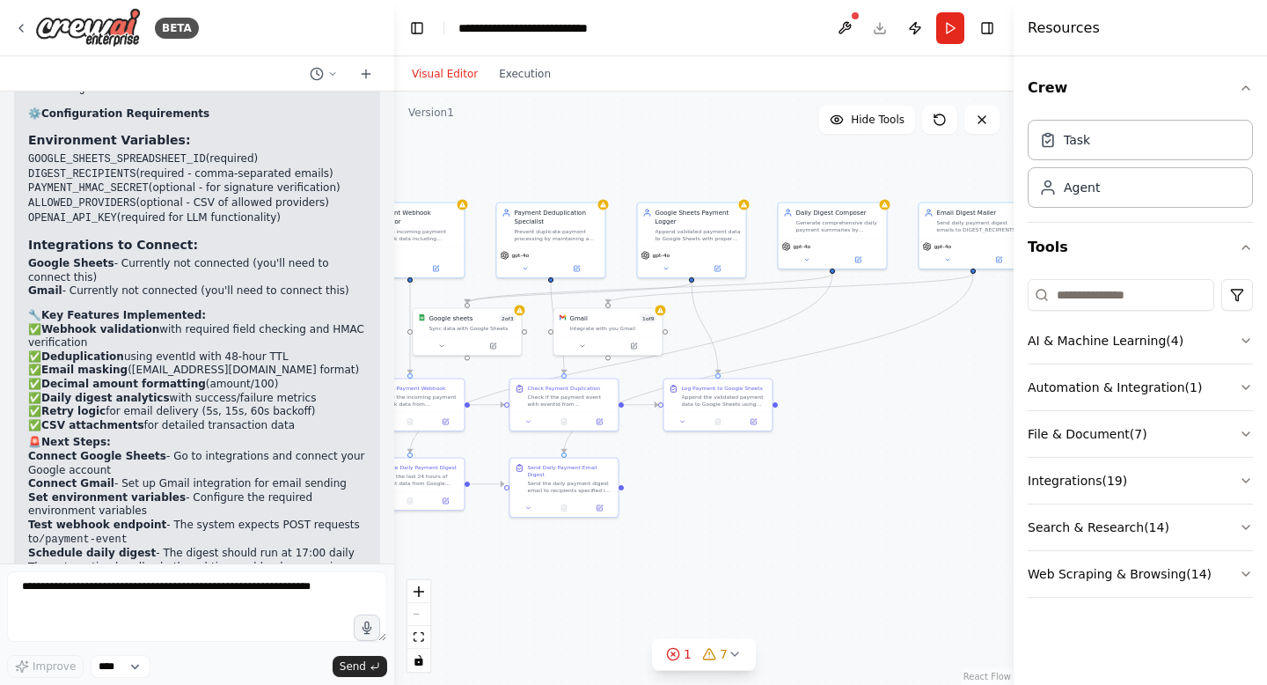
drag, startPoint x: 826, startPoint y: 532, endPoint x: 717, endPoint y: 497, distance: 114.4
click at [716, 497] on div ".deletable-edge-delete-btn { width: 20px; height: 20px; border: 0px solid #ffff…" at bounding box center [704, 388] width 620 height 593
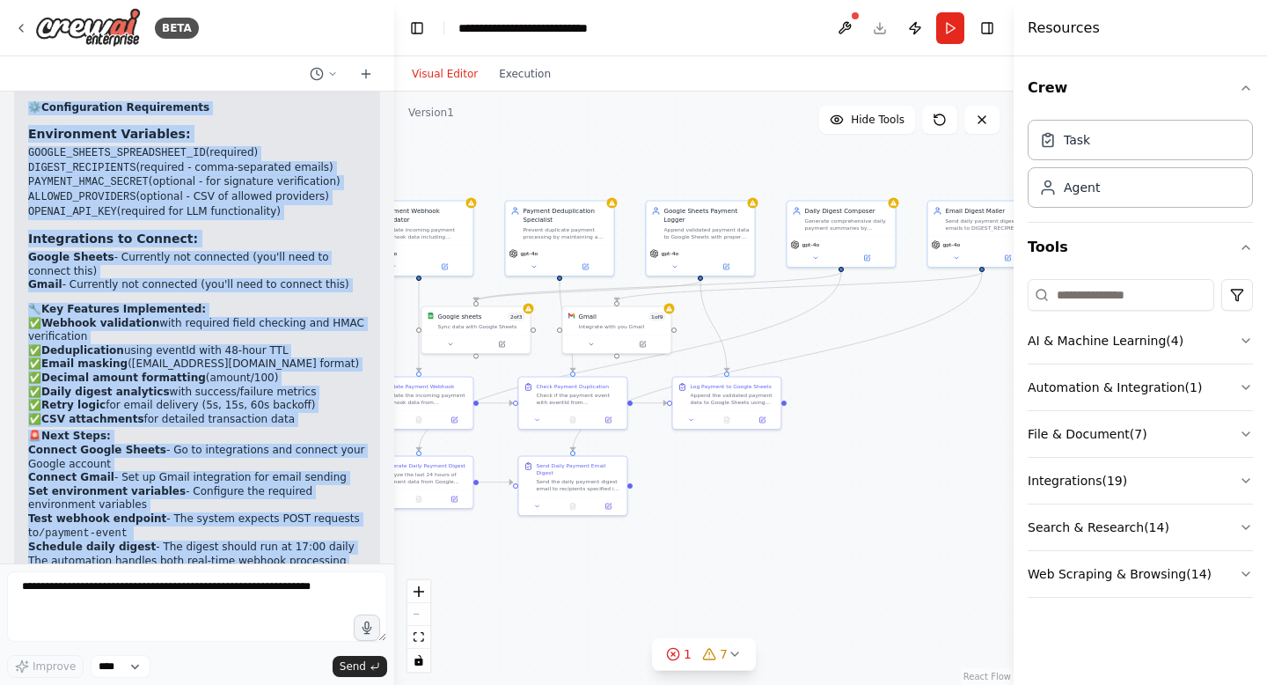
scroll to position [3399, 0]
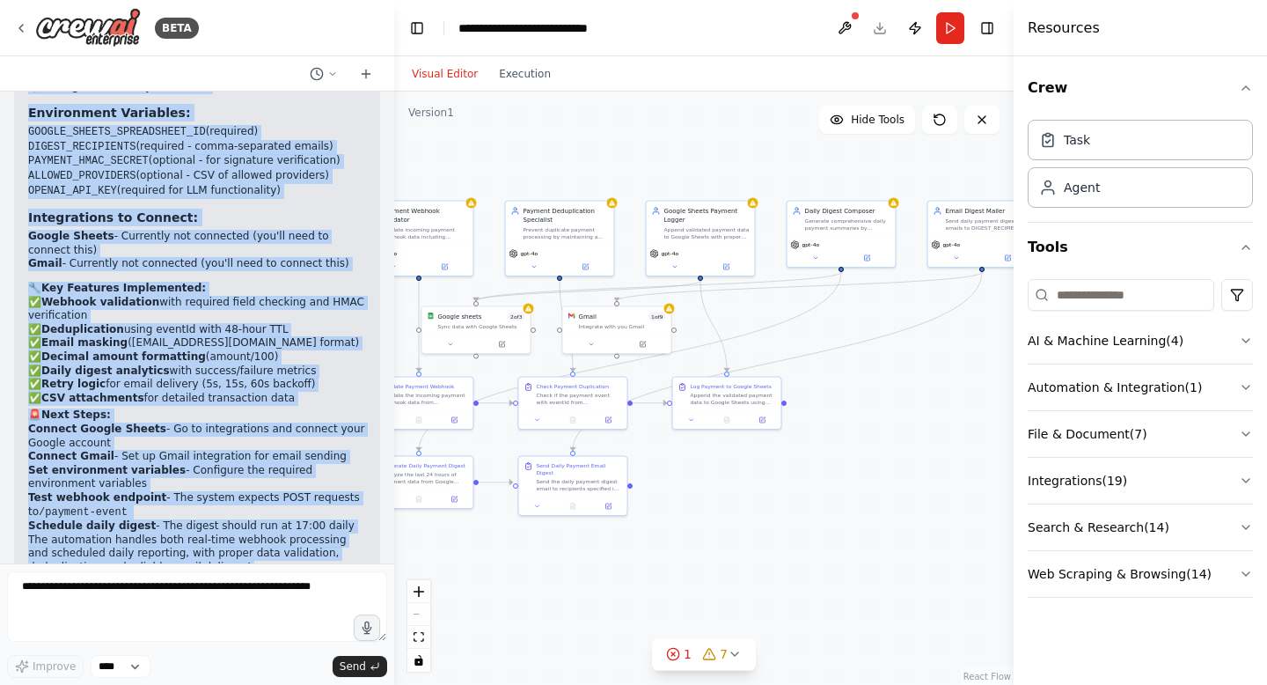
drag, startPoint x: 25, startPoint y: 274, endPoint x: 198, endPoint y: 561, distance: 335.2
click at [198, 561] on div "Hello! I'm the CrewAI assistant. What kind of automation do you want to build? …" at bounding box center [197, 328] width 394 height 472
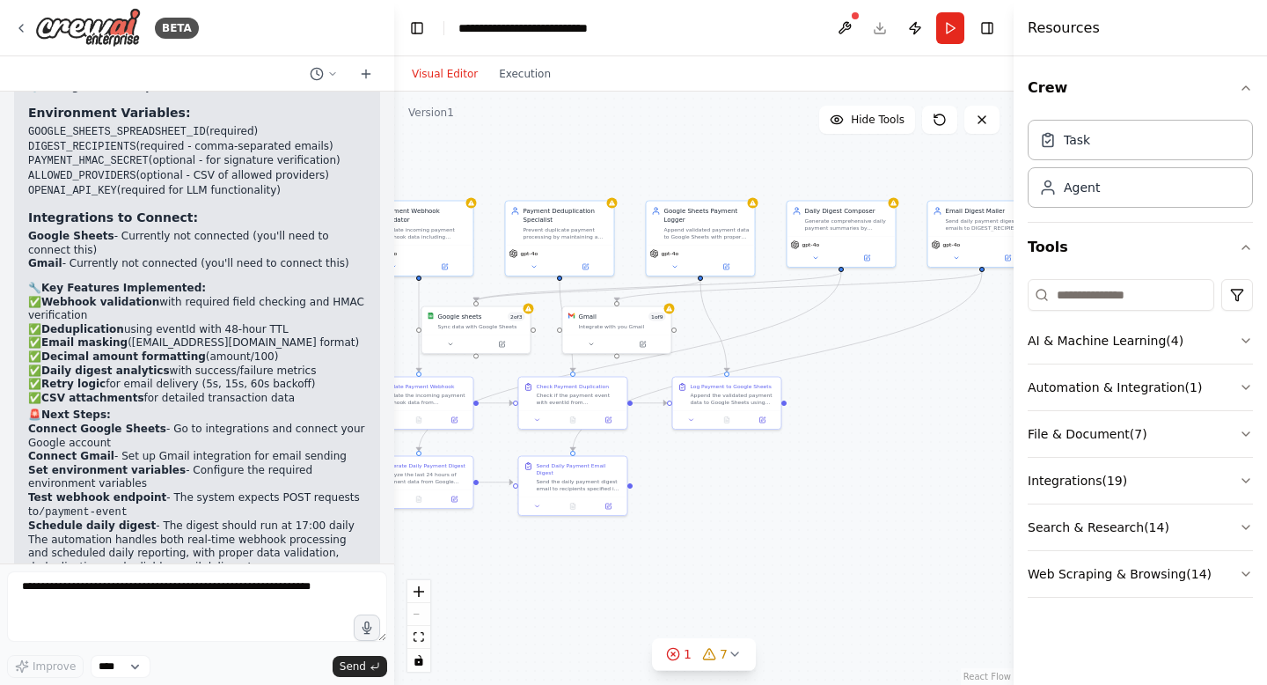
click at [245, 533] on p "The automation handles both real-time webhook processing and scheduled daily re…" at bounding box center [197, 553] width 338 height 41
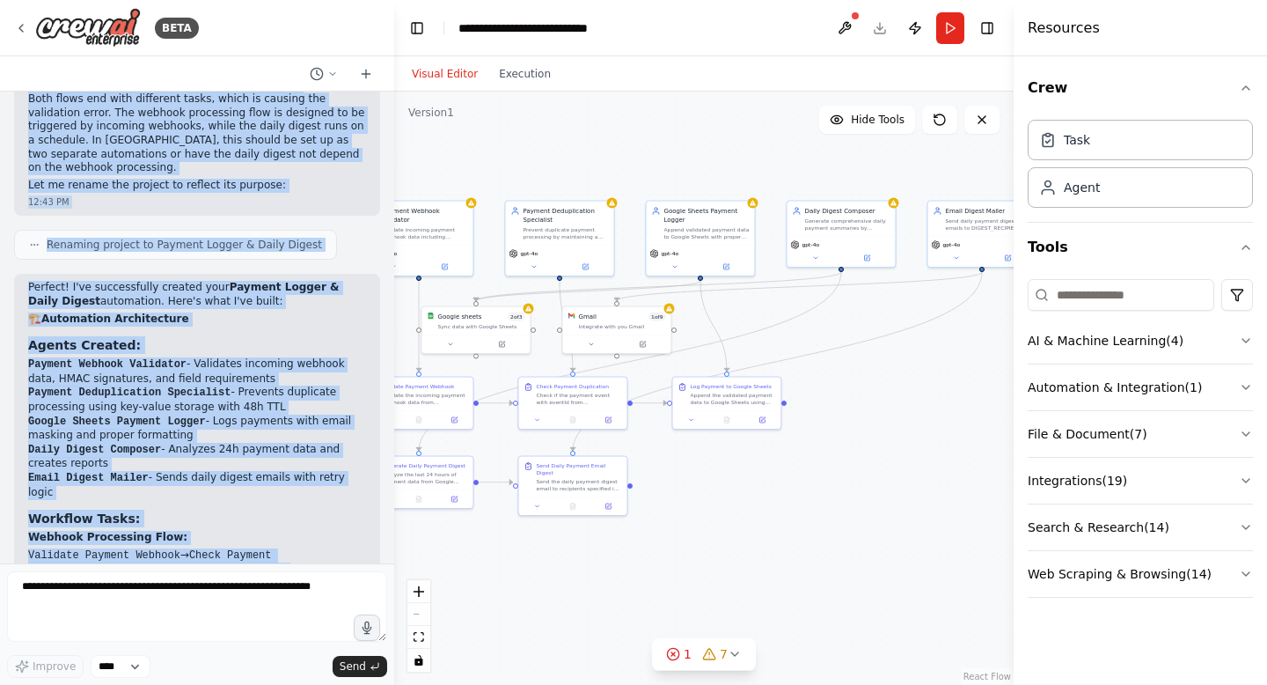
scroll to position [2780, 0]
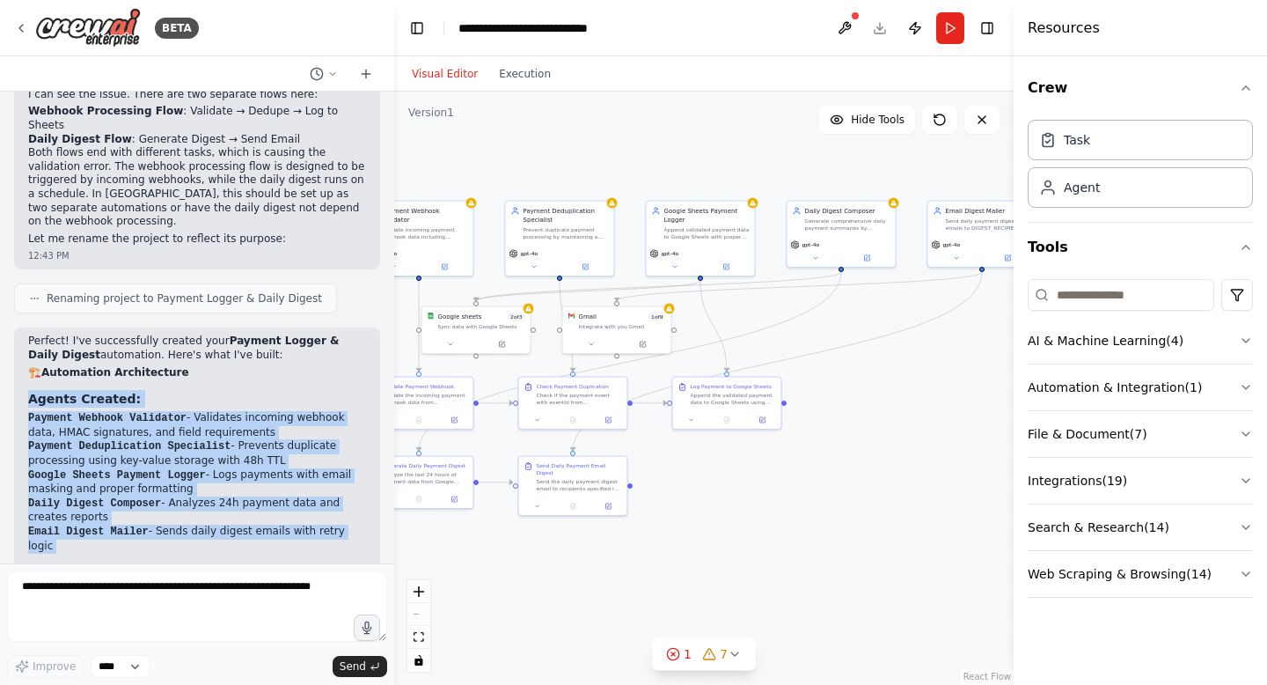
drag, startPoint x: 245, startPoint y: 519, endPoint x: 22, endPoint y: 357, distance: 275.3
copy div "Loremi Dolorsi: Ametcon Adipisc Elitseddo - Eiusmodte incididu utlabor etdo, MA…"
click at [422, 30] on button "Toggle Left Sidebar" at bounding box center [417, 28] width 25 height 25
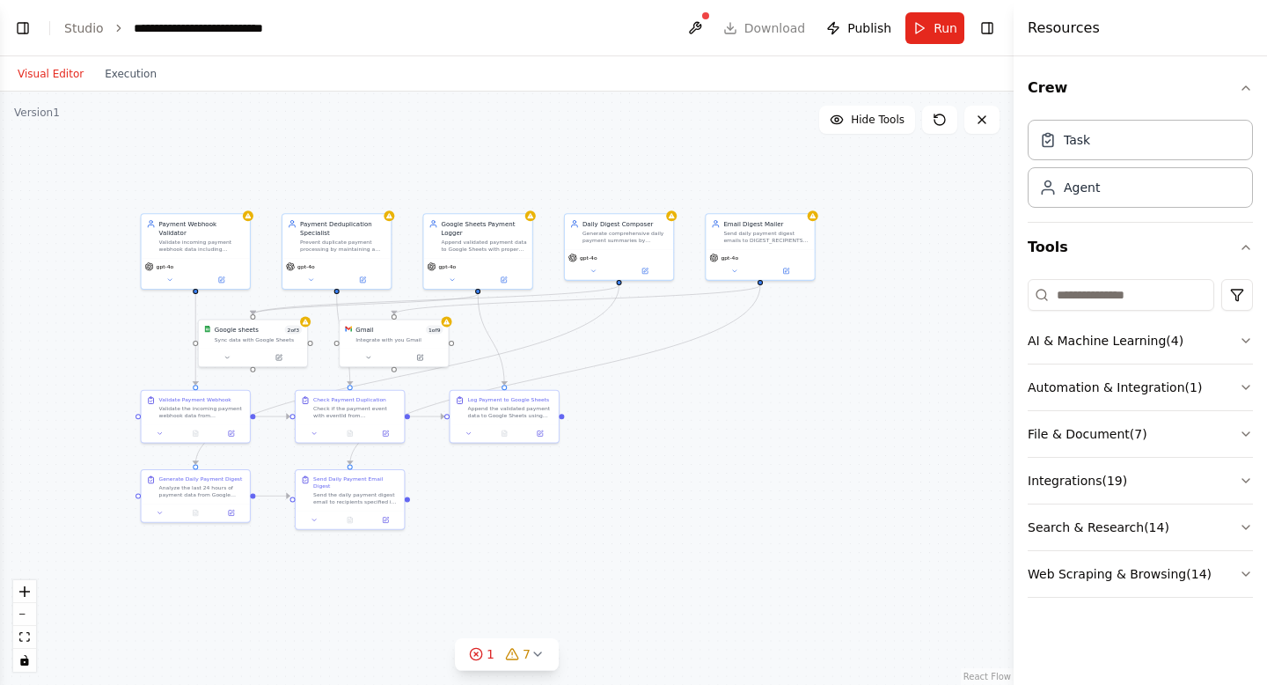
drag, startPoint x: 515, startPoint y: 371, endPoint x: 673, endPoint y: 386, distance: 159.1
click at [673, 386] on div ".deletable-edge-delete-btn { width: 20px; height: 20px; border: 0px solid #ffff…" at bounding box center [507, 388] width 1014 height 593
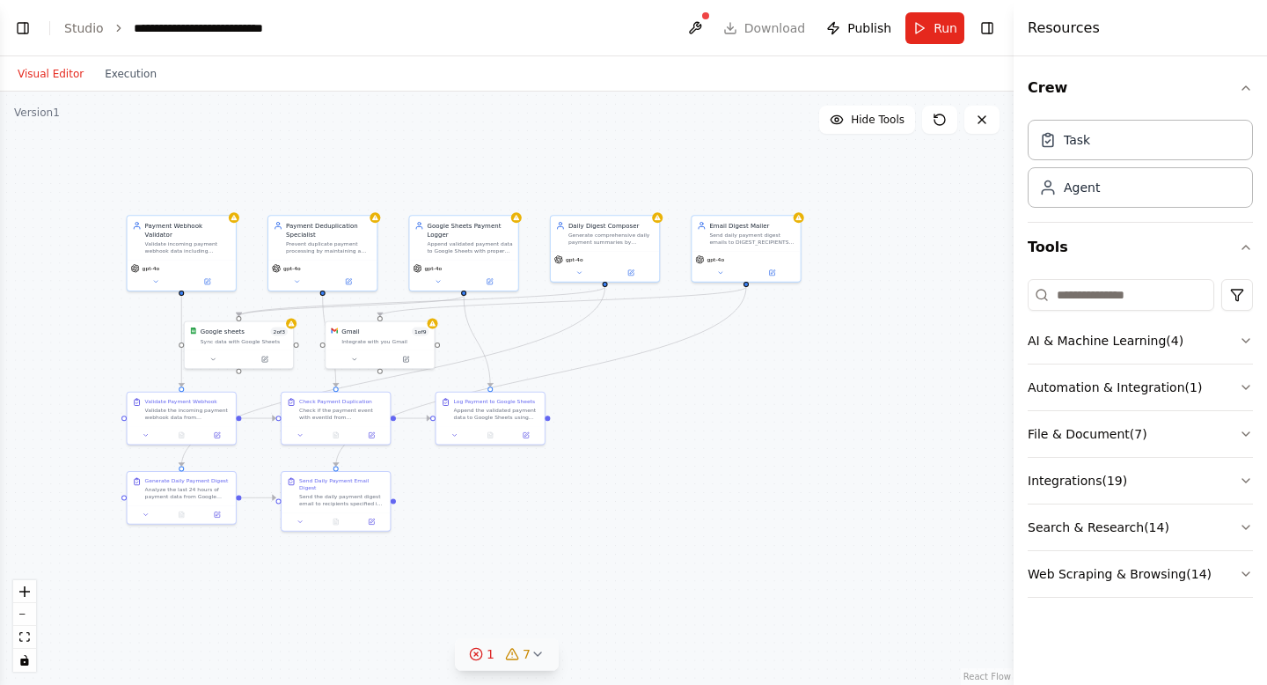
click at [547, 657] on button "1 7" at bounding box center [507, 654] width 104 height 33
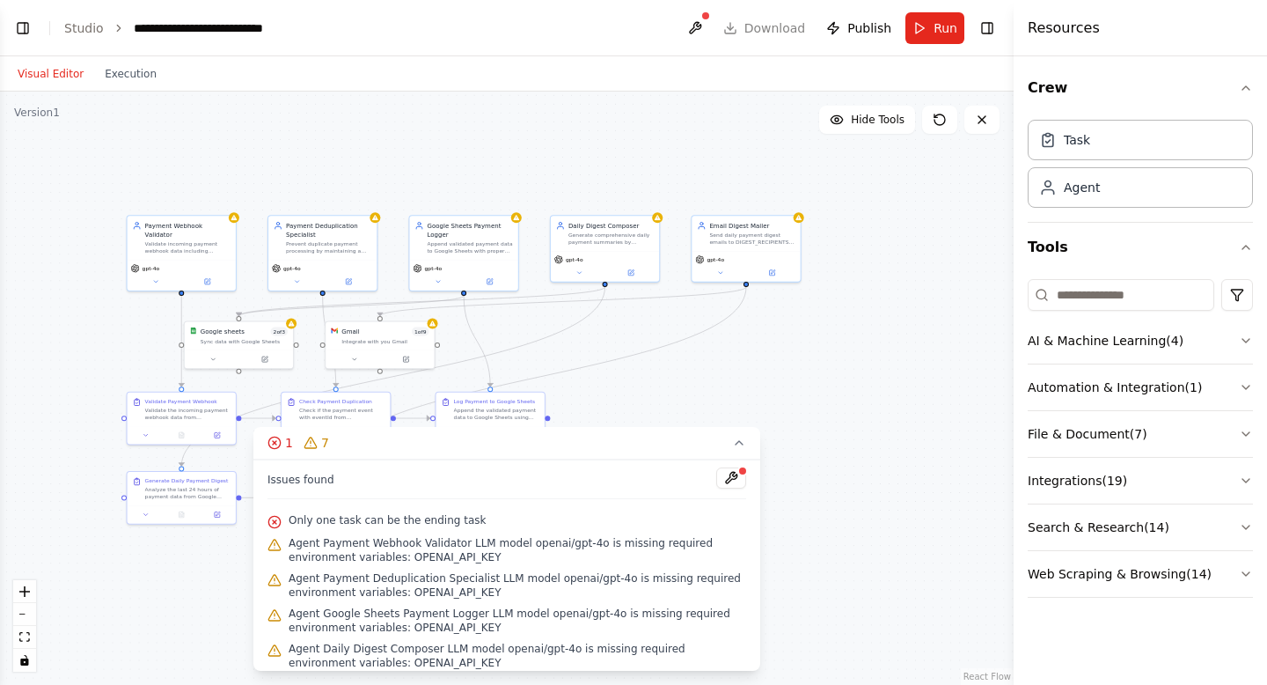
click at [364, 523] on span "Only one task can be the ending task" at bounding box center [387, 520] width 197 height 14
click at [279, 522] on icon at bounding box center [275, 522] width 14 height 14
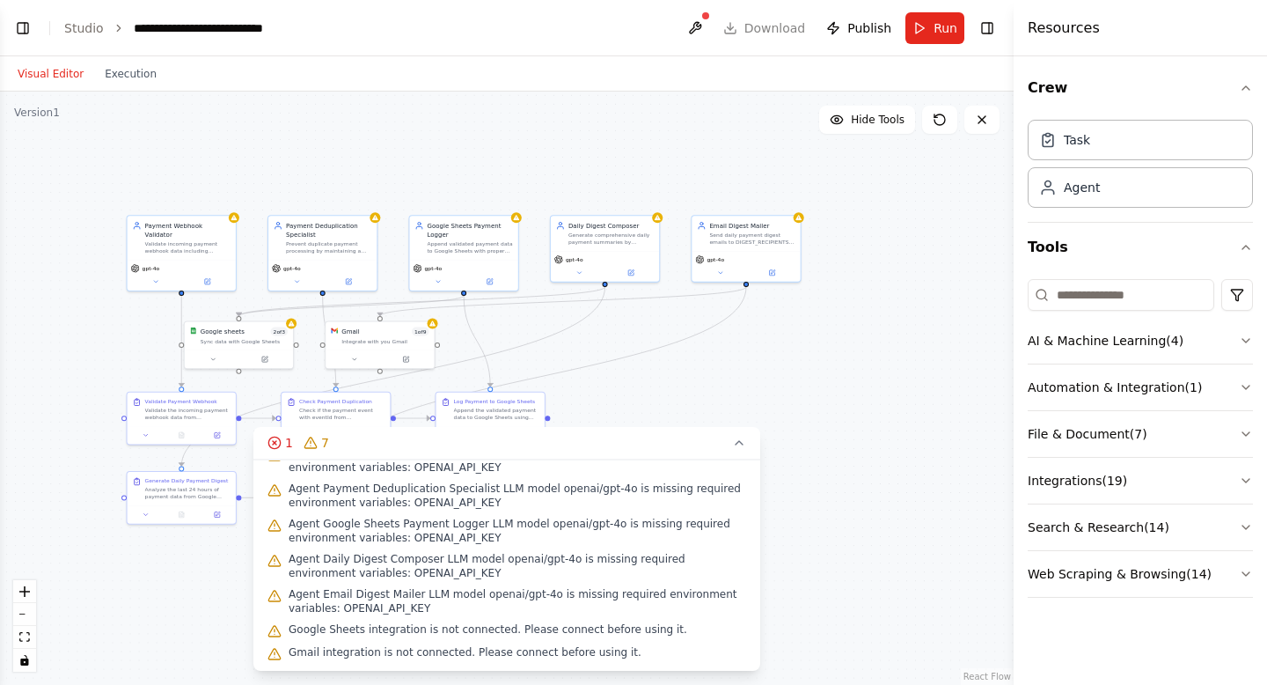
scroll to position [0, 0]
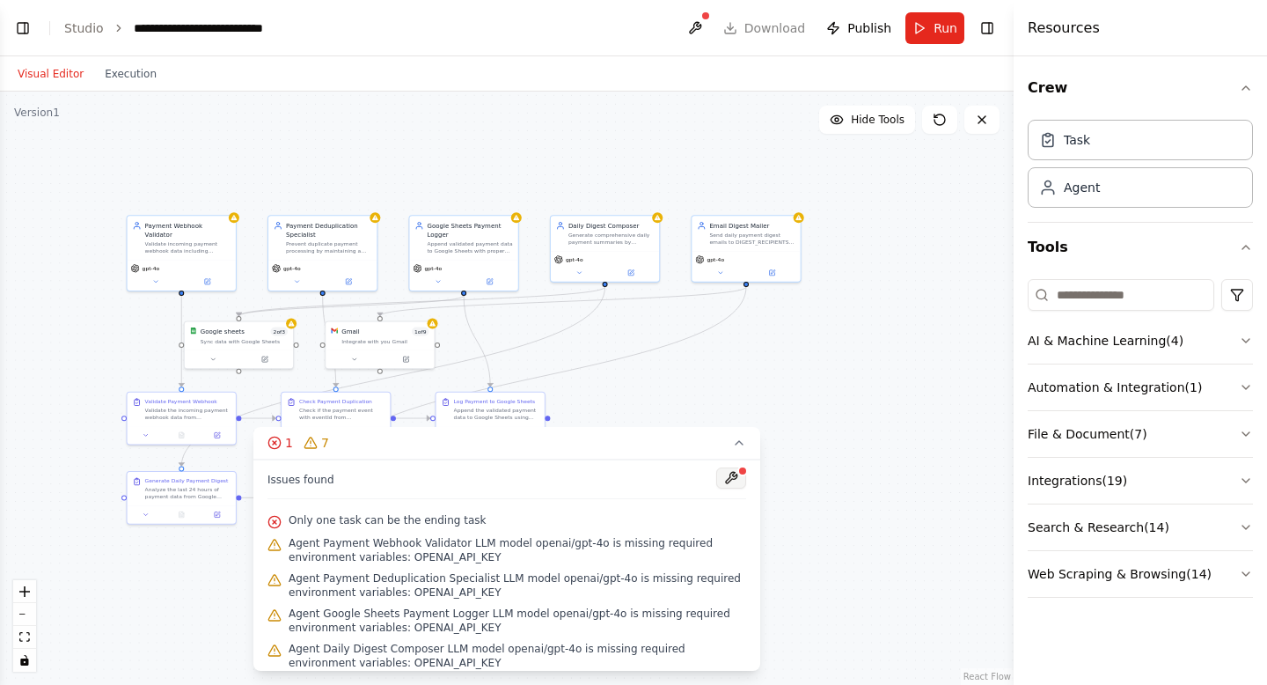
click at [716, 488] on button at bounding box center [731, 477] width 30 height 21
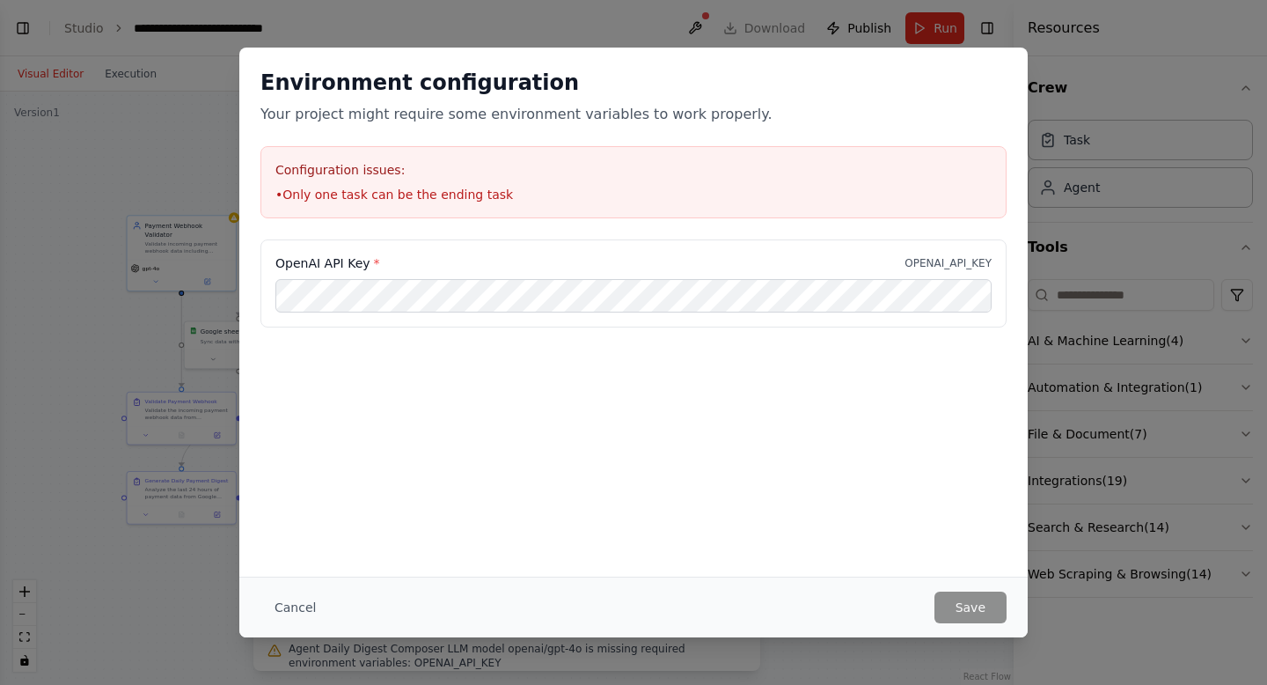
click at [798, 143] on div "Environment configuration Your project might require some environment variables…" at bounding box center [633, 144] width 789 height 192
click at [392, 210] on div "Configuration issues: • Only one task can be the ending task" at bounding box center [634, 182] width 746 height 72
click at [298, 613] on button "Cancel" at bounding box center [296, 607] width 70 height 32
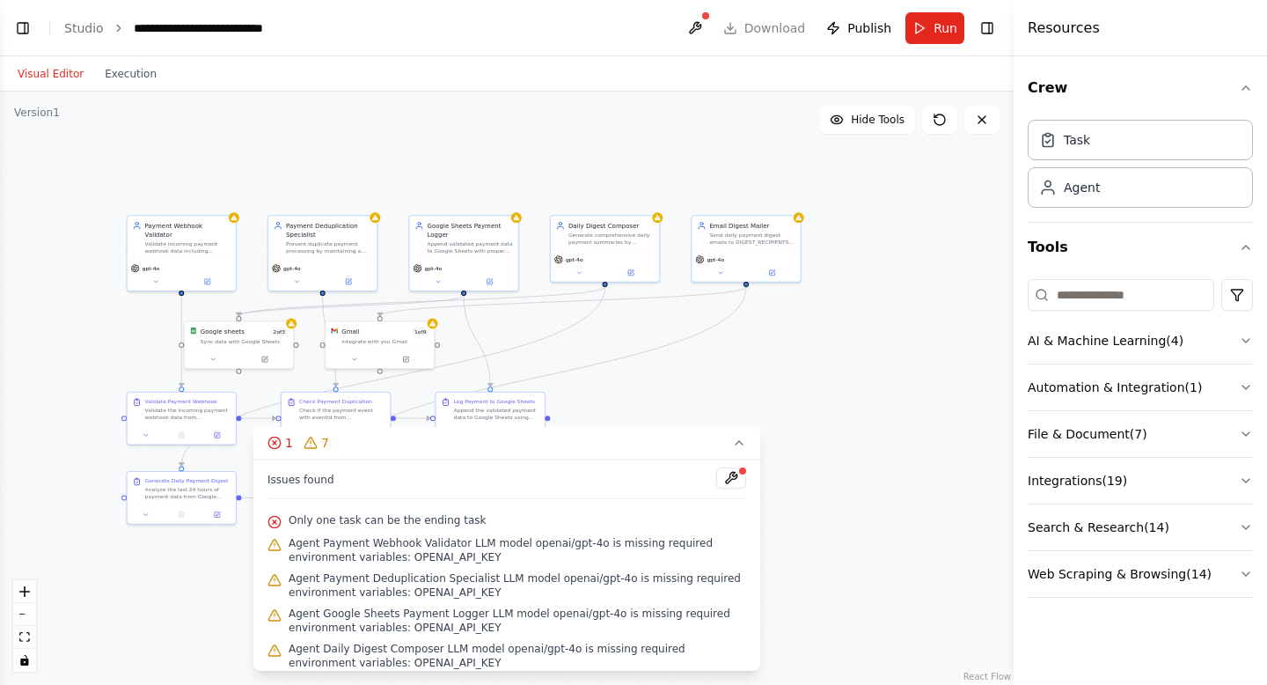
scroll to position [90, 0]
